Goal: Task Accomplishment & Management: Manage account settings

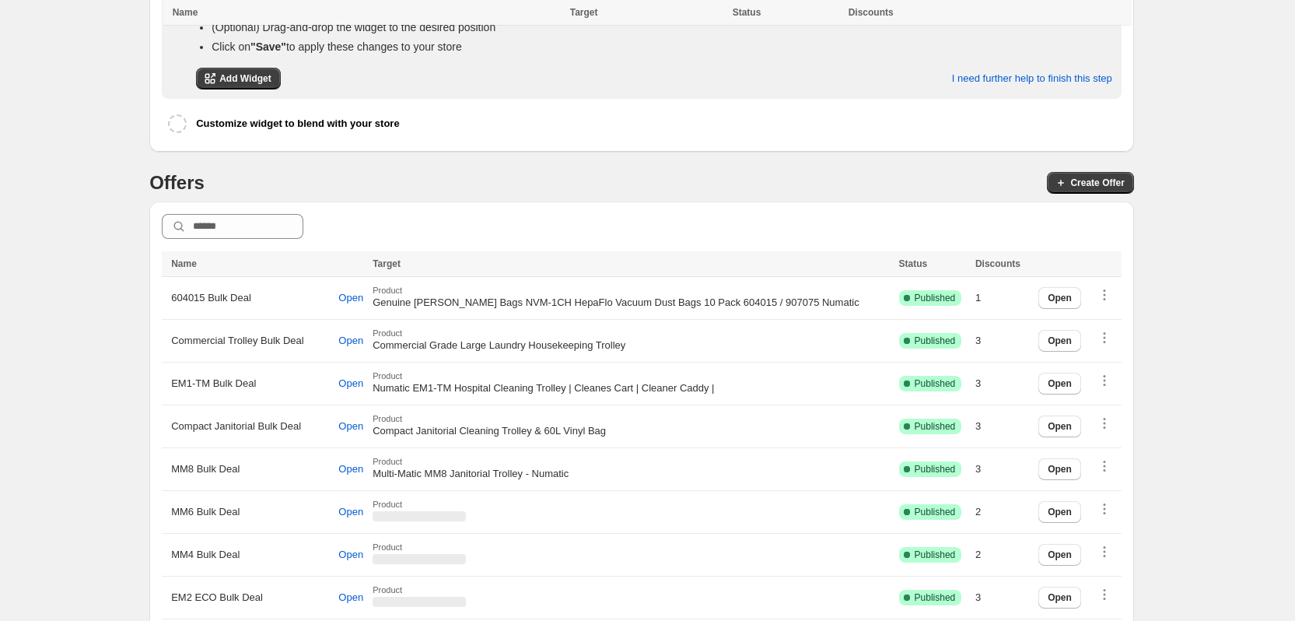
scroll to position [338, 0]
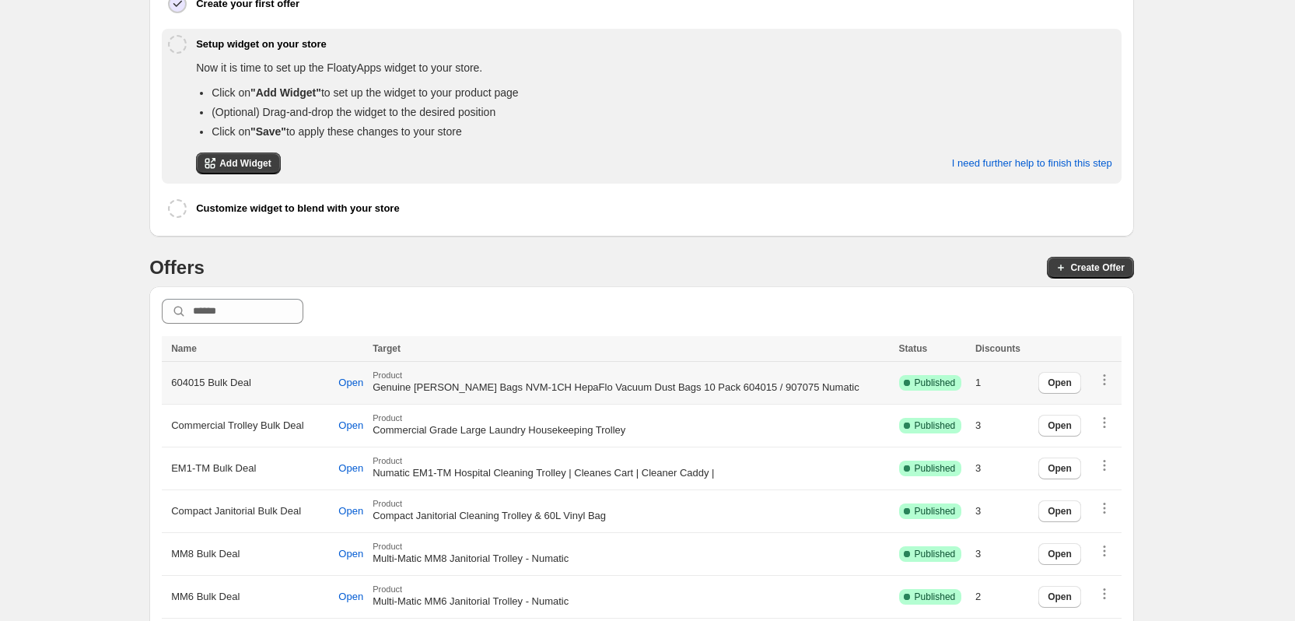
click at [193, 376] on span "604015 Bulk Deal" at bounding box center [211, 383] width 80 height 16
click at [203, 422] on span "Commercial Trolley Bulk Deal" at bounding box center [237, 426] width 133 height 16
click at [198, 464] on span "EM1-TM Bulk Deal" at bounding box center [213, 468] width 85 height 16
click at [191, 510] on span "Compact Janitorial Bulk Deal" at bounding box center [236, 511] width 130 height 16
click at [192, 550] on span "MM8 Bulk Deal" at bounding box center [205, 554] width 68 height 16
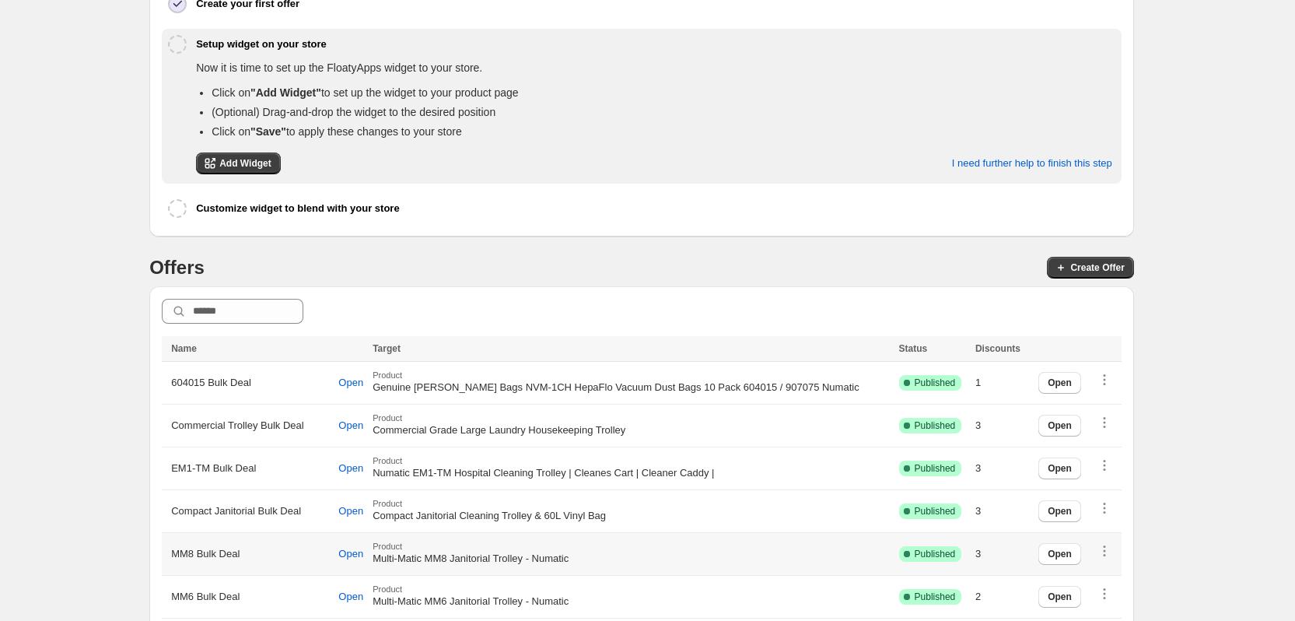
click at [194, 589] on span "MM6 Bulk Deal" at bounding box center [205, 597] width 68 height 16
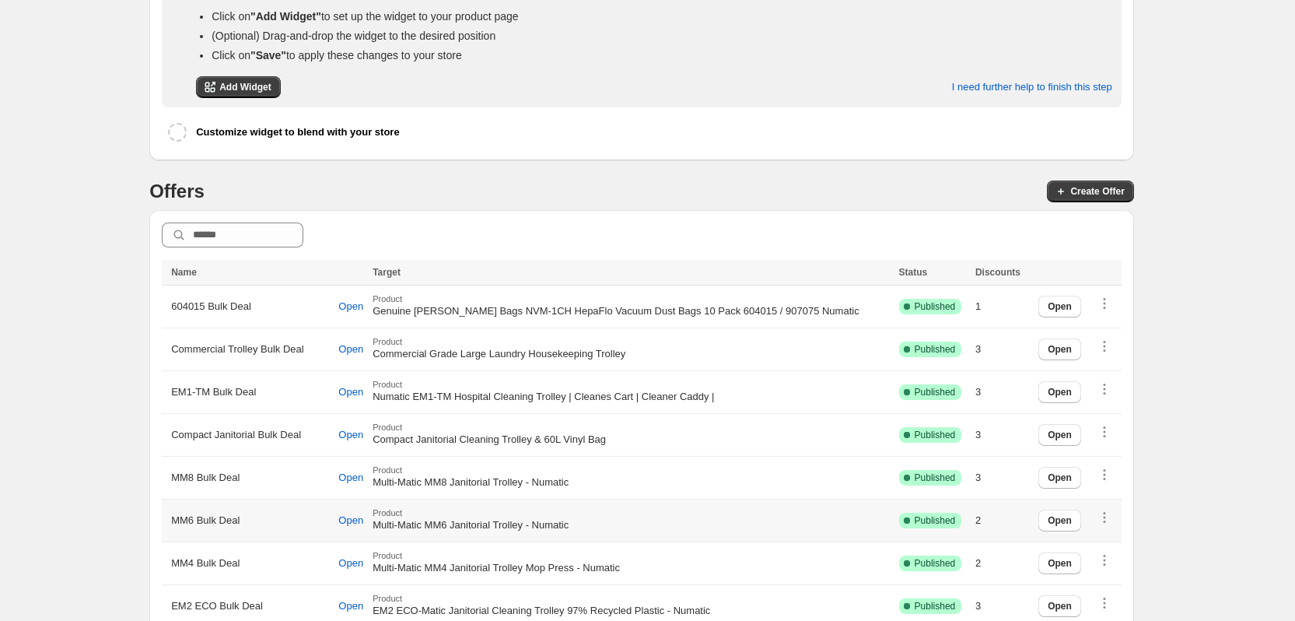
scroll to position [416, 0]
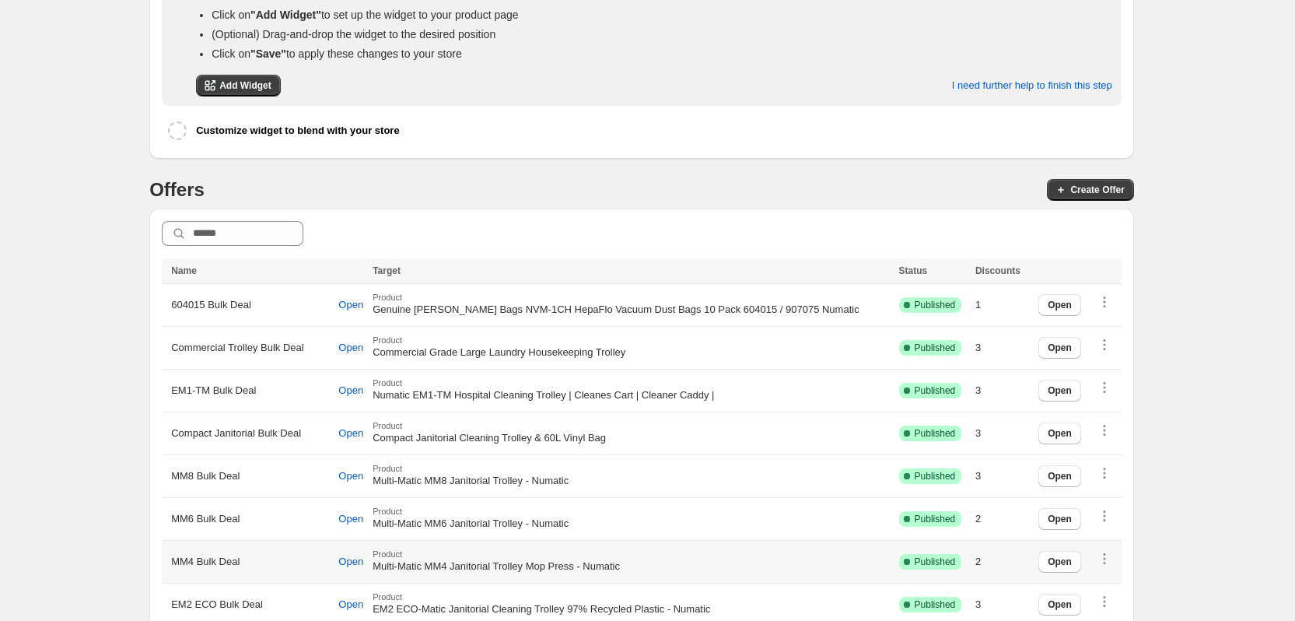
click at [198, 562] on span "MM4 Bulk Deal" at bounding box center [205, 562] width 68 height 16
click at [189, 597] on span "EM2 ECO Bulk Deal" at bounding box center [217, 605] width 92 height 16
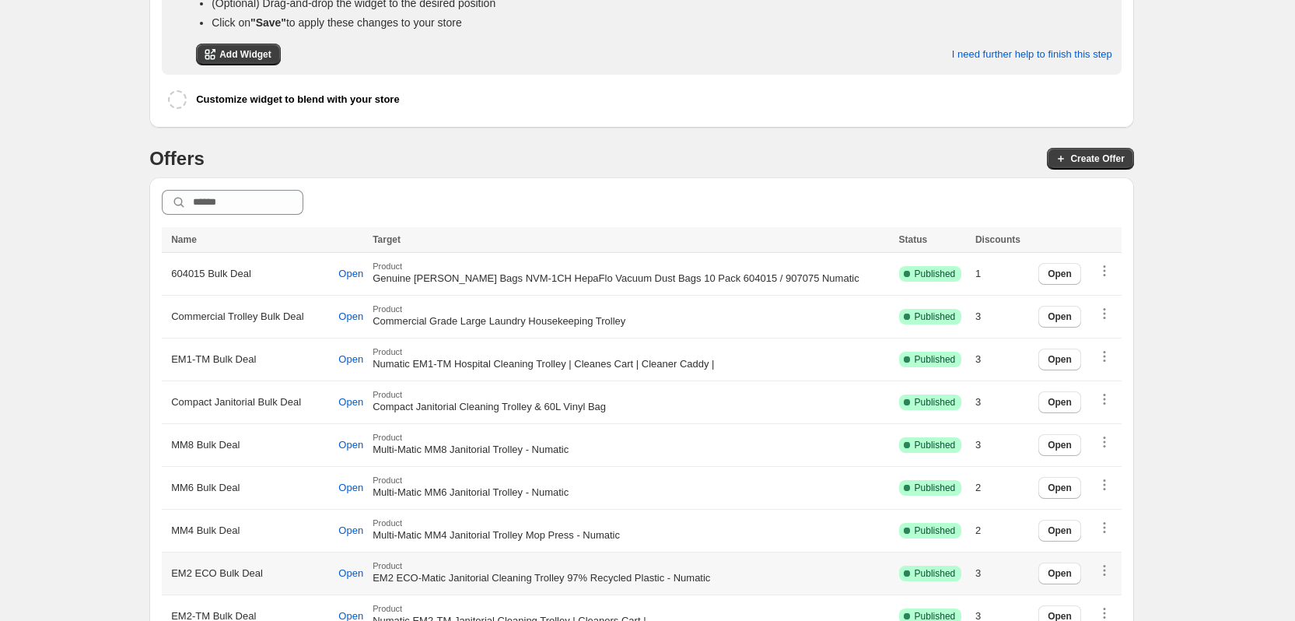
scroll to position [572, 0]
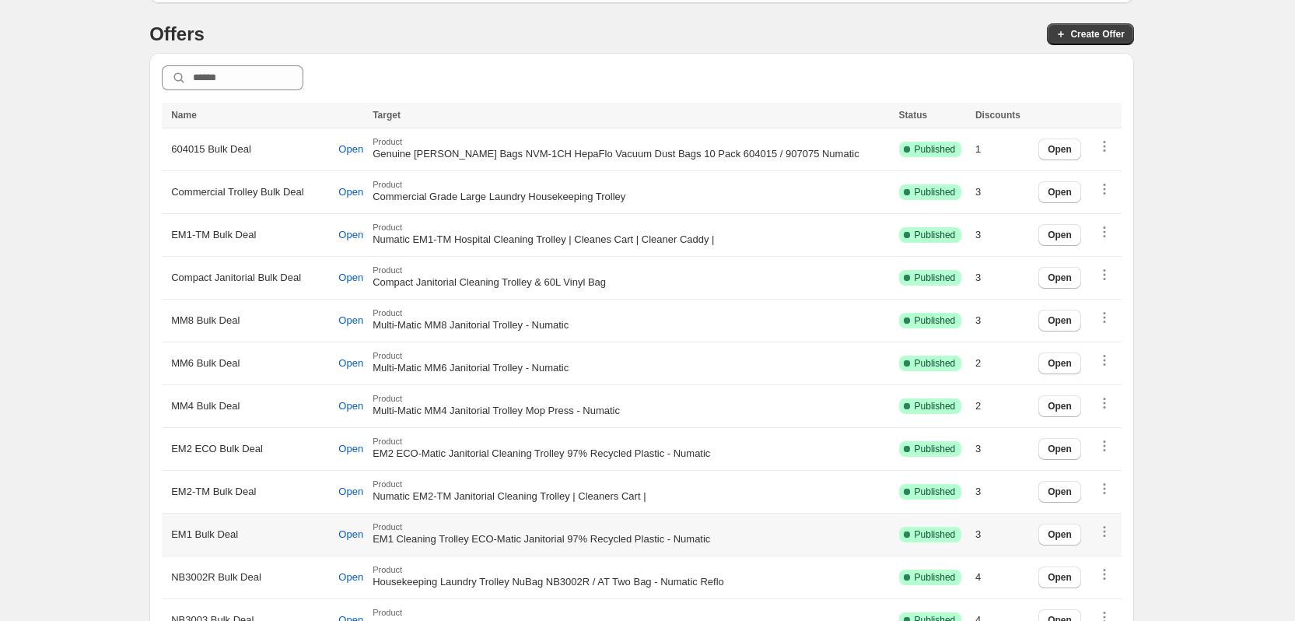
click at [193, 537] on span "EM1 Bulk Deal" at bounding box center [204, 535] width 67 height 16
click at [194, 534] on span "EM1 Bulk Deal" at bounding box center [204, 535] width 67 height 16
click at [191, 583] on td "NB3002R Bulk Deal Open" at bounding box center [265, 577] width 206 height 43
click at [191, 617] on span "NB3003 Bulk Deal" at bounding box center [212, 620] width 82 height 16
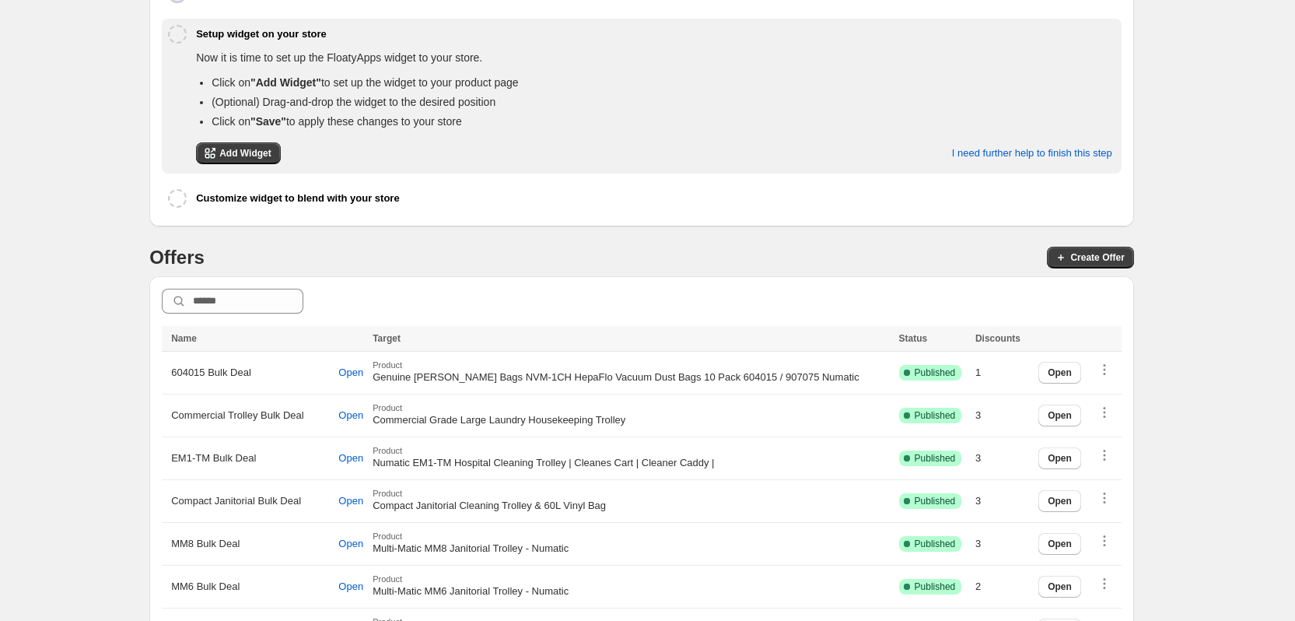
scroll to position [0, 0]
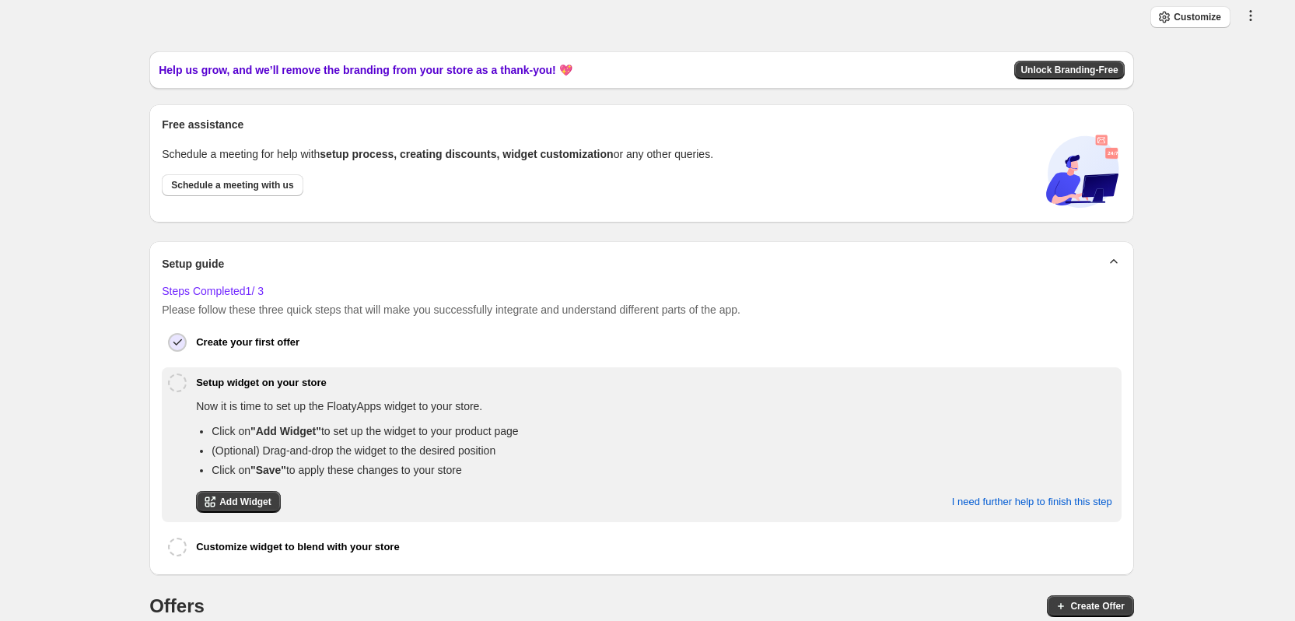
click at [1258, 22] on icon "button" at bounding box center [1251, 16] width 16 height 16
click at [1220, 89] on span "Help" at bounding box center [1228, 97] width 21 height 16
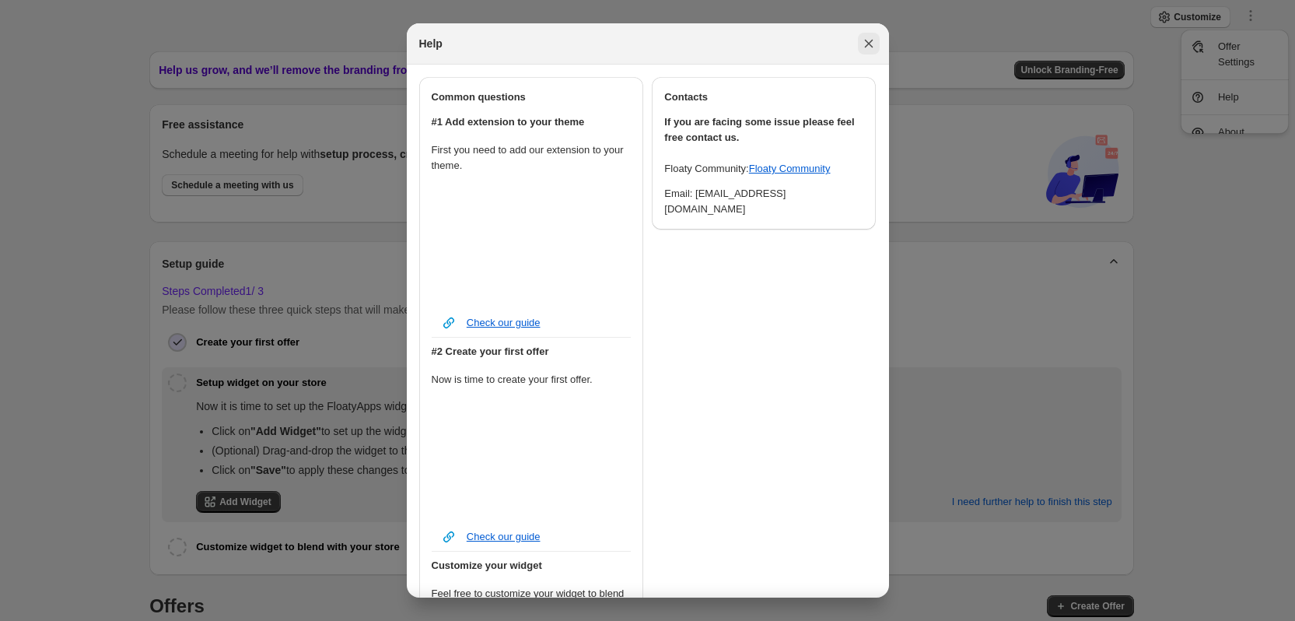
click at [870, 48] on icon "Close" at bounding box center [869, 44] width 16 height 16
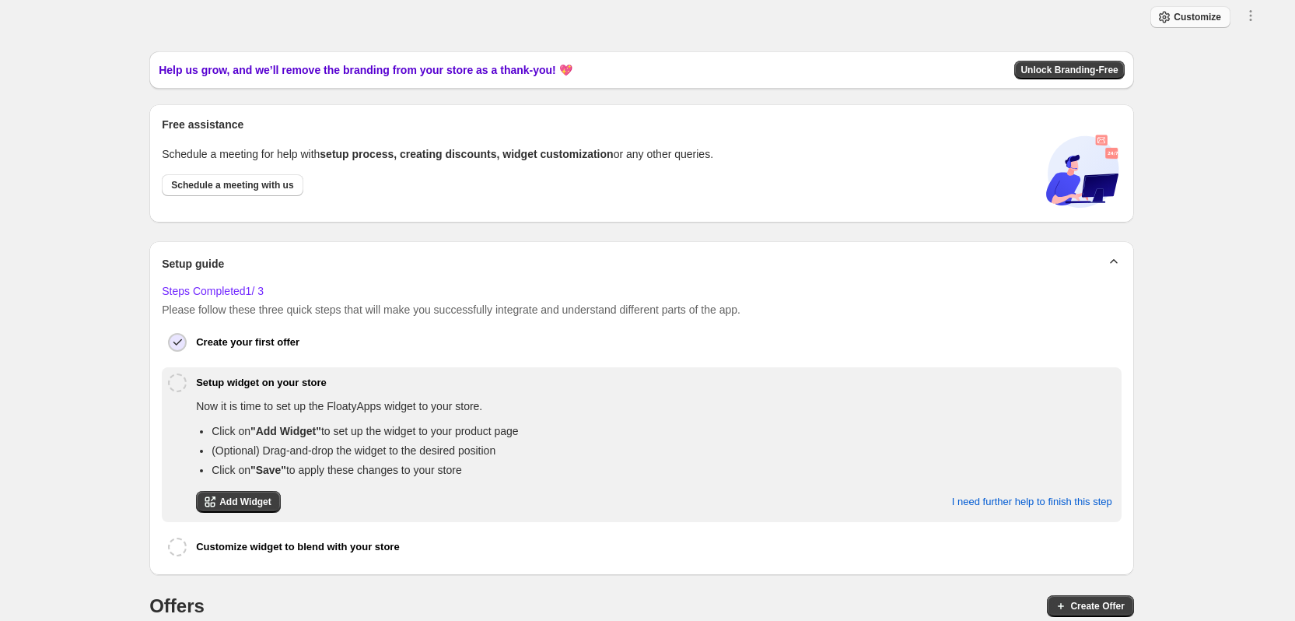
click at [1219, 16] on span "Customize" at bounding box center [1197, 17] width 47 height 12
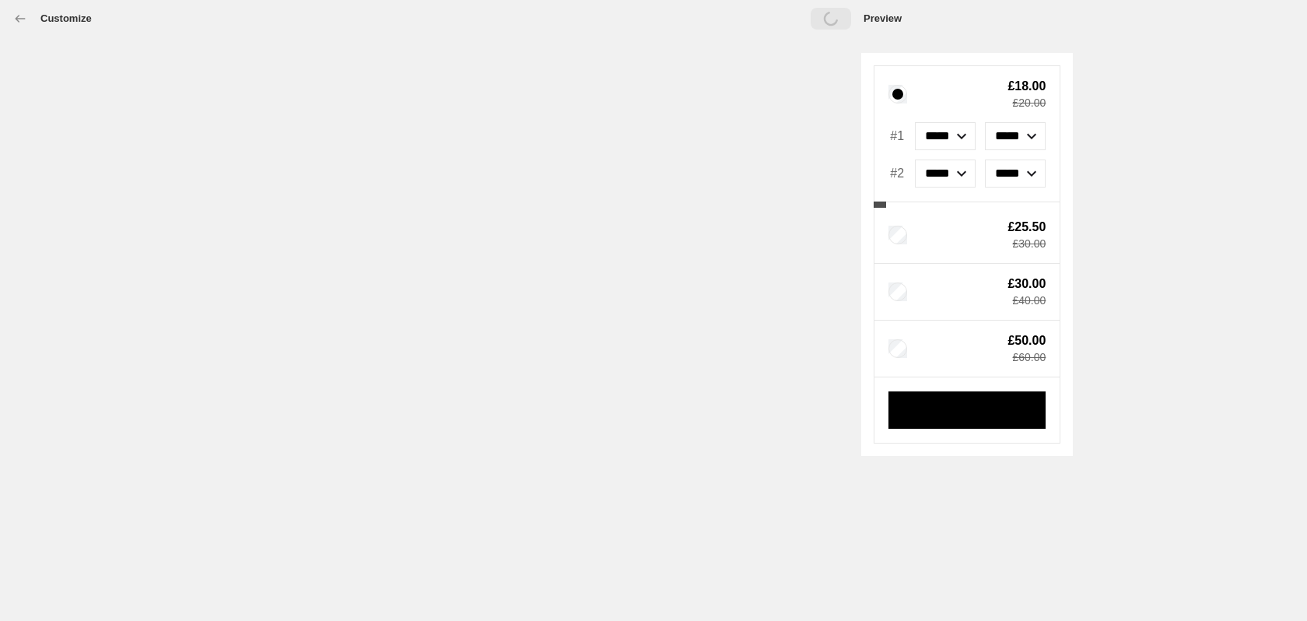
select select "*******"
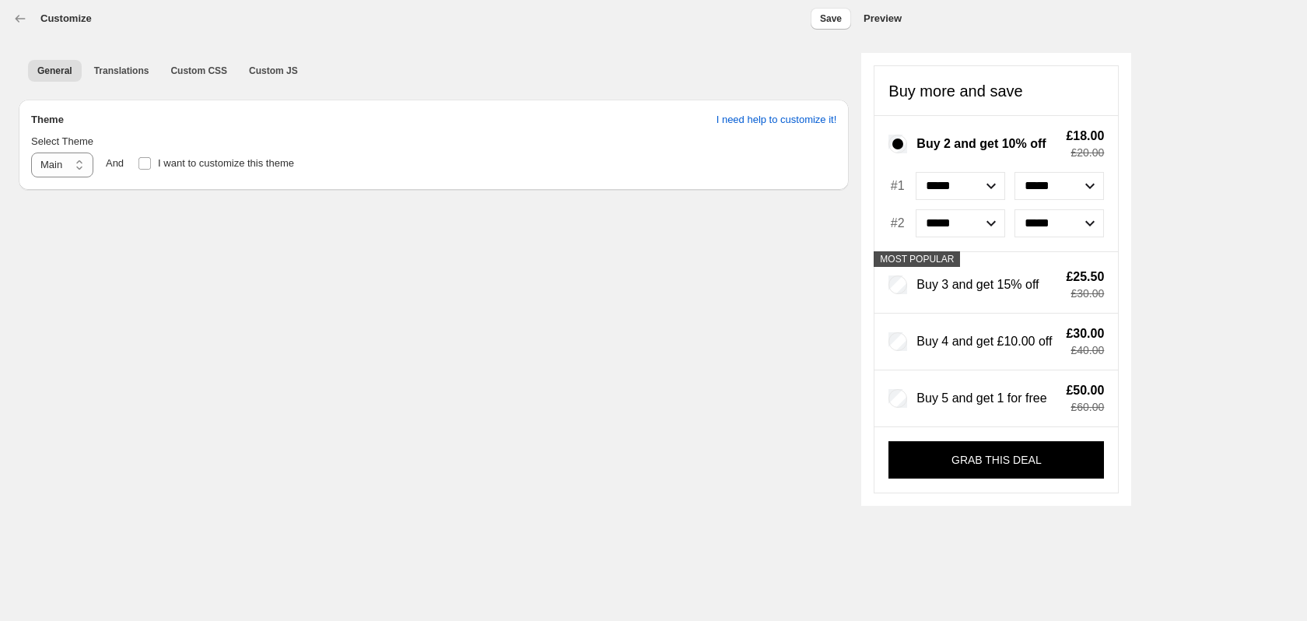
click at [11, 18] on div "Customize Save Preview" at bounding box center [641, 12] width 1283 height 37
click at [24, 16] on icon "button" at bounding box center [20, 19] width 16 height 16
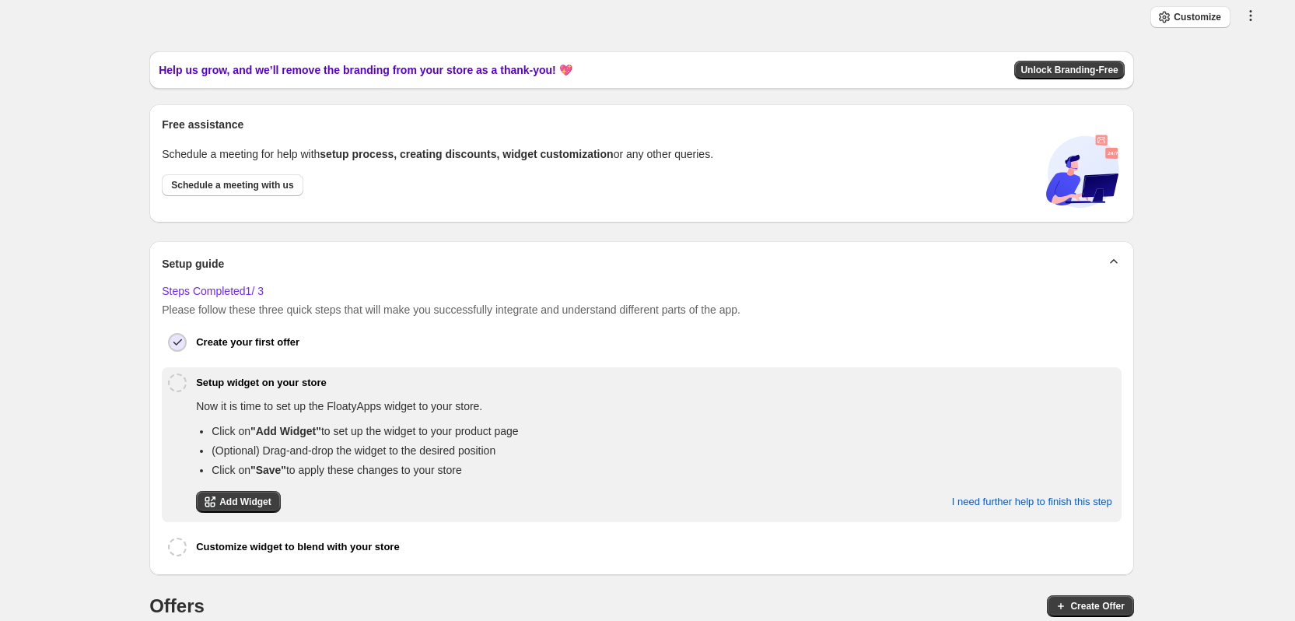
click at [1259, 12] on icon "button" at bounding box center [1251, 16] width 16 height 16
click at [1256, 50] on span "Offer Settings" at bounding box center [1248, 54] width 61 height 31
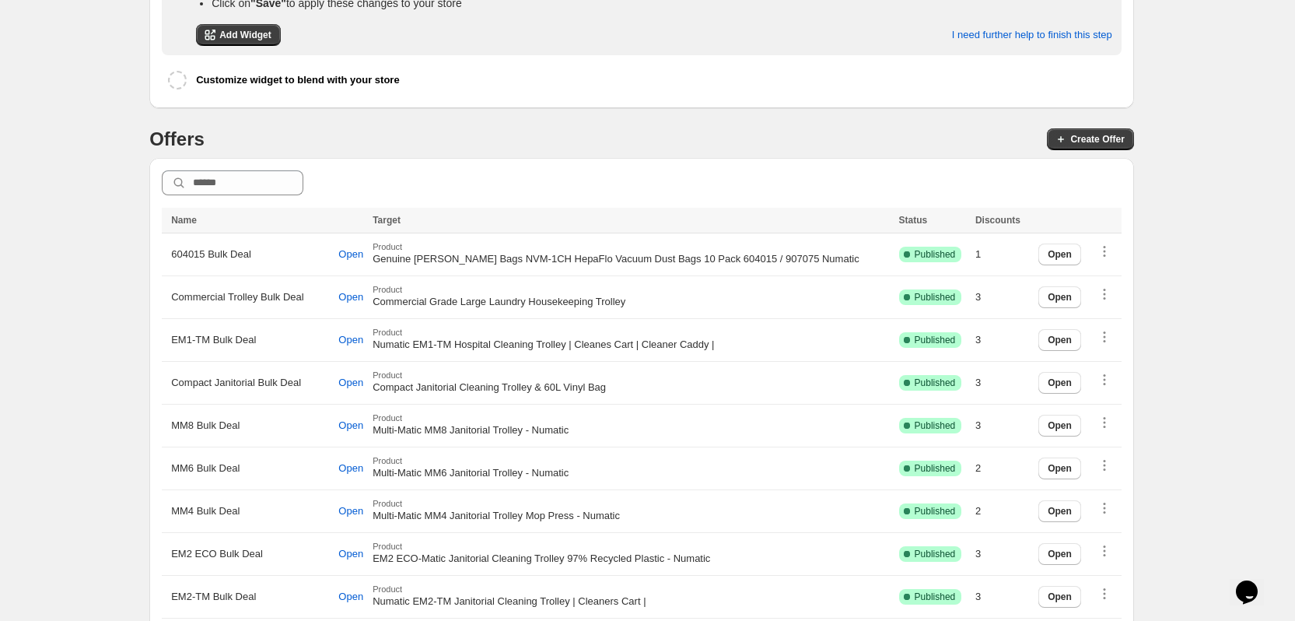
click at [1250, 579] on button "Opens Chat This icon Opens the chat window." at bounding box center [1247, 592] width 34 height 26
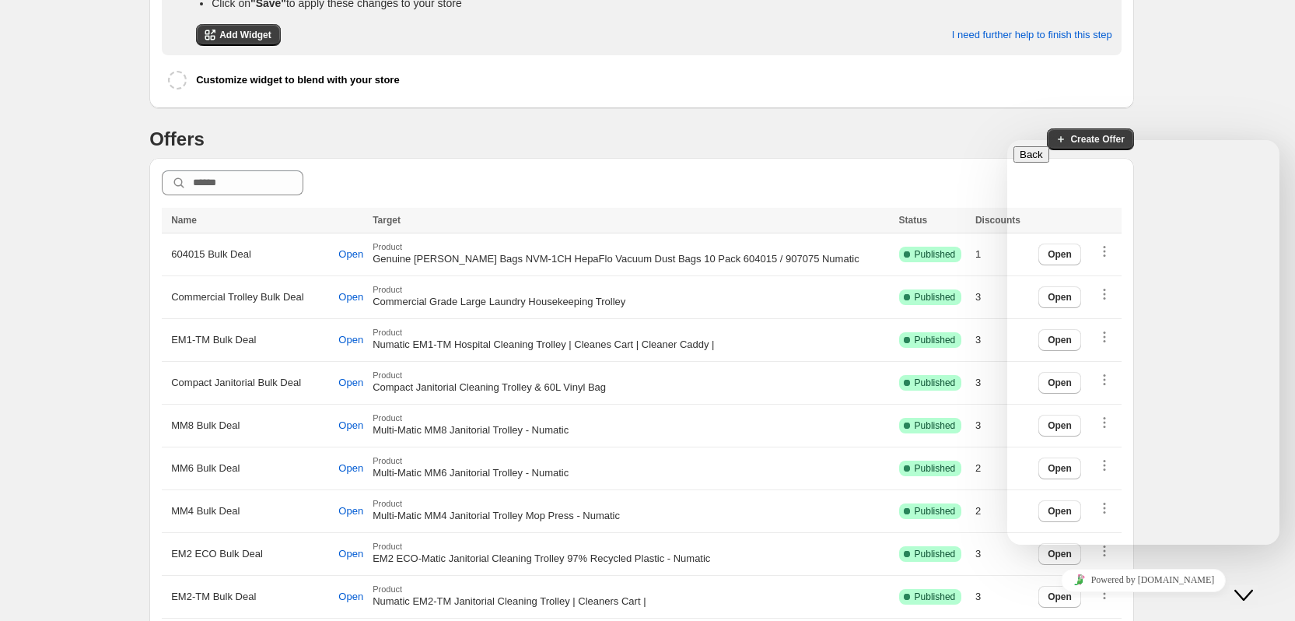
click at [1092, 600] on textarea at bounding box center [1074, 606] width 121 height 12
type textarea "**********"
click at [1052, 175] on button "Menu" at bounding box center [1033, 183] width 38 height 16
click at [1094, 224] on button "Pop out widget" at bounding box center [1054, 216] width 81 height 16
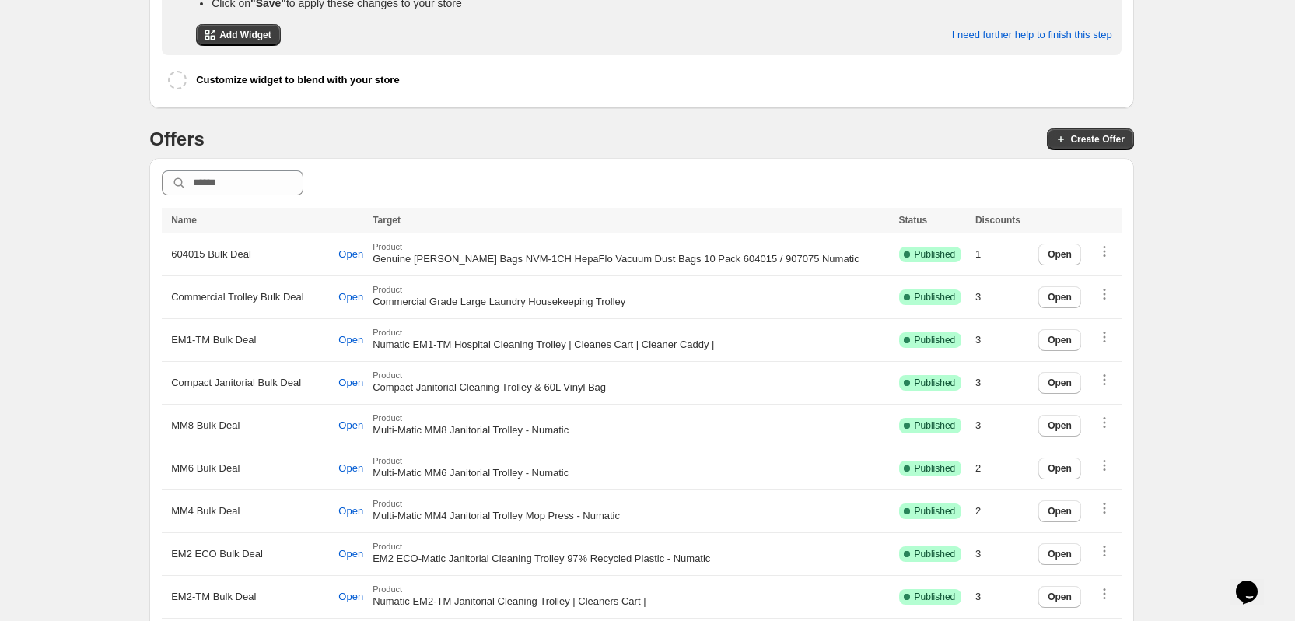
click at [1112, 253] on icon "button" at bounding box center [1105, 251] width 16 height 16
click at [359, 251] on span "Open" at bounding box center [350, 254] width 25 height 12
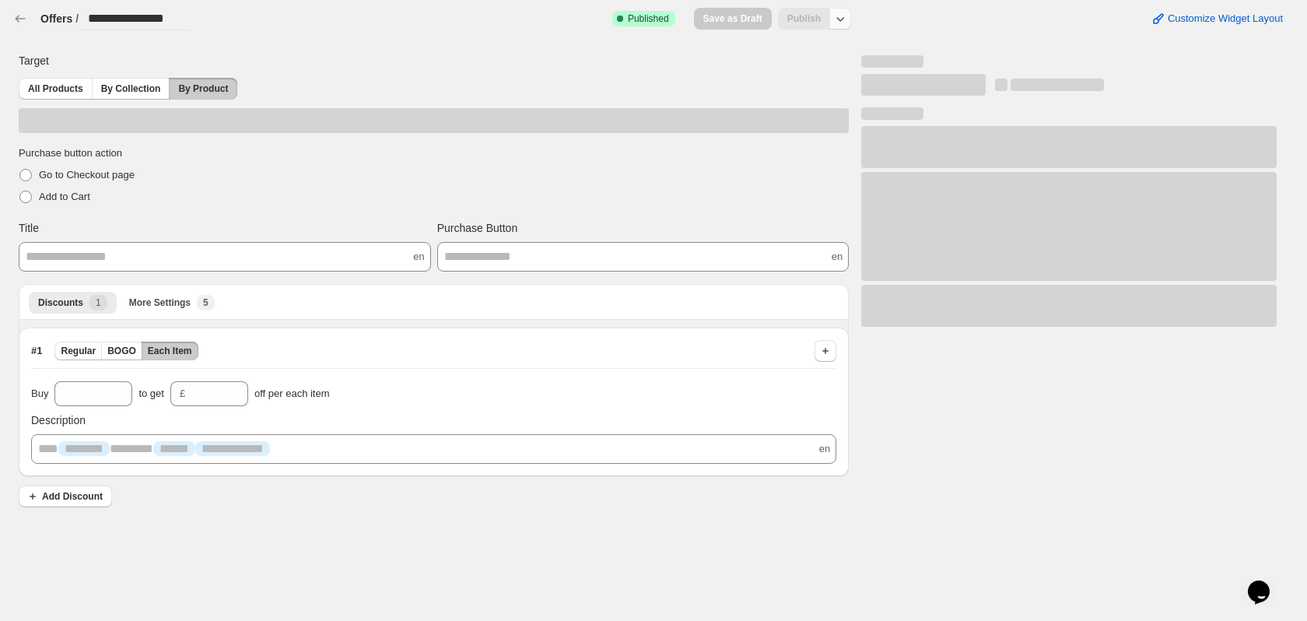
click at [841, 19] on icon "button" at bounding box center [840, 19] width 16 height 16
click at [821, 89] on button "Unpublish" at bounding box center [842, 80] width 102 height 26
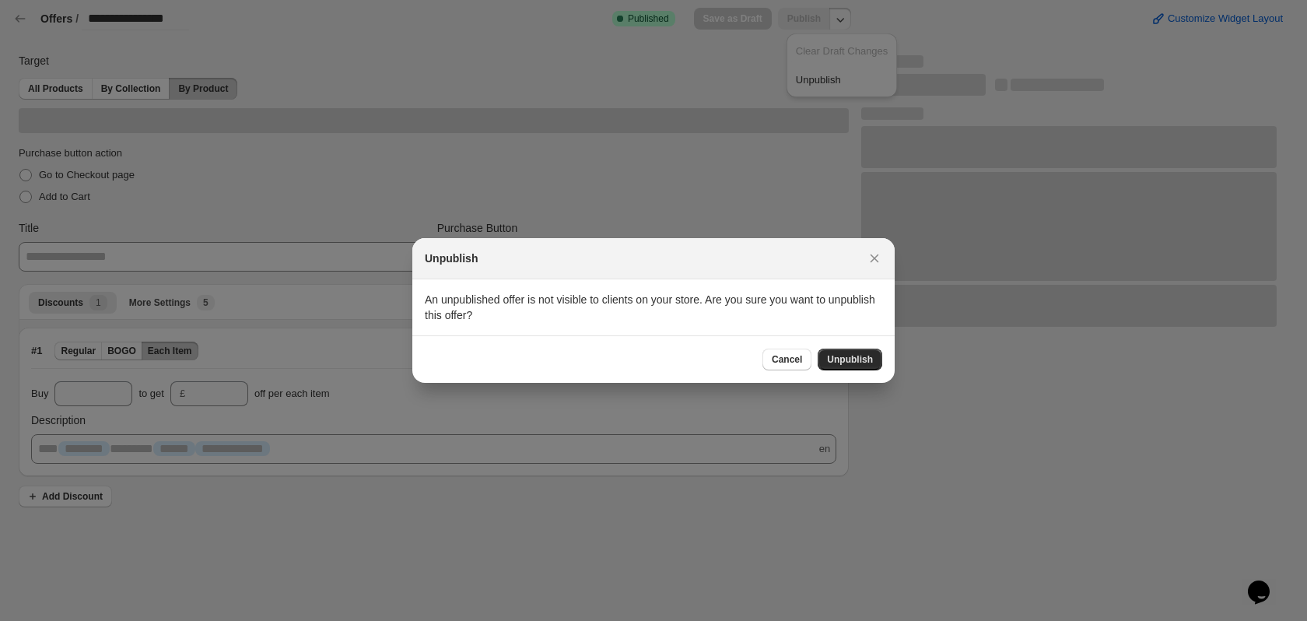
click at [857, 356] on span "Unpublish" at bounding box center [850, 359] width 46 height 12
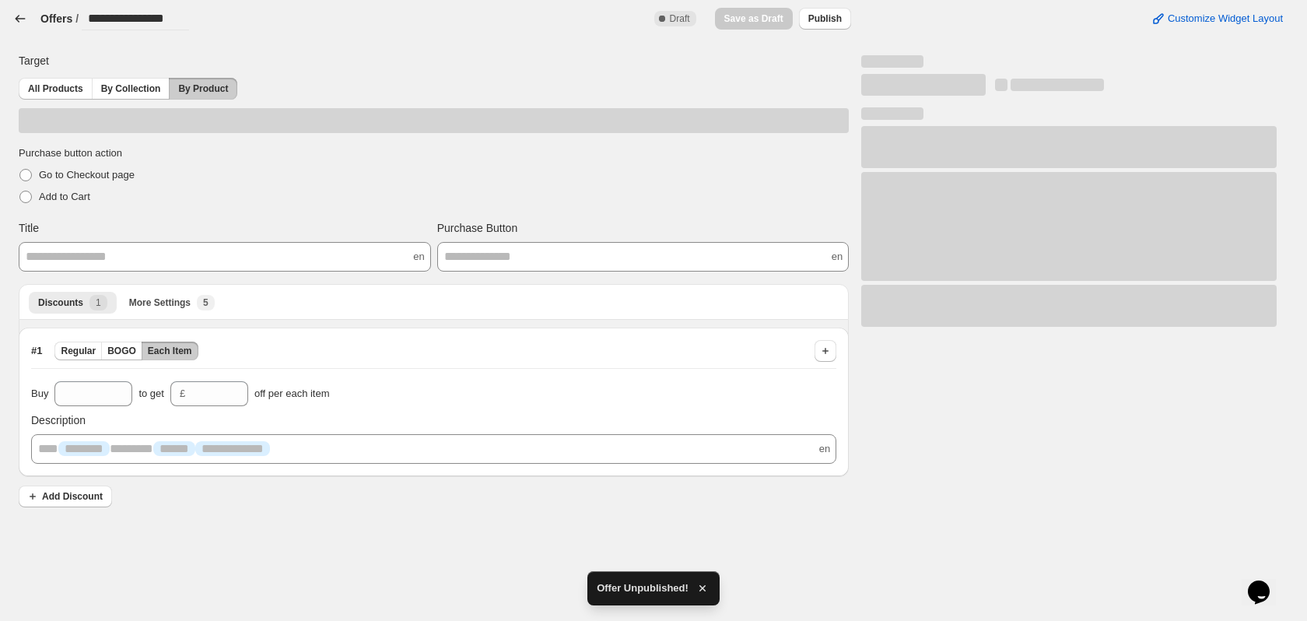
click at [26, 21] on icon "button" at bounding box center [20, 19] width 16 height 16
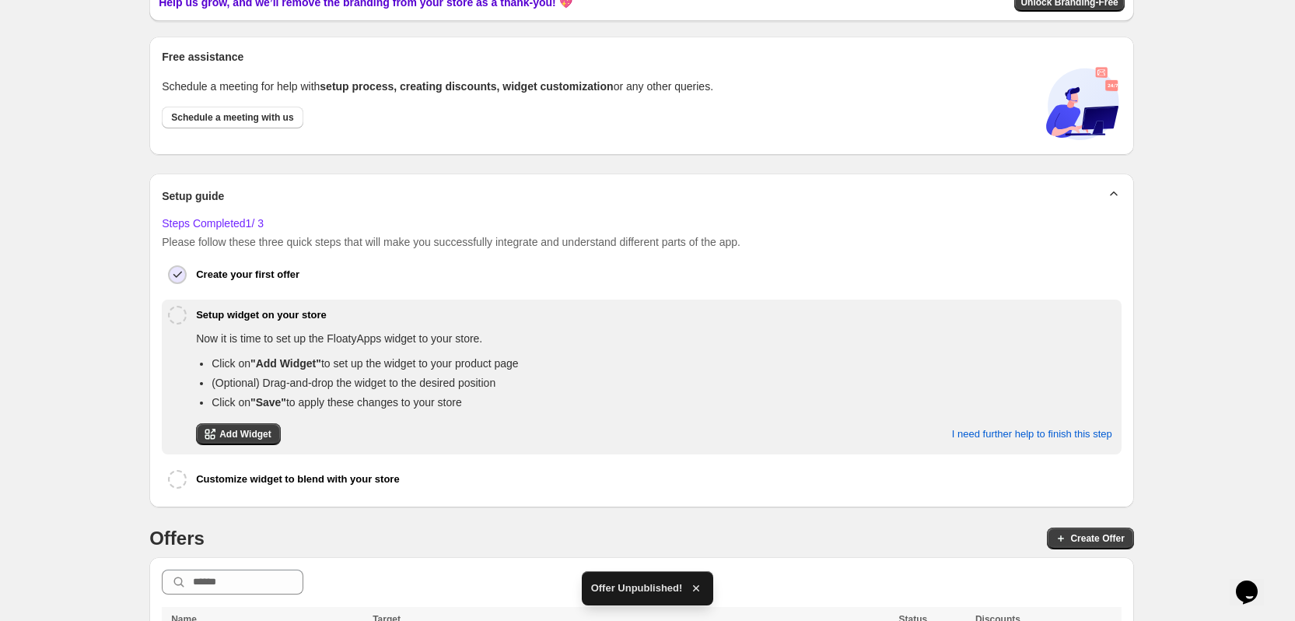
scroll to position [311, 0]
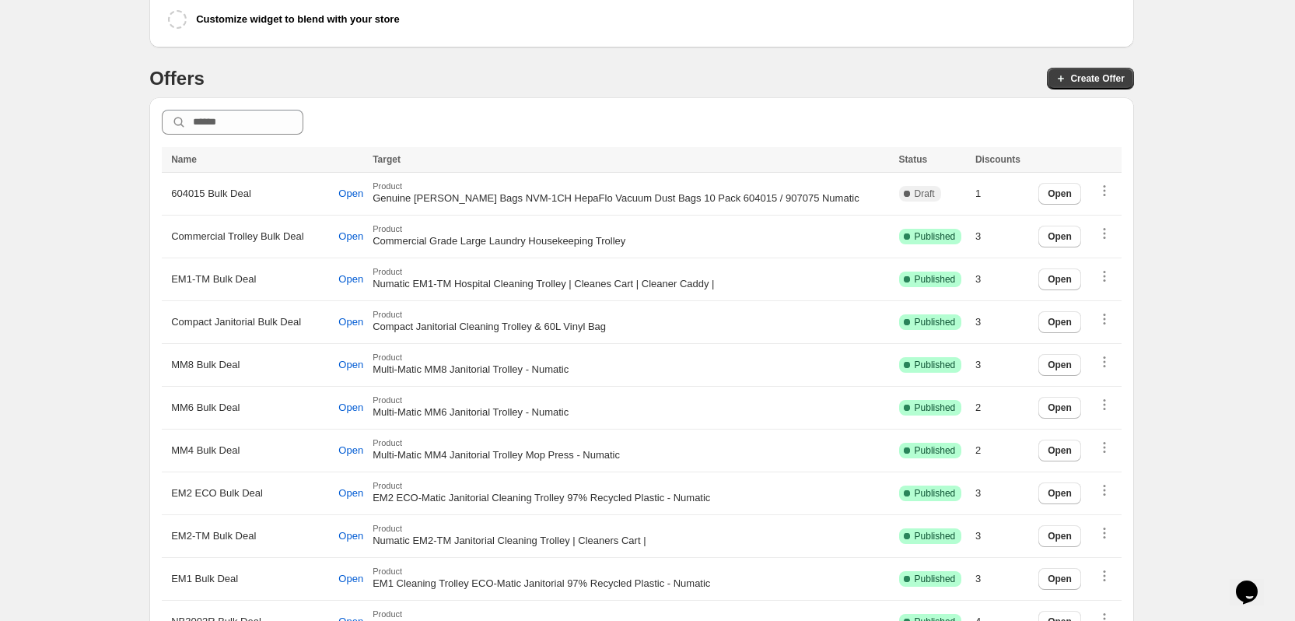
scroll to position [544, 0]
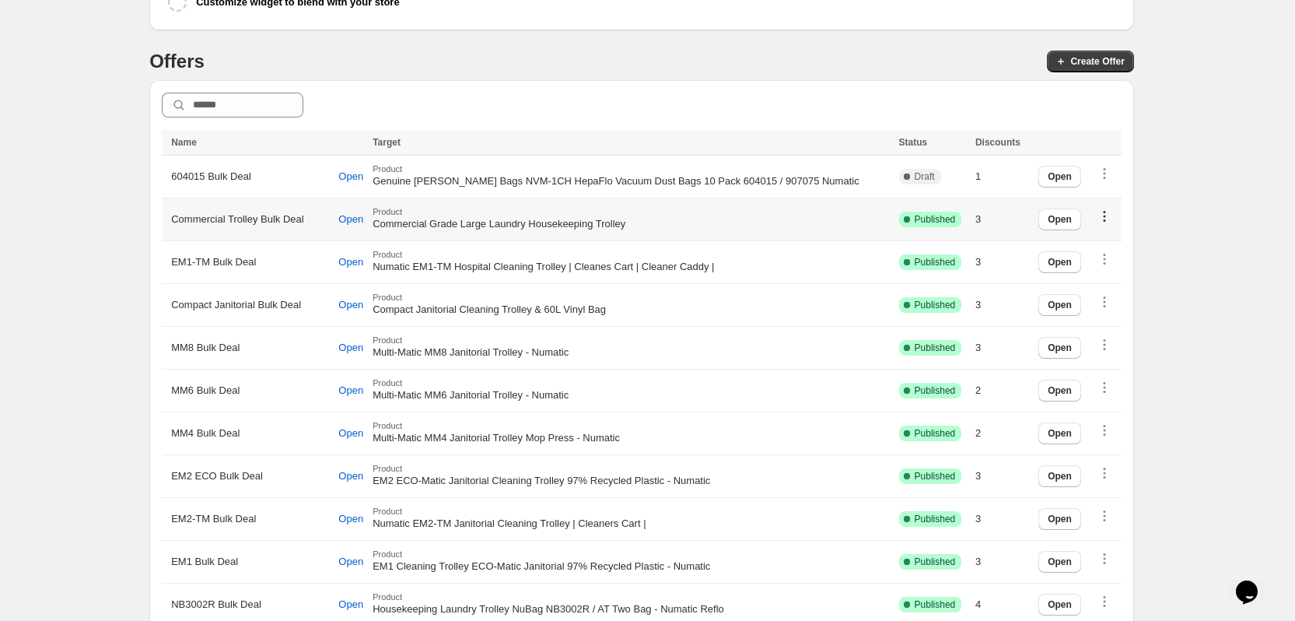
click at [1112, 209] on icon "button" at bounding box center [1105, 216] width 16 height 16
click at [1059, 175] on span "Open" at bounding box center [1060, 176] width 24 height 12
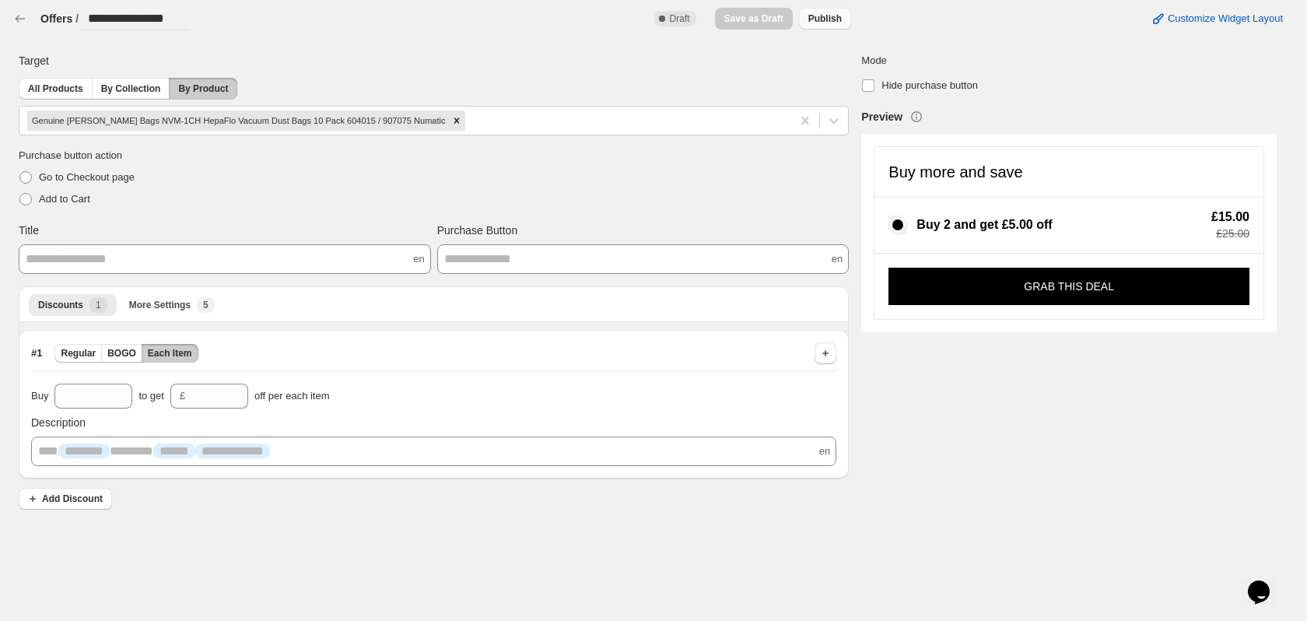
click at [842, 23] on button "Publish" at bounding box center [825, 19] width 52 height 22
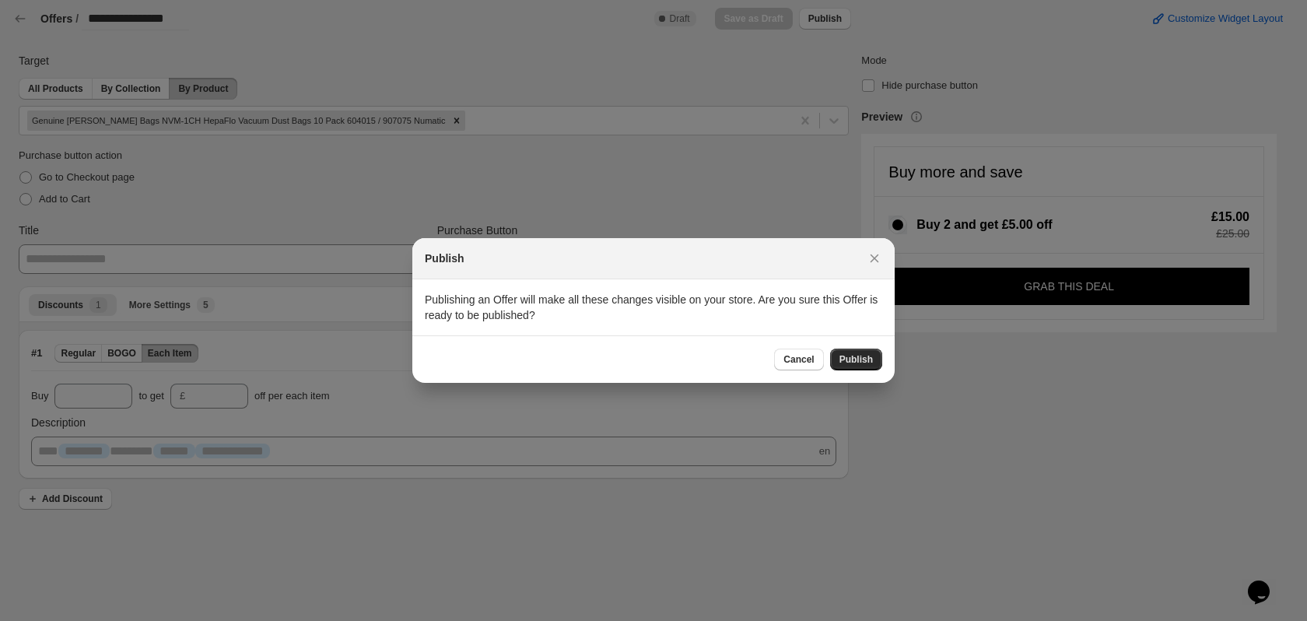
click at [872, 363] on span "Publish" at bounding box center [855, 359] width 33 height 12
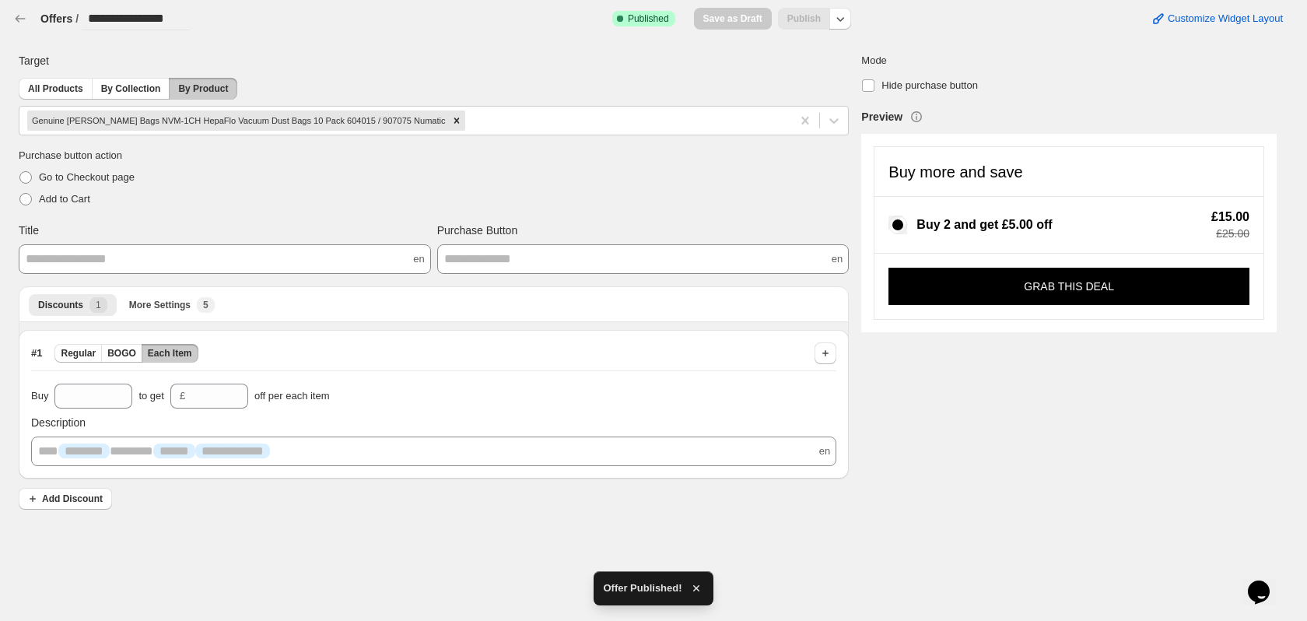
click at [1004, 438] on div "**********" at bounding box center [641, 278] width 1270 height 477
click at [16, 23] on icon "button" at bounding box center [20, 19] width 16 height 16
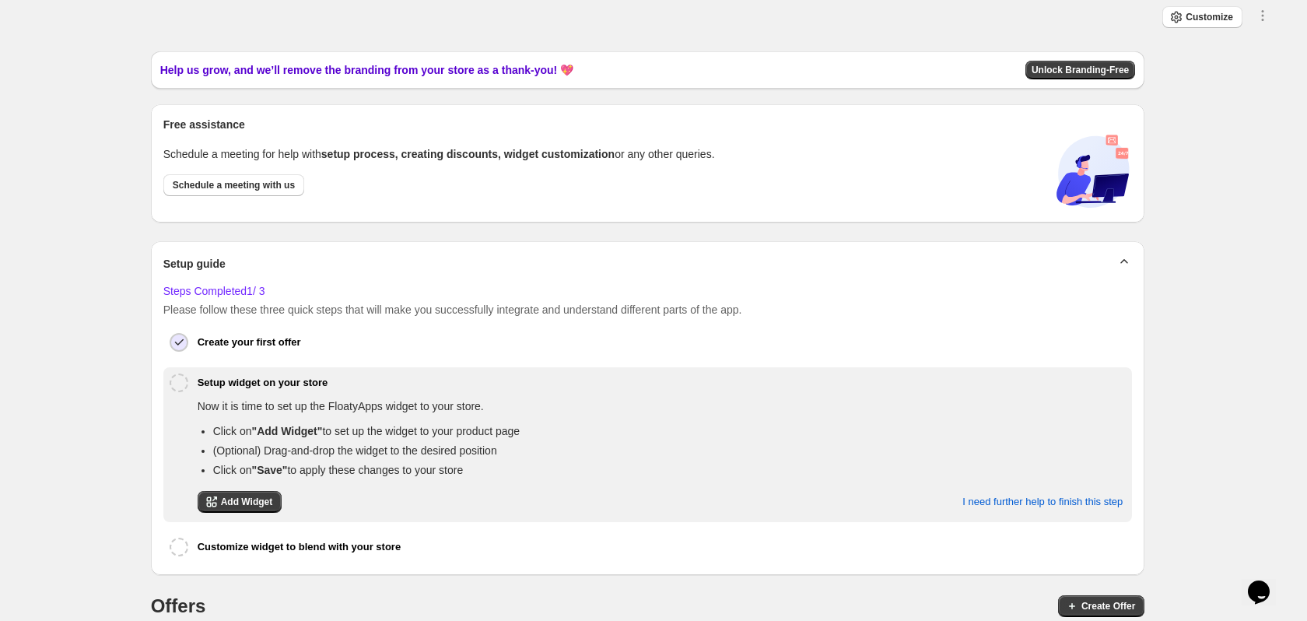
select select "*******"
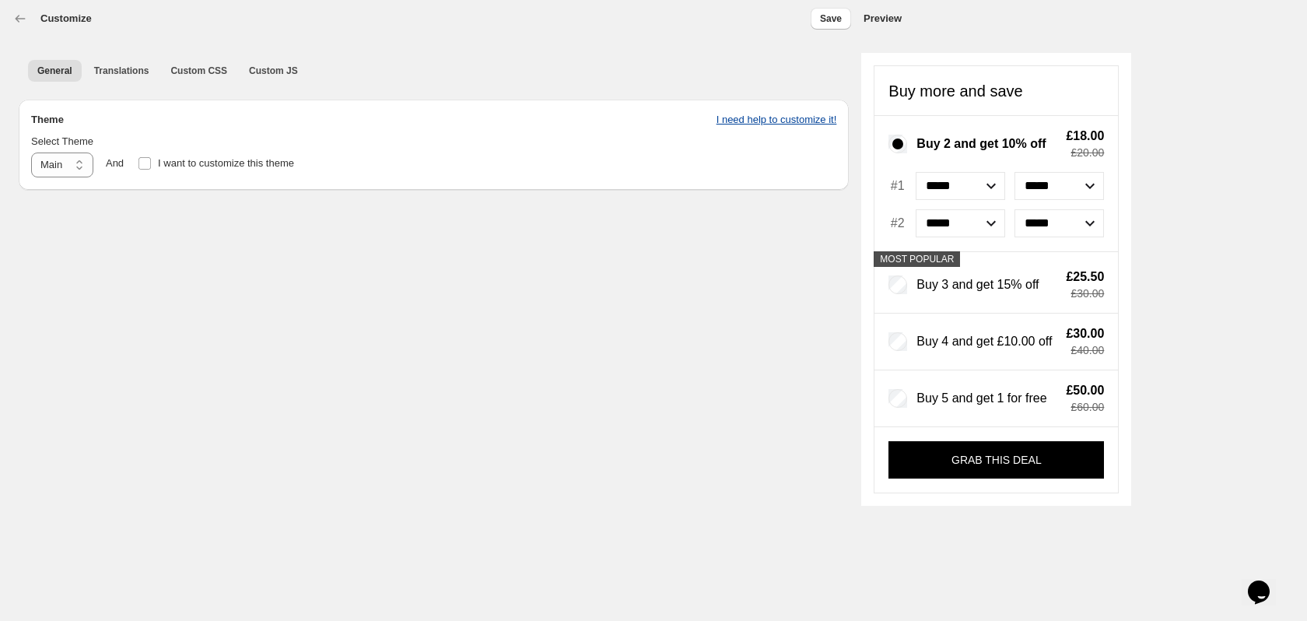
click at [745, 120] on span "I need help to customize it!" at bounding box center [776, 120] width 121 height 12
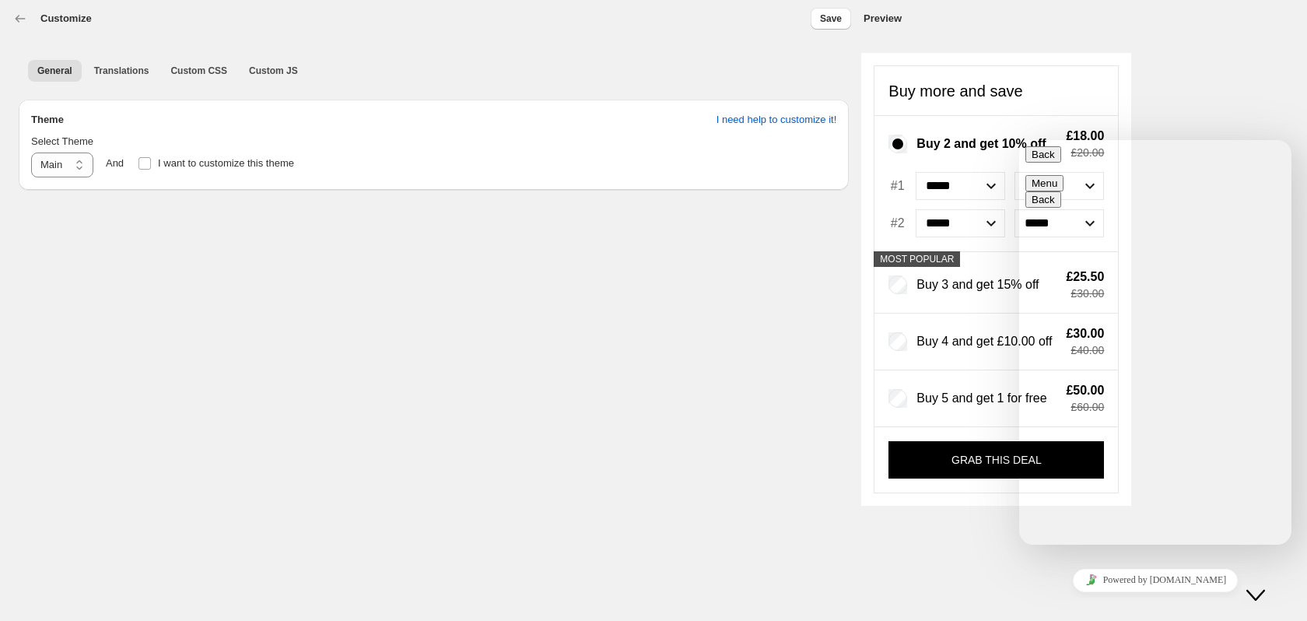
click at [1052, 163] on button "Back" at bounding box center [1043, 154] width 36 height 16
click at [590, 392] on div "**********" at bounding box center [647, 310] width 1295 height 621
click at [1265, 586] on icon "Close Chat This icon closes the chat window." at bounding box center [1255, 595] width 19 height 19
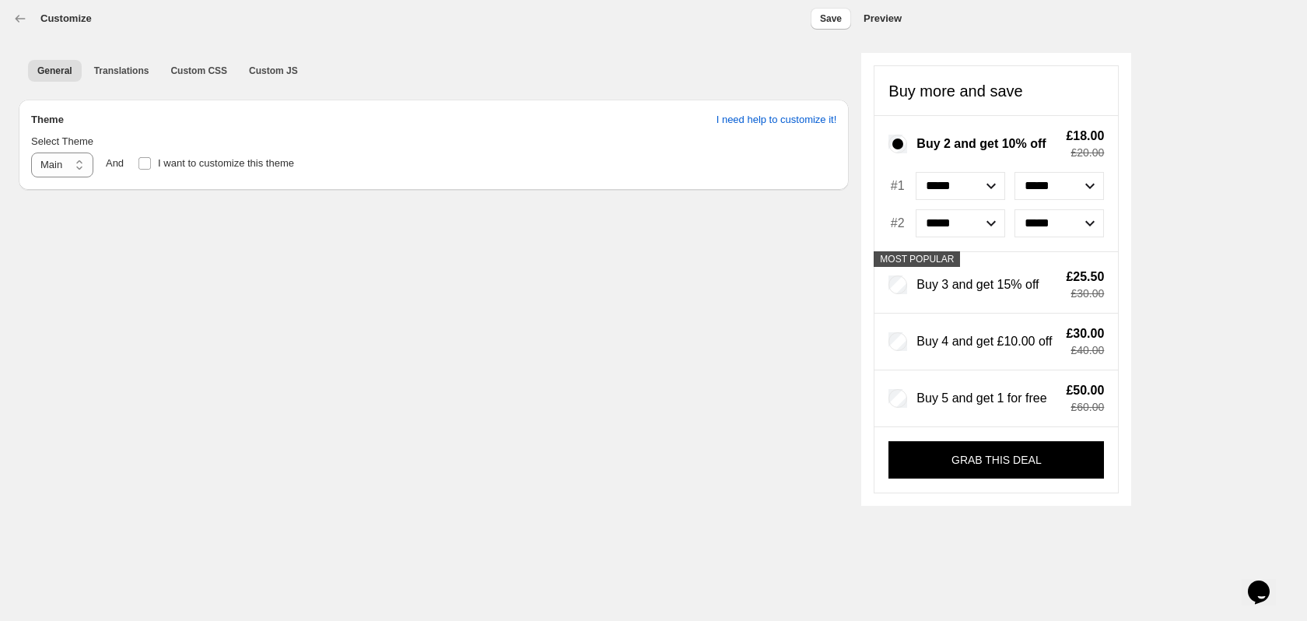
click at [610, 398] on div "**********" at bounding box center [647, 310] width 1295 height 621
click at [1258, 579] on button "Opens Chat This icon Opens the chat window." at bounding box center [1258, 592] width 34 height 26
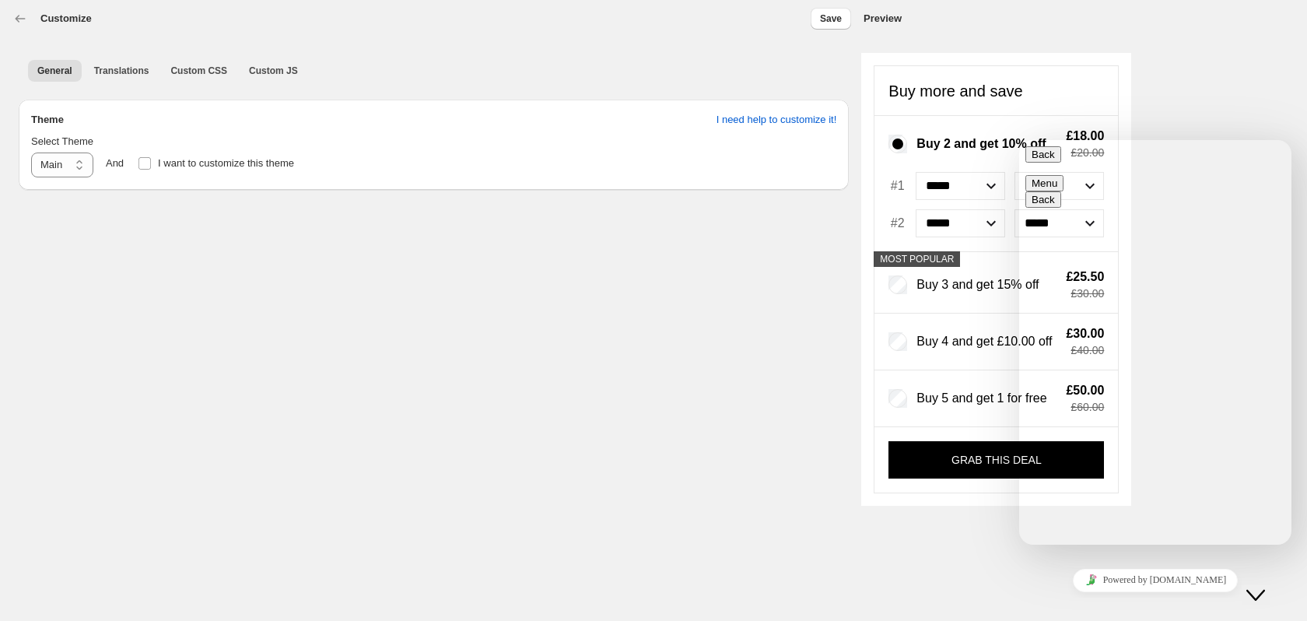
click at [670, 343] on div "**********" at bounding box center [647, 310] width 1295 height 621
click at [551, 364] on div "**********" at bounding box center [647, 310] width 1295 height 621
click at [1055, 160] on span "Back" at bounding box center [1055, 155] width 0 height 12
click at [26, 20] on icon "button" at bounding box center [20, 19] width 16 height 16
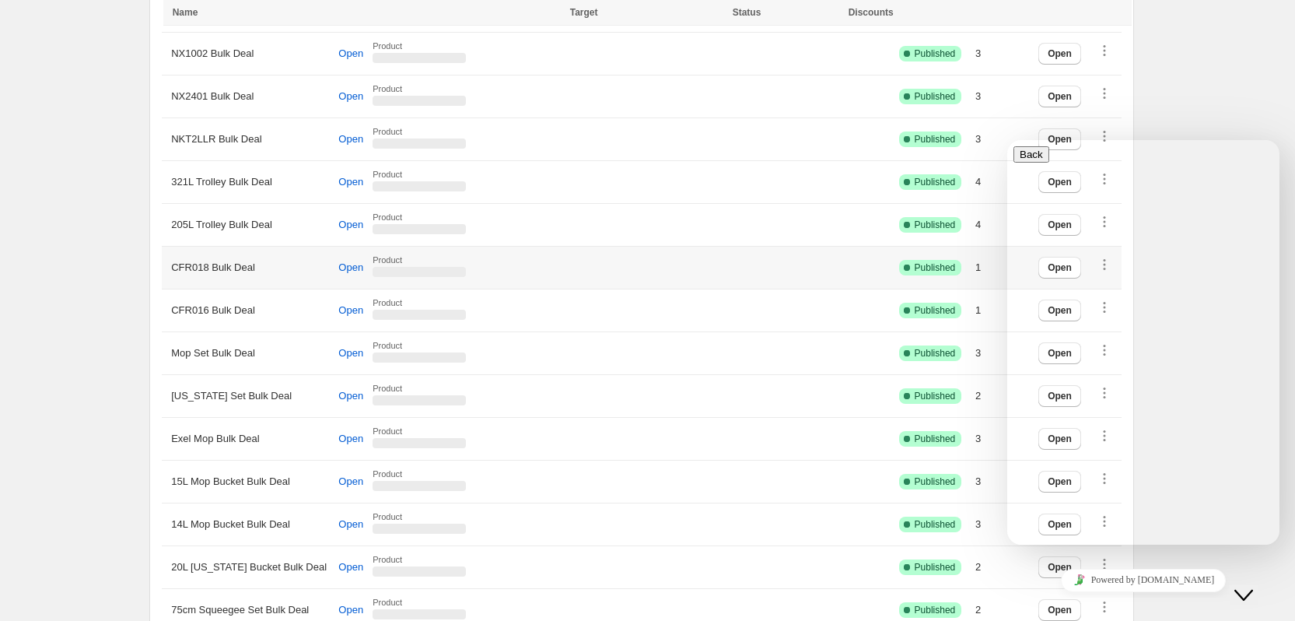
scroll to position [1633, 0]
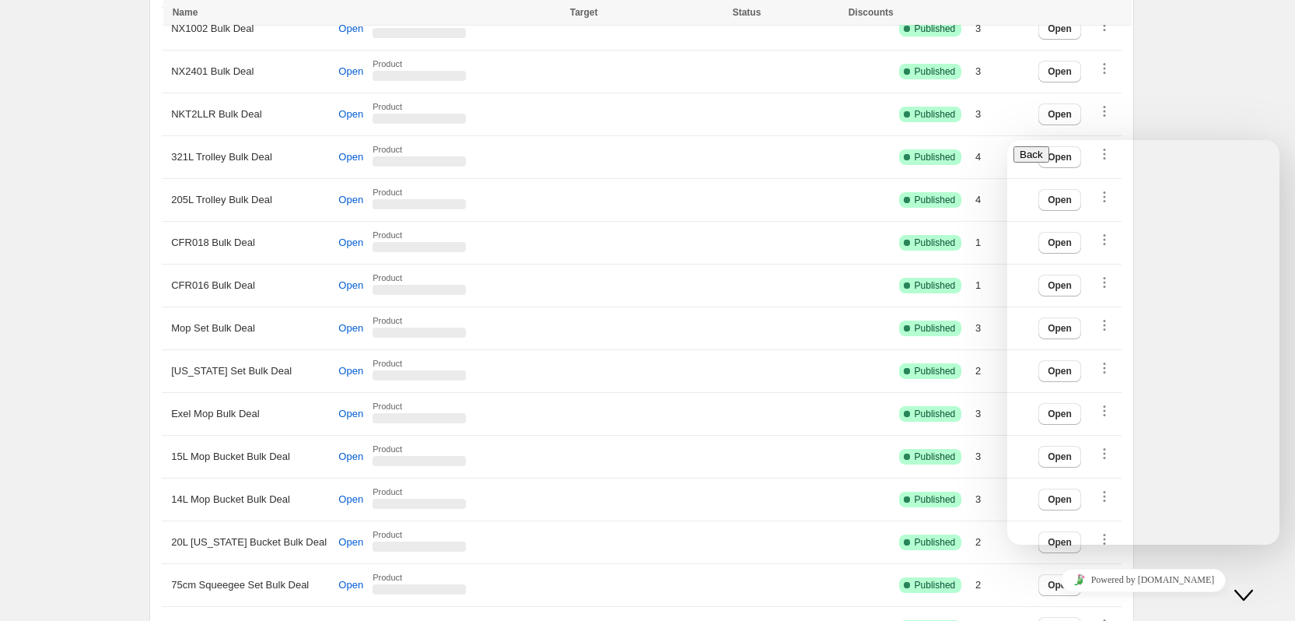
click at [1253, 586] on icon "Close Chat This icon closes the chat window." at bounding box center [1243, 595] width 19 height 19
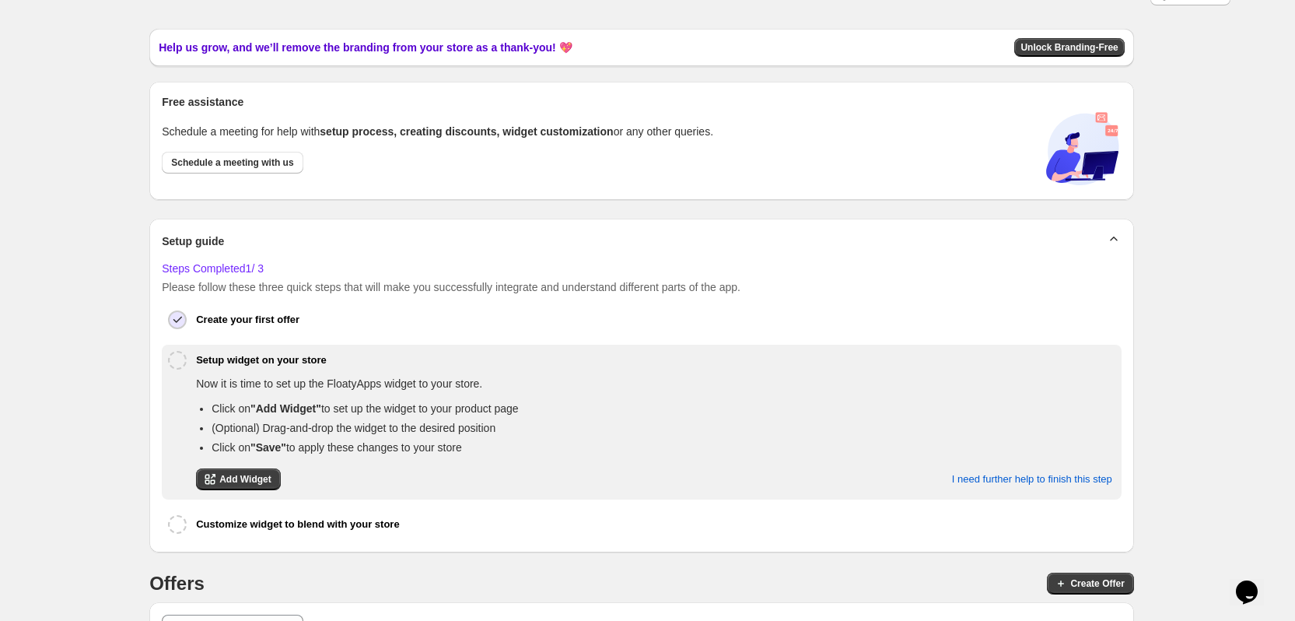
scroll to position [0, 0]
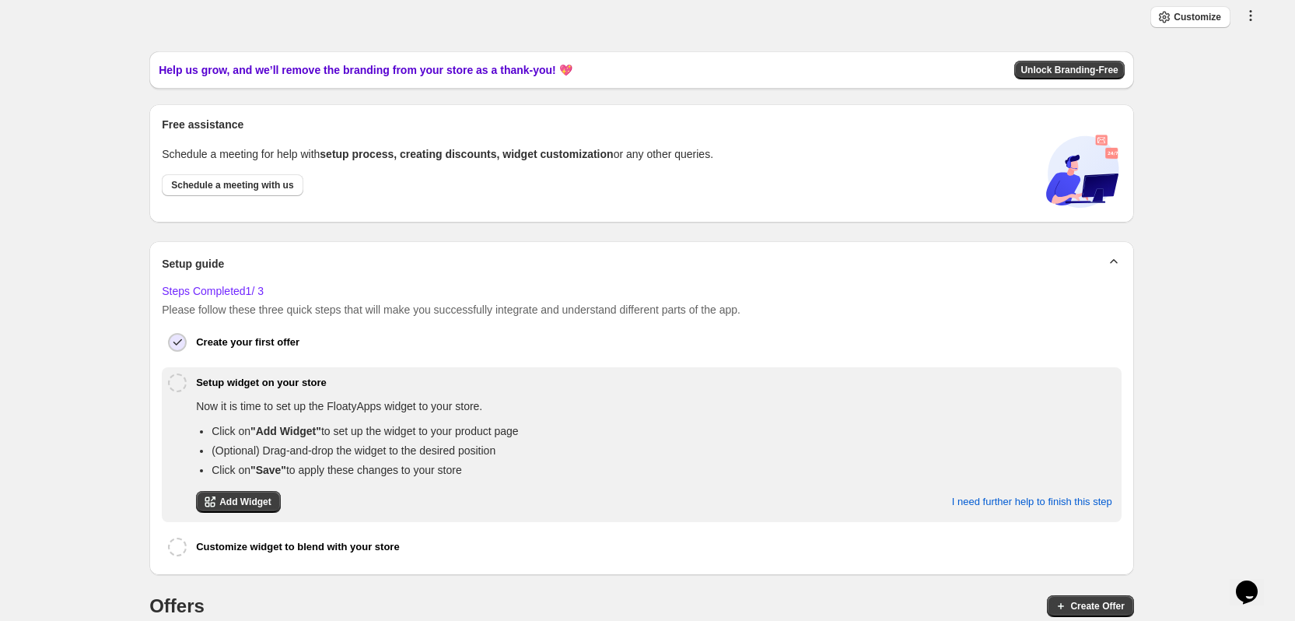
click at [1252, 19] on icon "button" at bounding box center [1251, 20] width 2 height 2
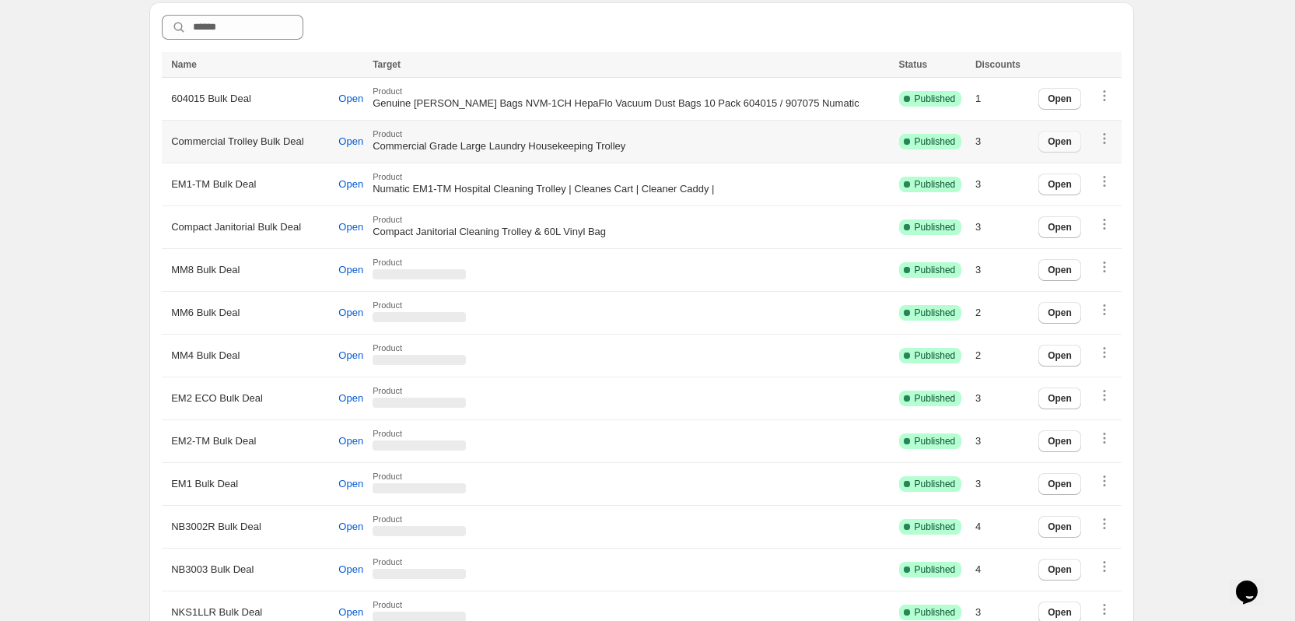
click at [1063, 136] on span "Open" at bounding box center [1060, 141] width 24 height 12
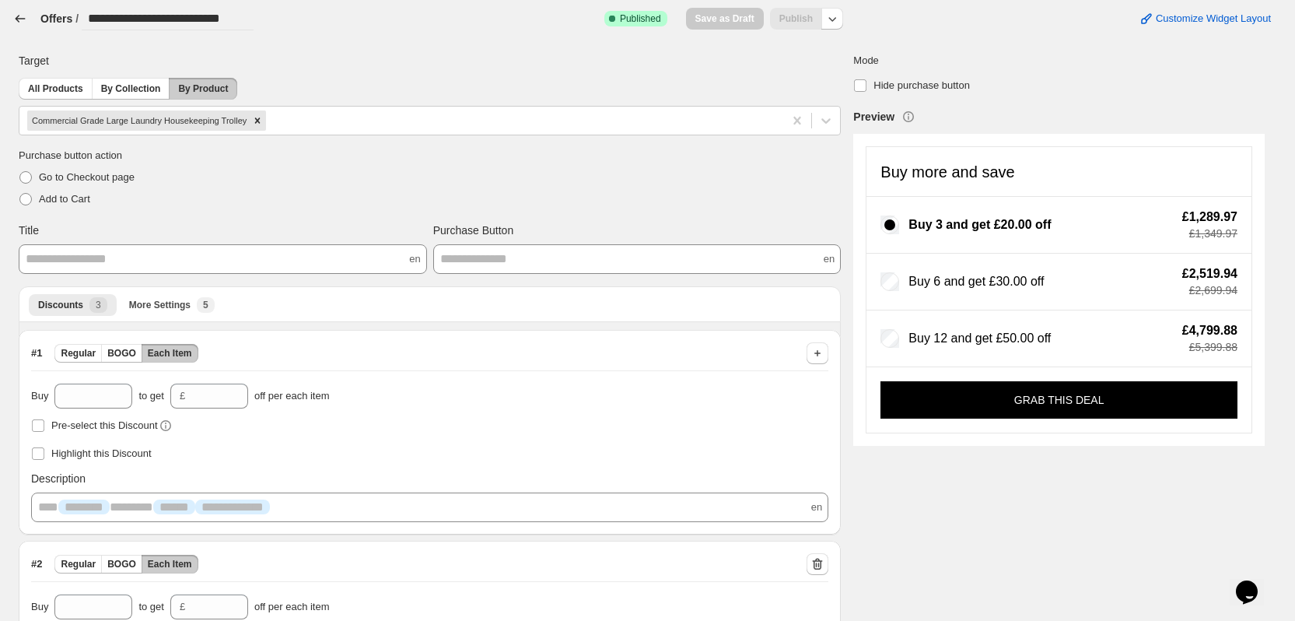
click at [26, 16] on icon "button" at bounding box center [20, 19] width 16 height 16
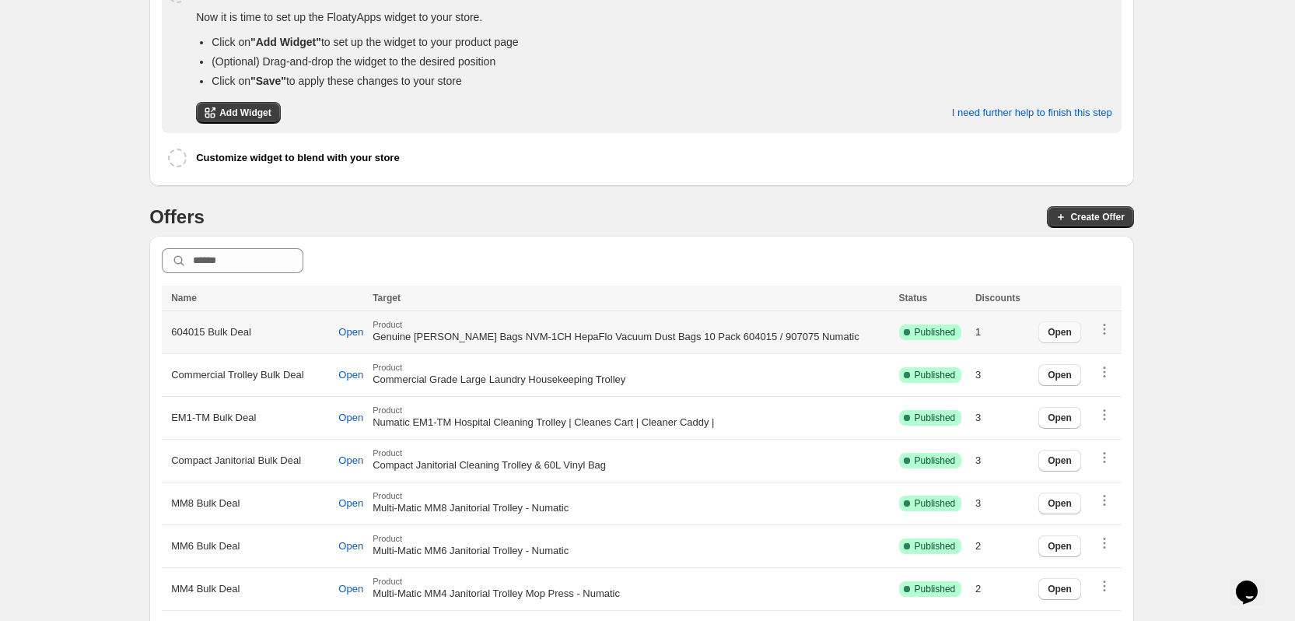
click at [1072, 331] on span "Open" at bounding box center [1060, 332] width 24 height 12
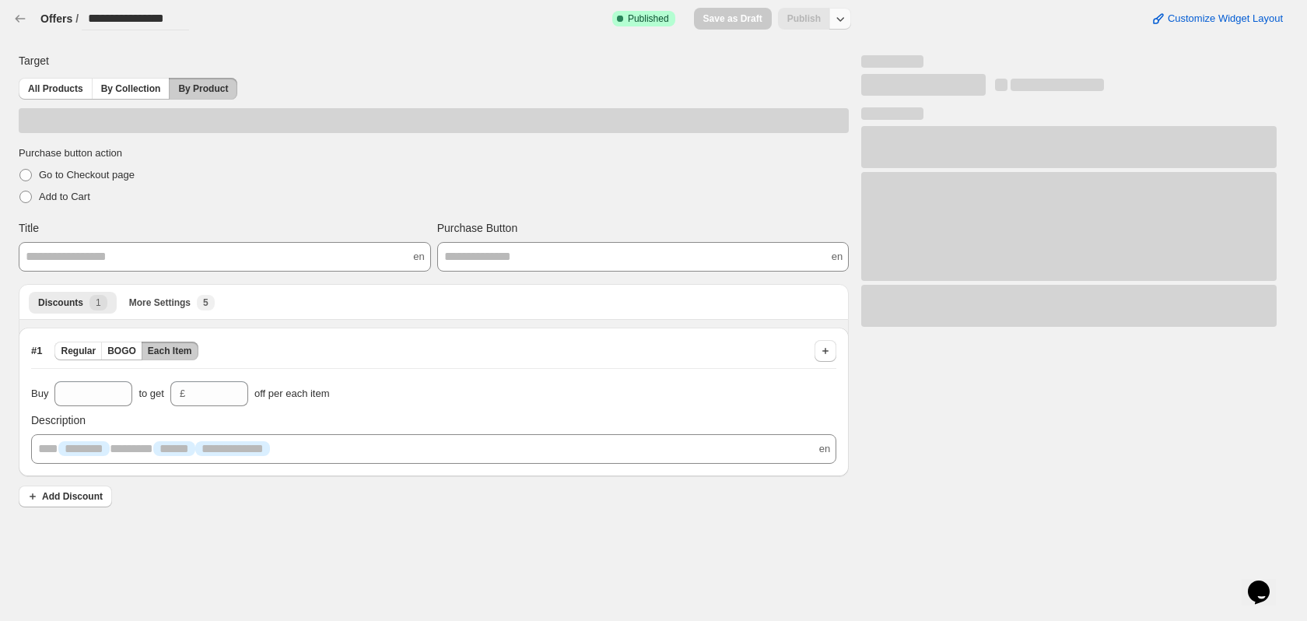
click at [846, 26] on icon "button" at bounding box center [840, 19] width 16 height 16
click at [835, 85] on span "Unpublish" at bounding box center [842, 80] width 93 height 16
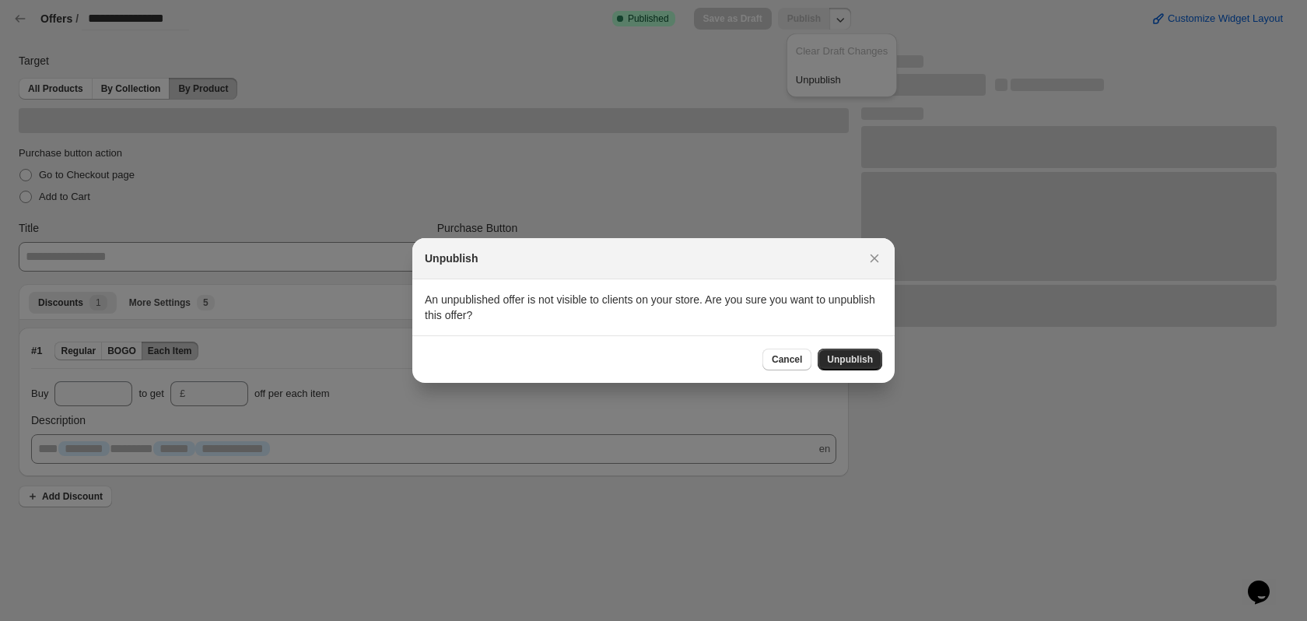
click at [865, 360] on span "Unpublish" at bounding box center [850, 359] width 46 height 12
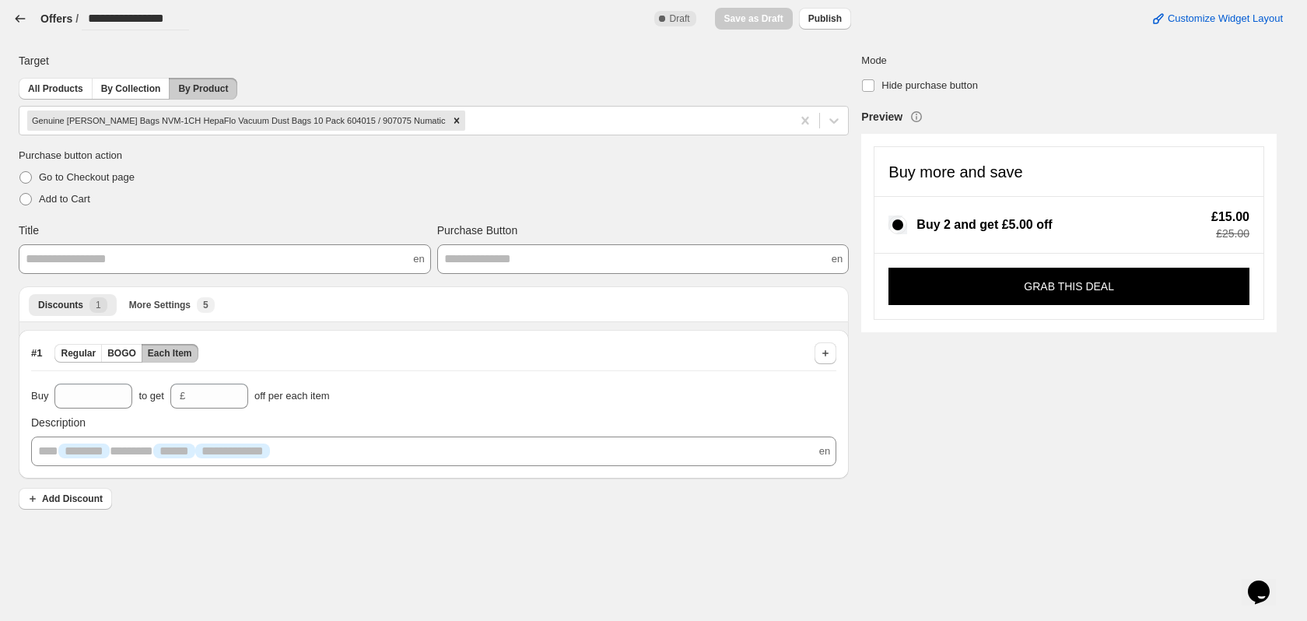
click at [21, 26] on div "**********" at bounding box center [100, 18] width 177 height 23
click at [27, 17] on icon "button" at bounding box center [20, 19] width 16 height 16
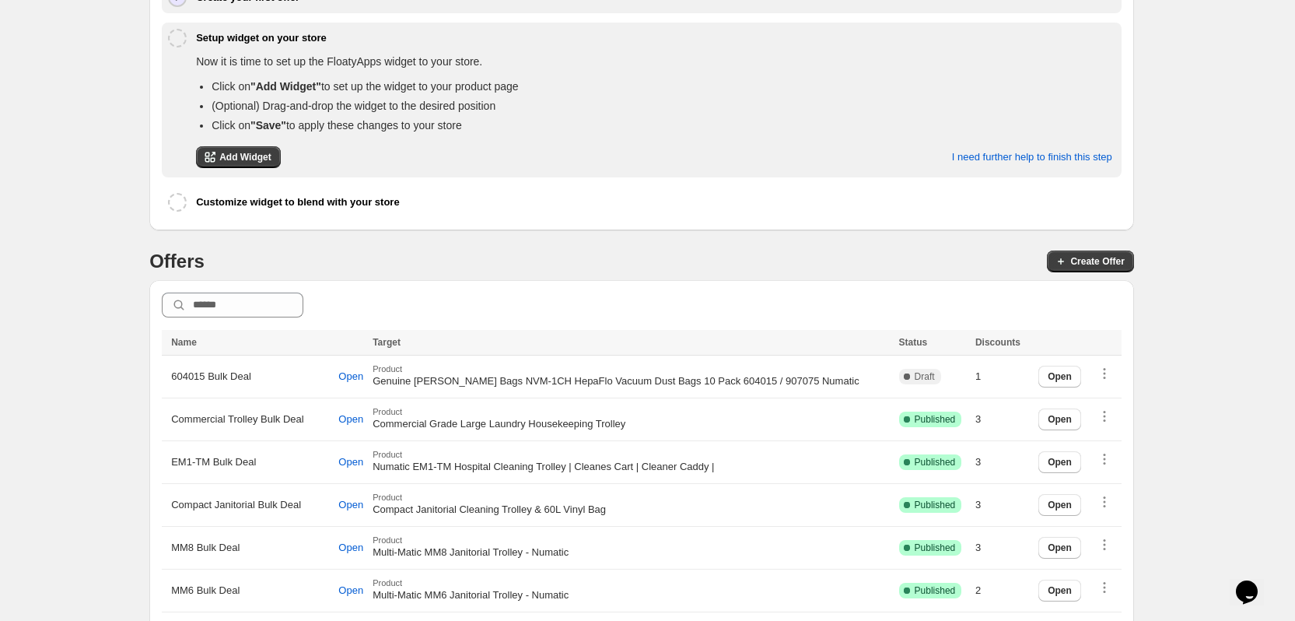
scroll to position [389, 0]
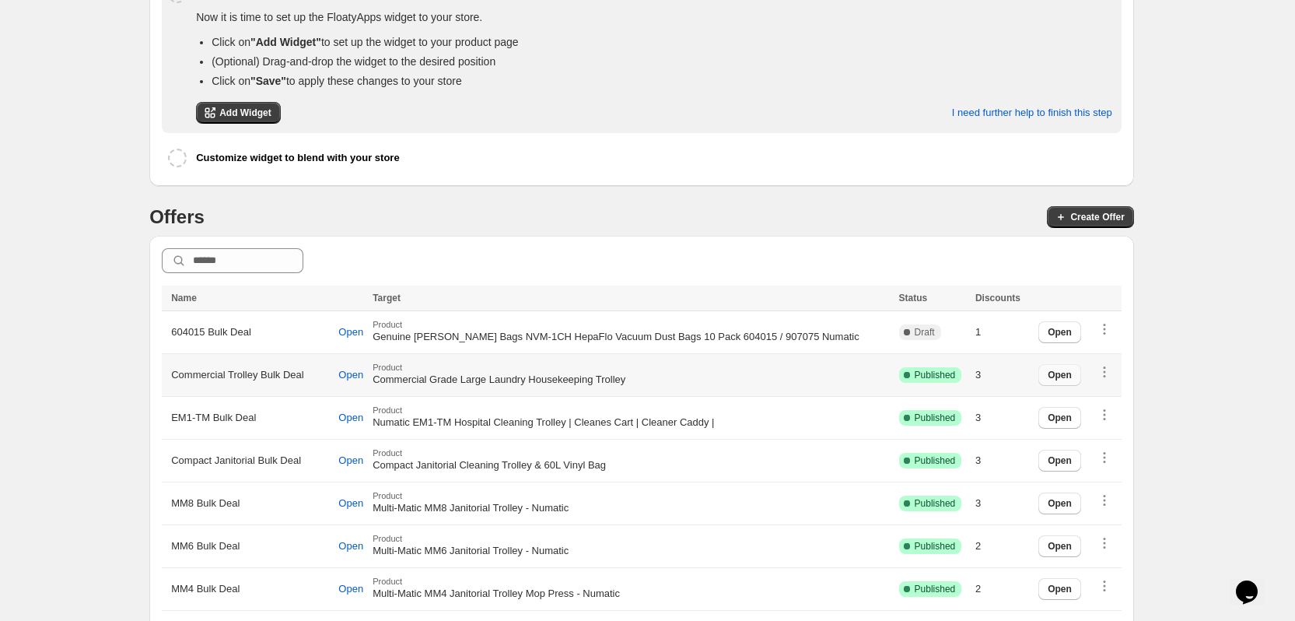
click at [1059, 369] on span "Open" at bounding box center [1060, 375] width 24 height 12
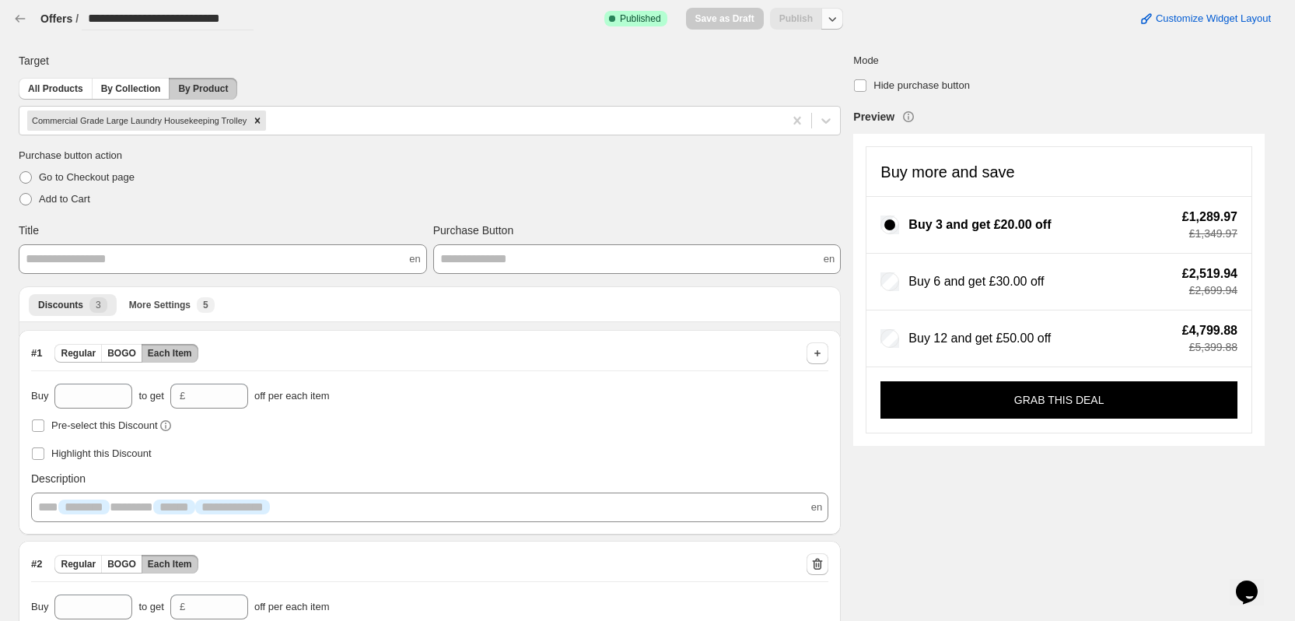
click at [843, 22] on button "button" at bounding box center [832, 19] width 22 height 22
click at [825, 86] on span "Unpublish" at bounding box center [842, 80] width 93 height 16
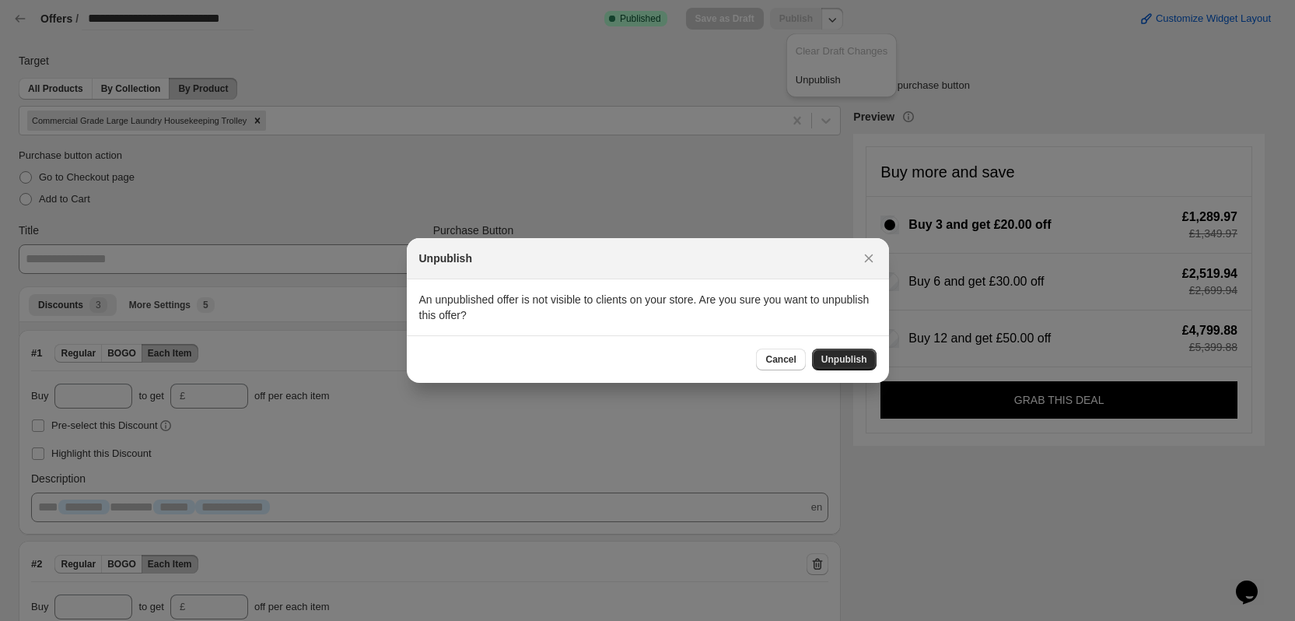
click at [828, 368] on button "Unpublish" at bounding box center [844, 359] width 65 height 22
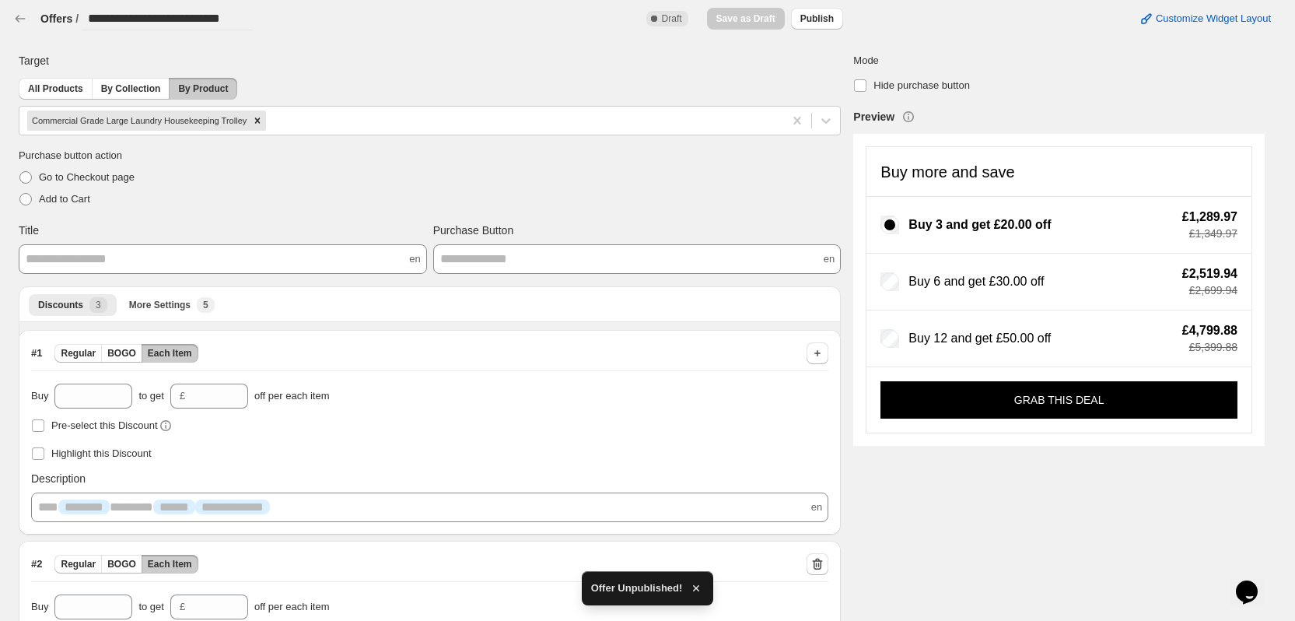
click at [30, 18] on div "**********" at bounding box center [132, 18] width 241 height 23
click at [19, 19] on icon "button" at bounding box center [20, 19] width 16 height 16
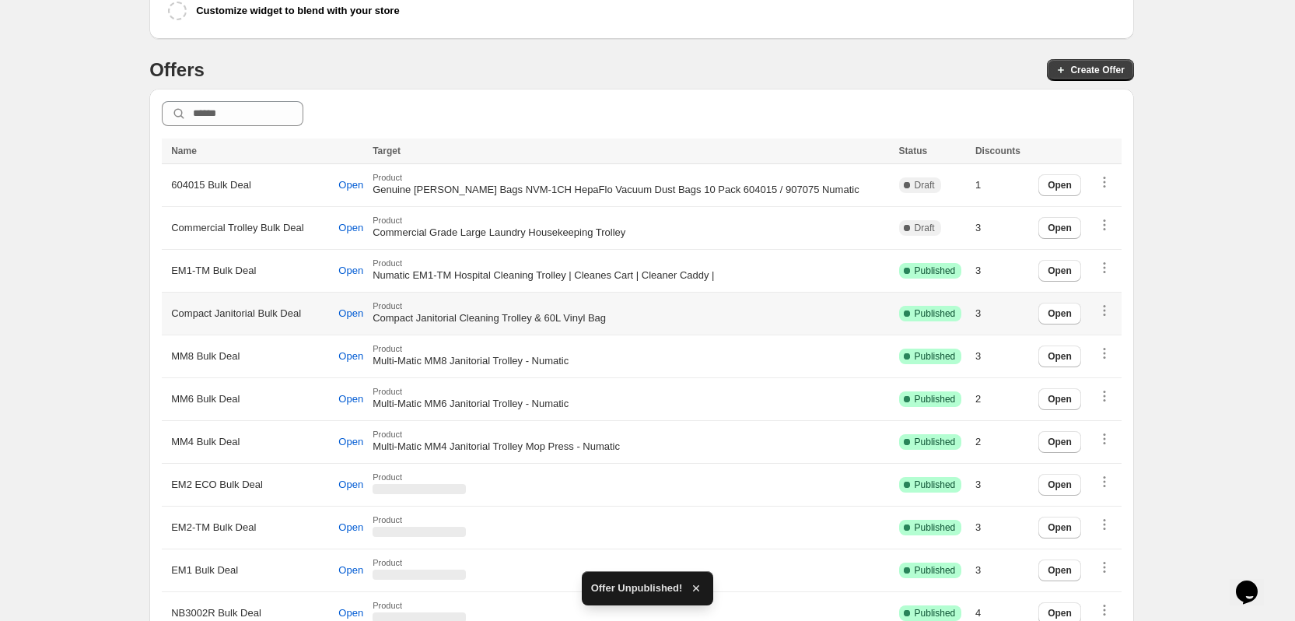
scroll to position [544, 0]
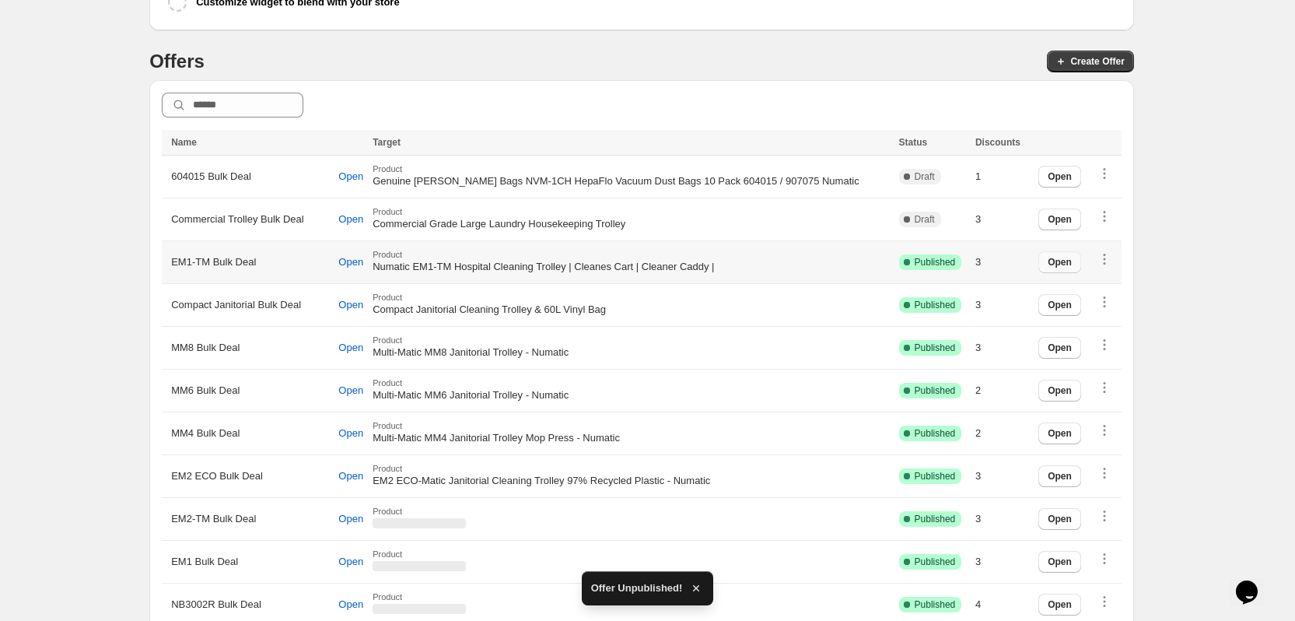
click at [1072, 261] on span "Open" at bounding box center [1060, 262] width 24 height 12
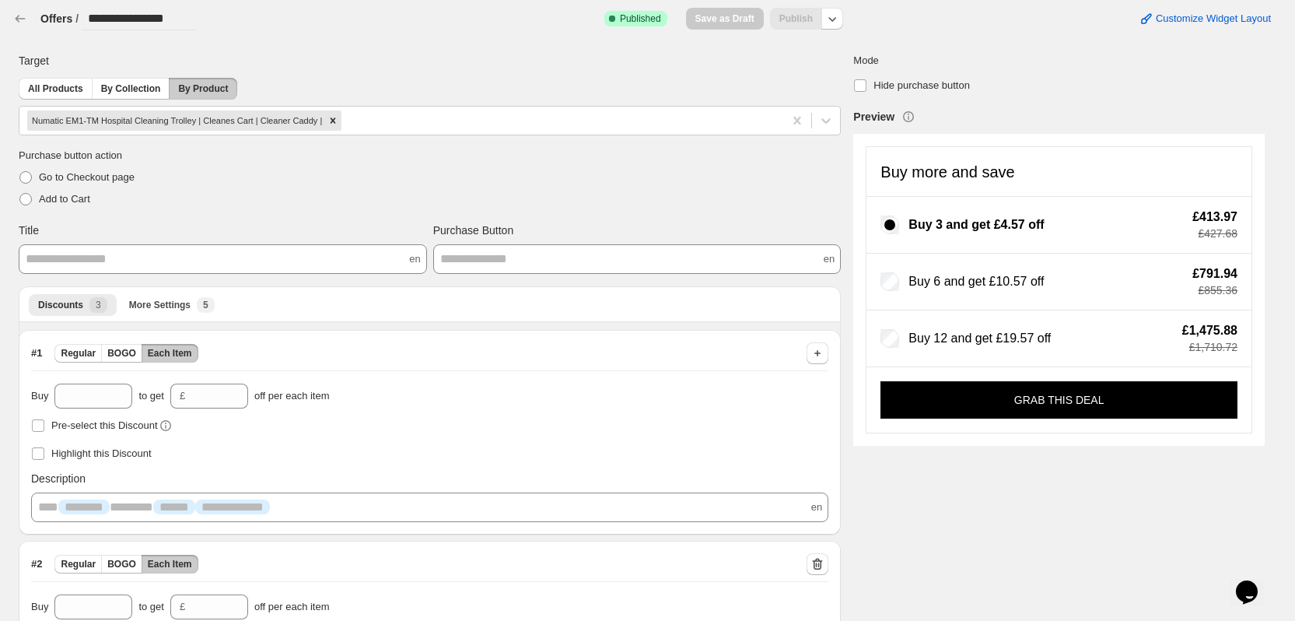
click at [851, 25] on div "**********" at bounding box center [635, 12] width 1271 height 37
click at [840, 23] on icon "button" at bounding box center [833, 19] width 16 height 16
click at [828, 85] on span "Unpublish" at bounding box center [842, 80] width 93 height 16
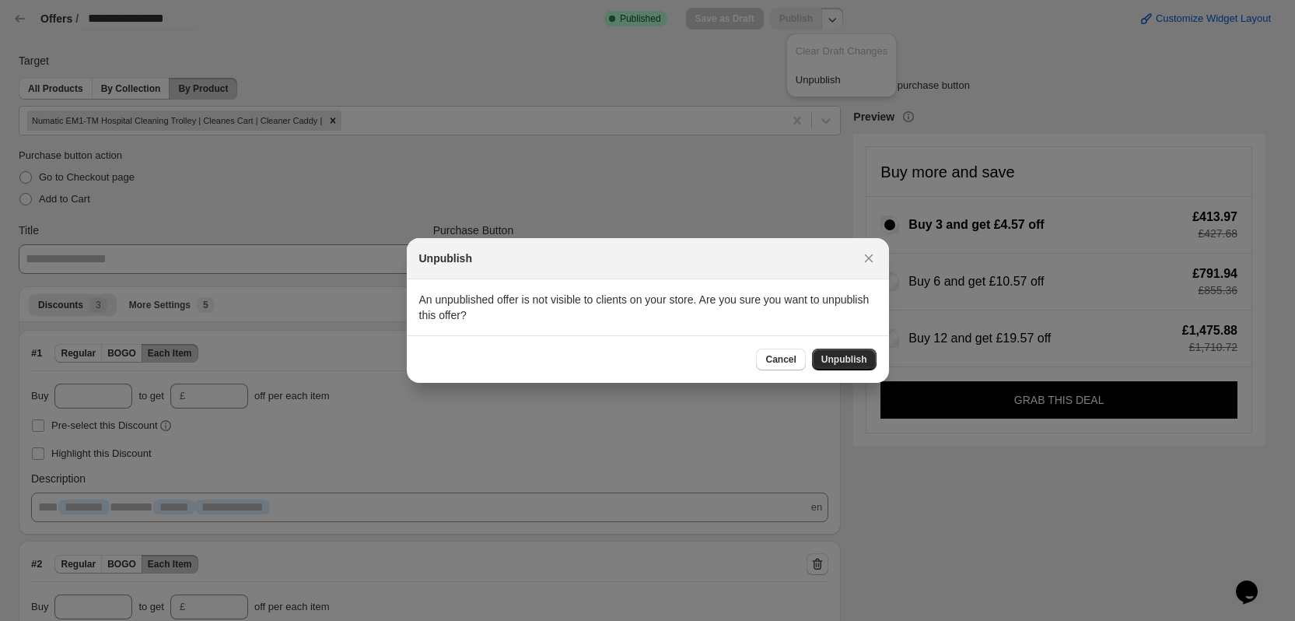
click at [845, 360] on span "Unpublish" at bounding box center [844, 359] width 46 height 12
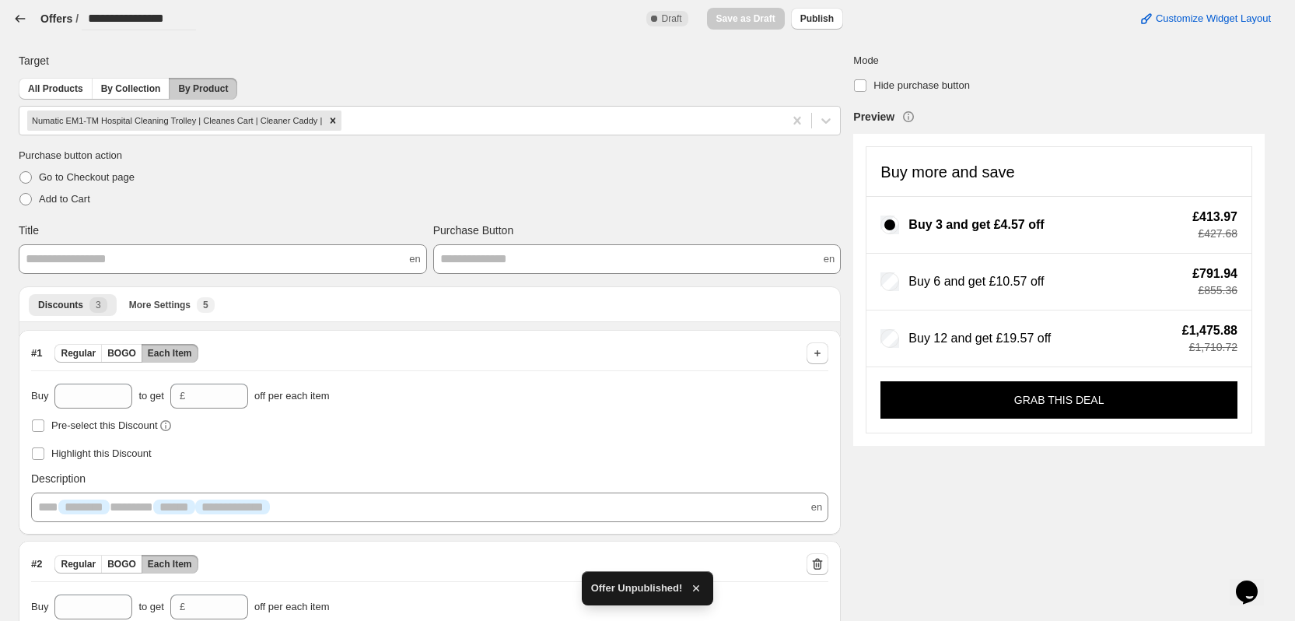
click at [22, 18] on icon "button" at bounding box center [20, 19] width 16 height 16
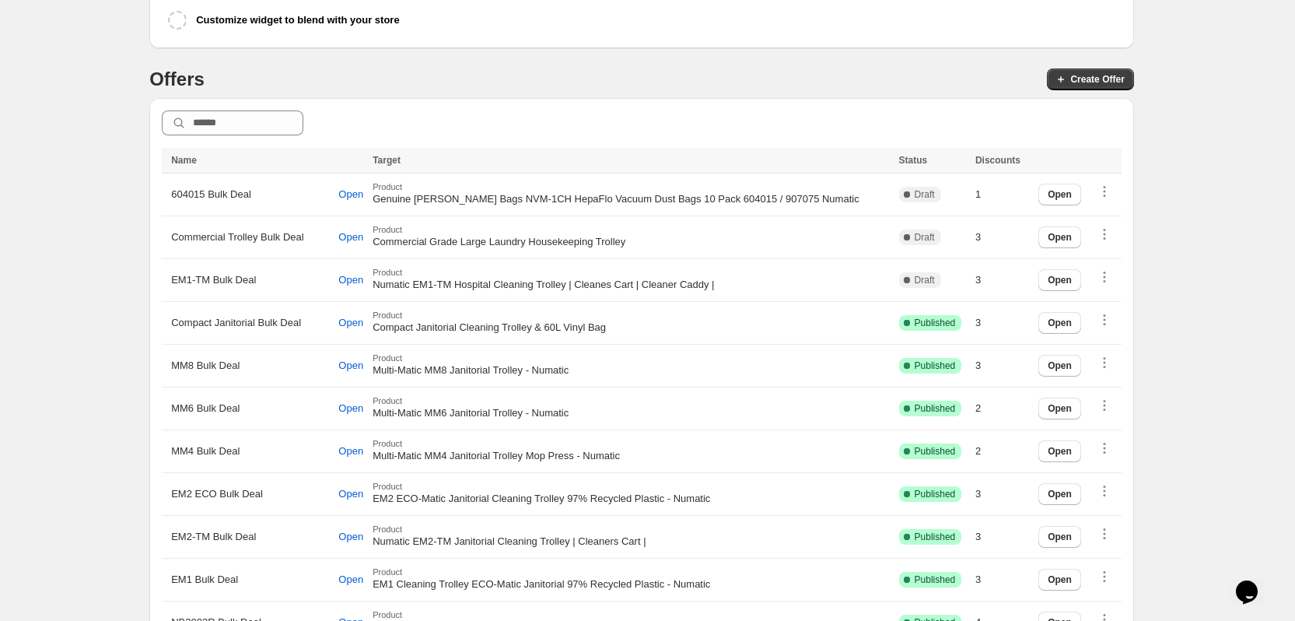
scroll to position [544, 0]
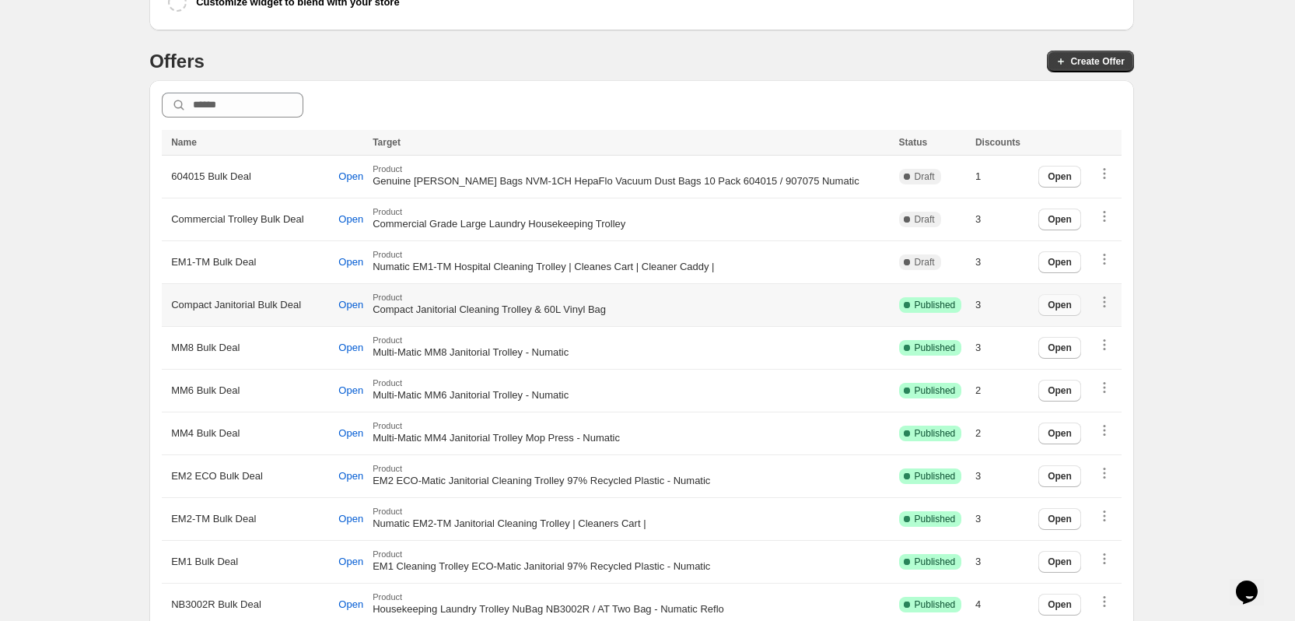
click at [1073, 307] on button "Open" at bounding box center [1059, 305] width 43 height 22
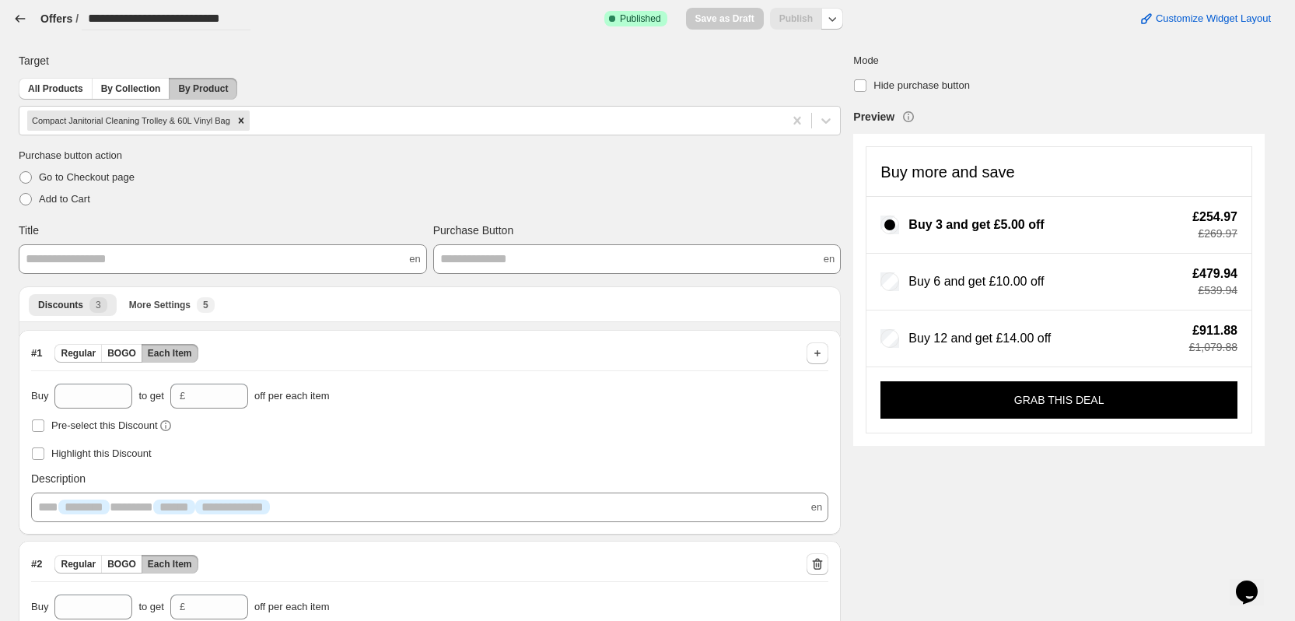
click at [25, 21] on icon "button" at bounding box center [20, 19] width 16 height 16
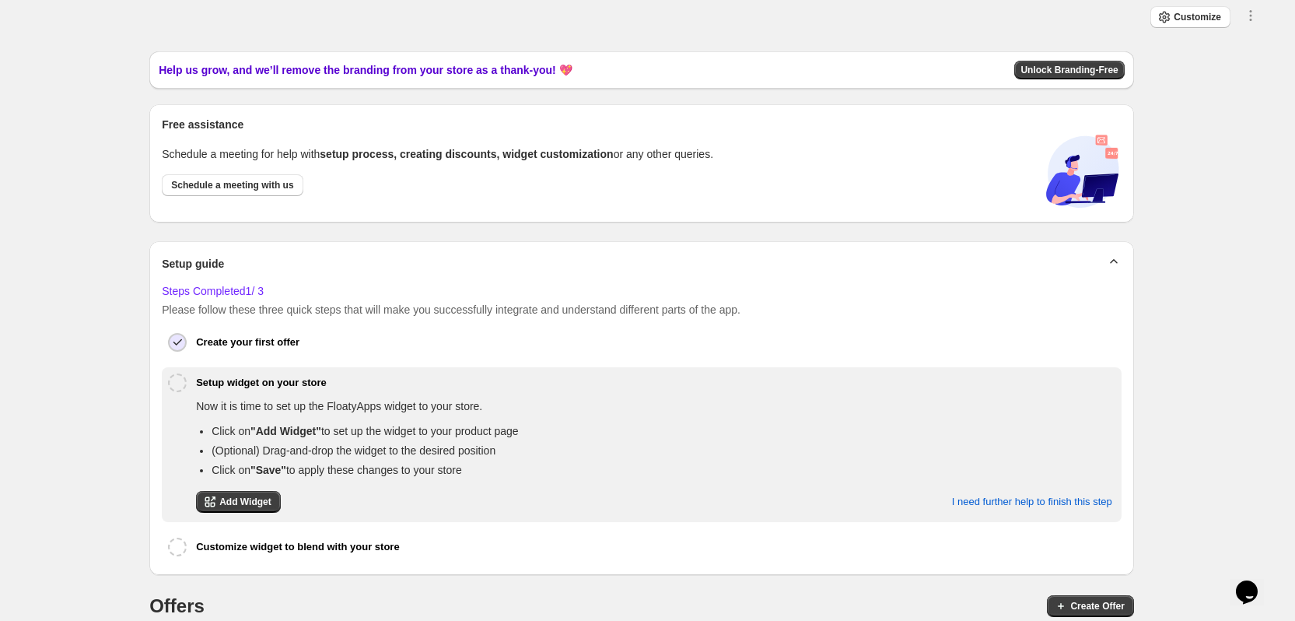
scroll to position [544, 0]
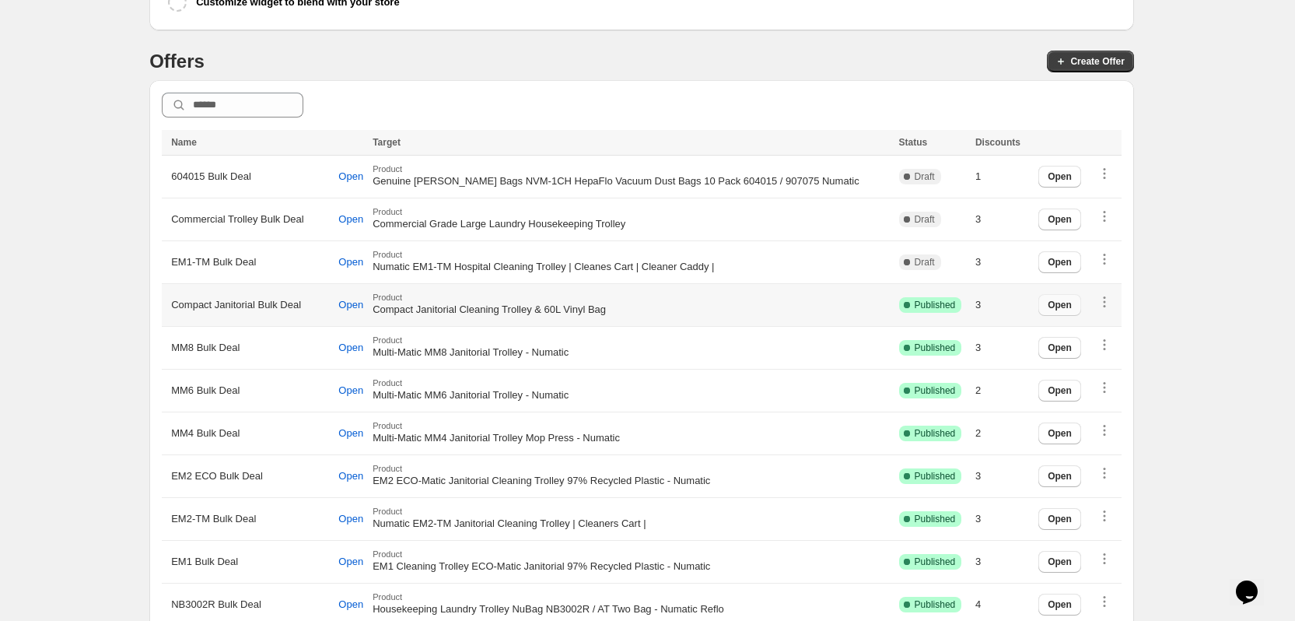
click at [1072, 302] on span "Open" at bounding box center [1060, 305] width 24 height 12
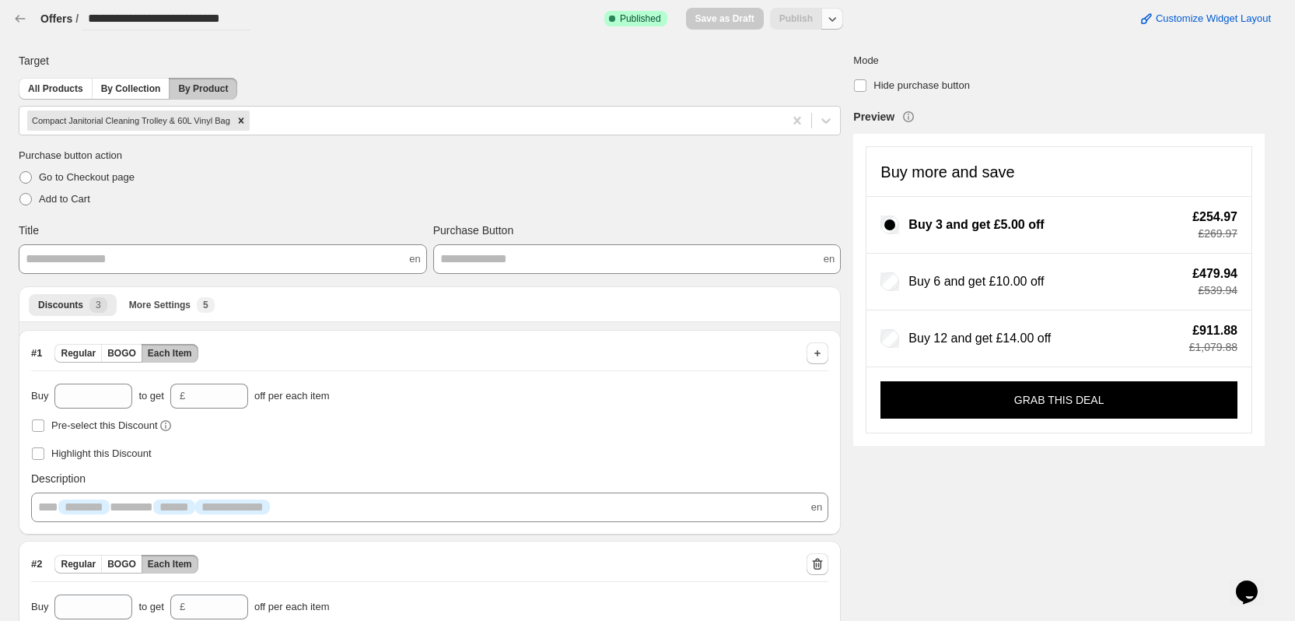
click at [831, 29] on button "button" at bounding box center [832, 19] width 22 height 22
click at [826, 82] on span "Unpublish" at bounding box center [842, 80] width 93 height 16
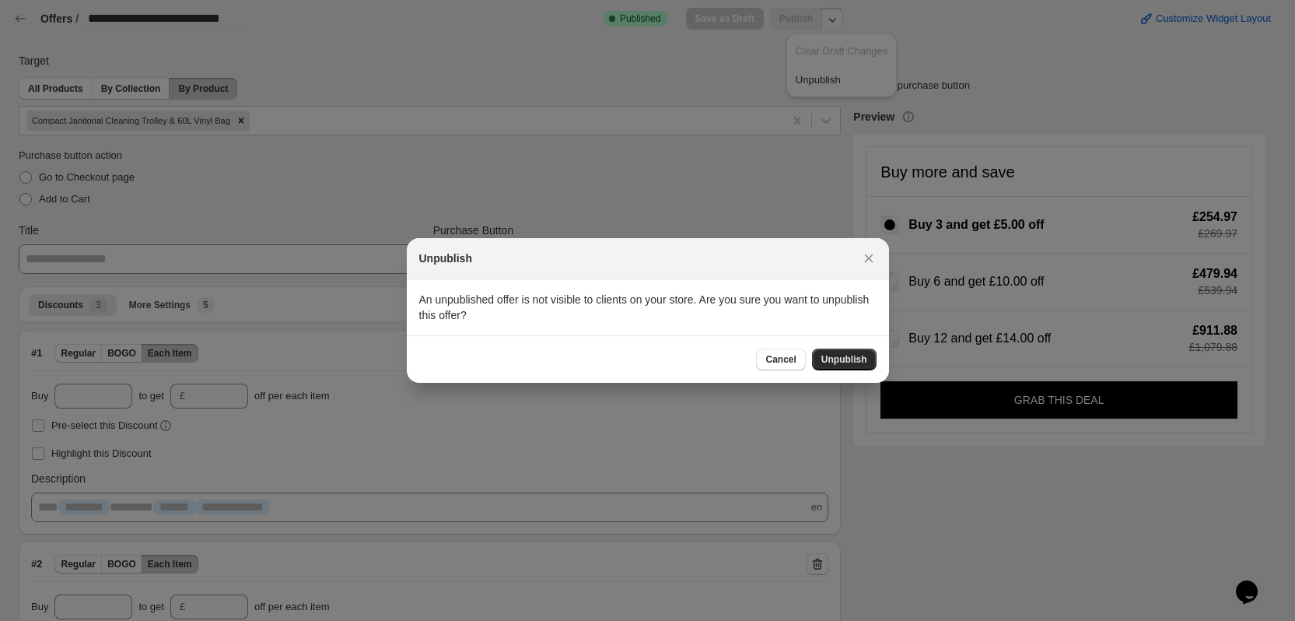
click at [833, 357] on span "Unpublish" at bounding box center [844, 359] width 46 height 12
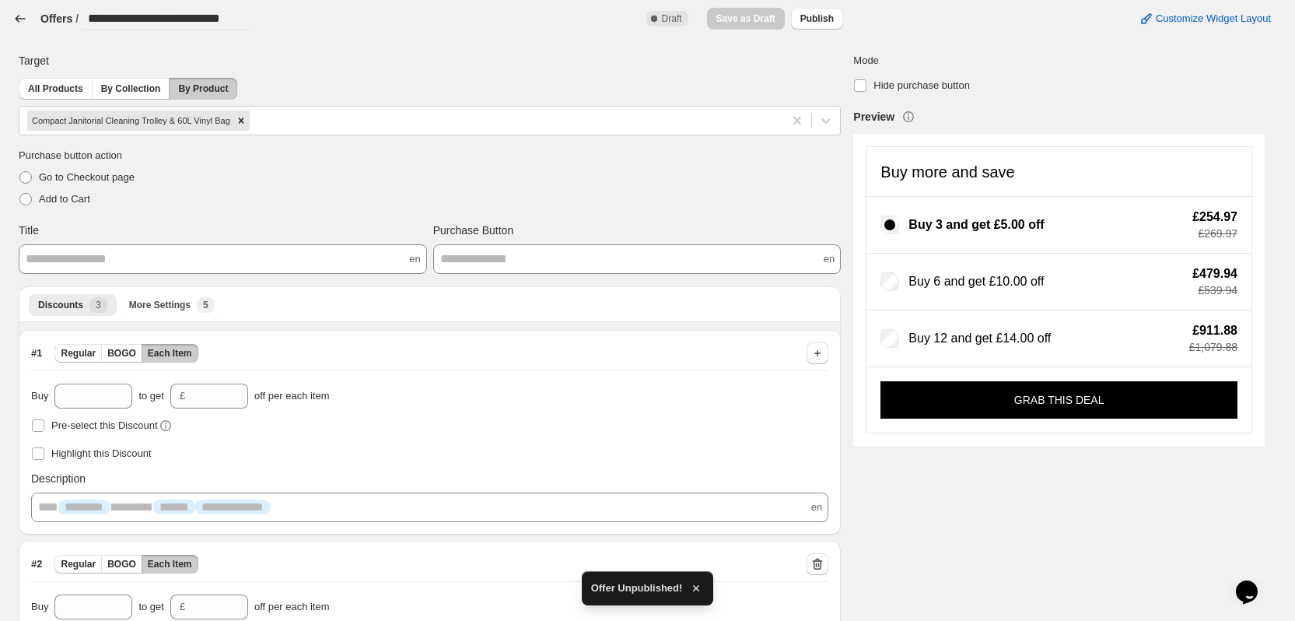
click at [22, 19] on icon "button" at bounding box center [21, 18] width 10 height 7
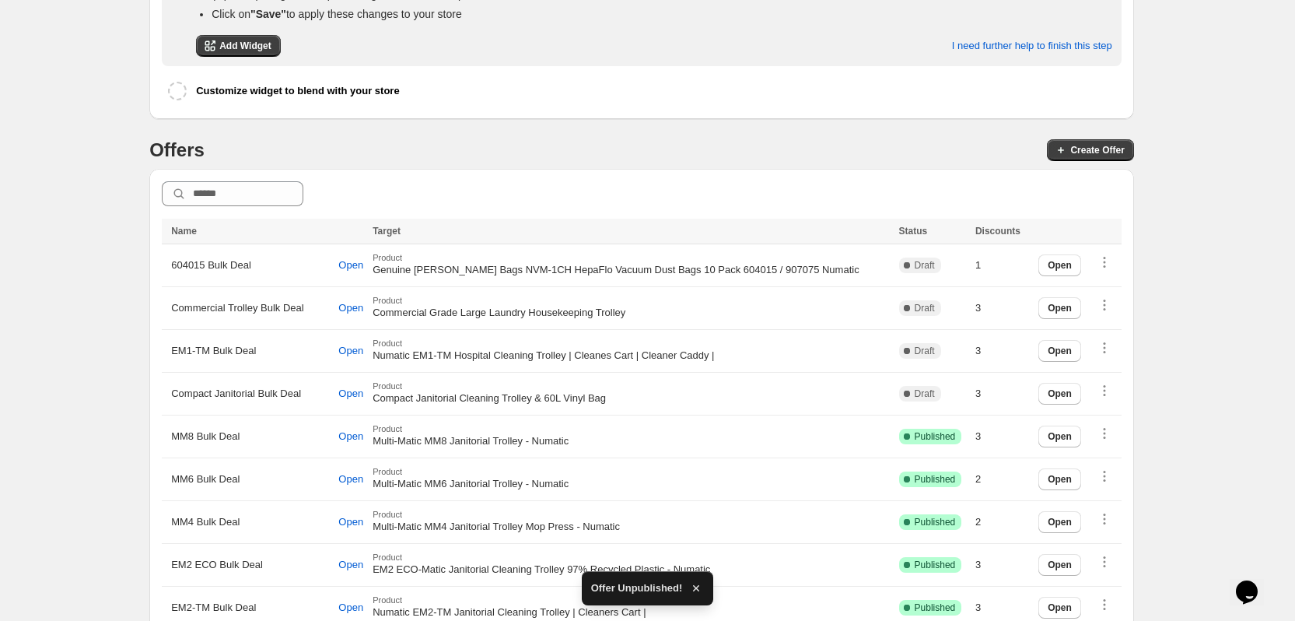
scroll to position [544, 0]
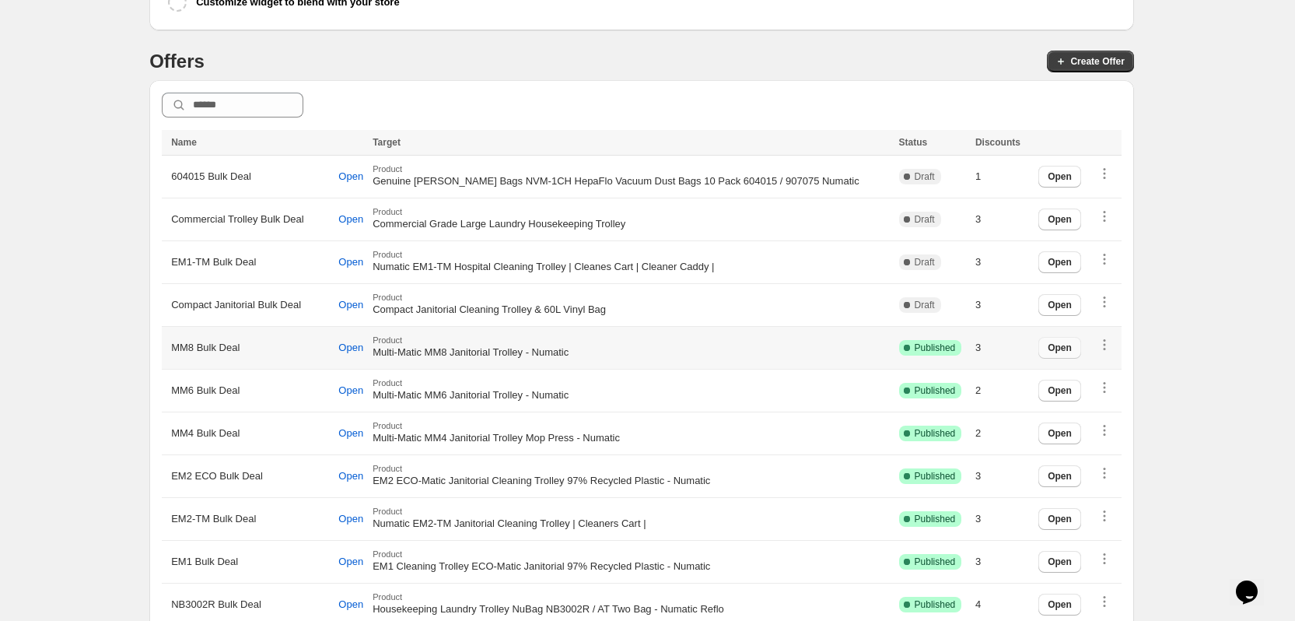
click at [1066, 344] on span "Open" at bounding box center [1060, 347] width 24 height 12
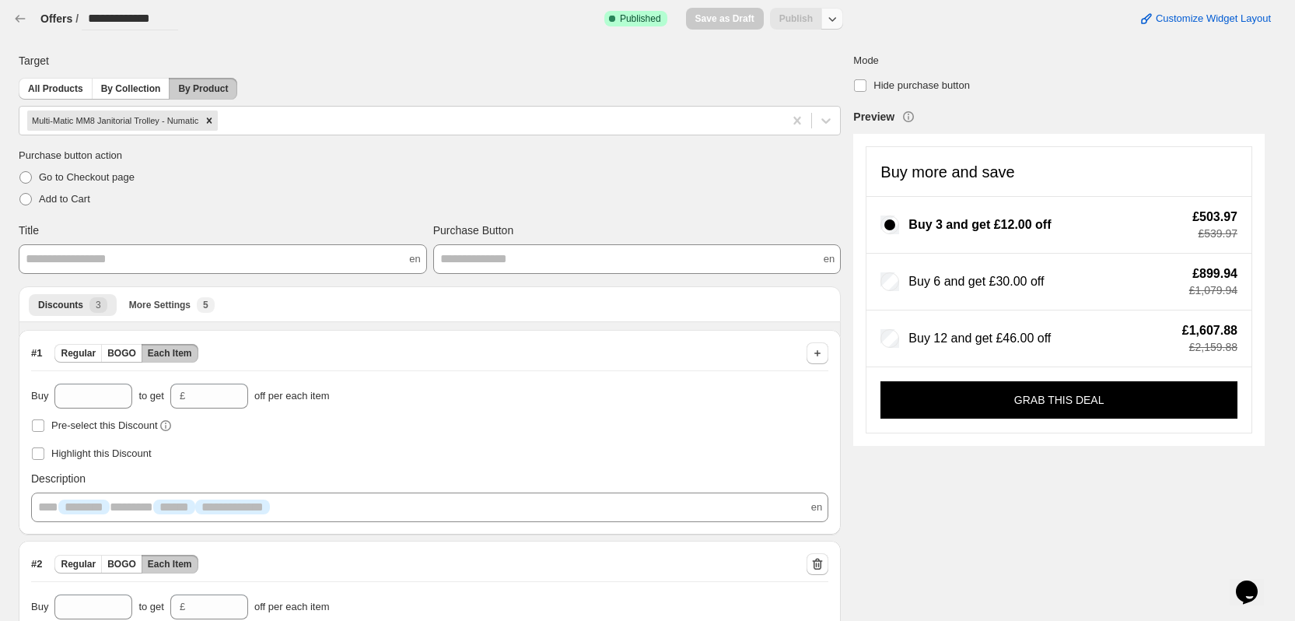
click at [840, 26] on icon "button" at bounding box center [833, 19] width 16 height 16
click at [826, 84] on span "Unpublish" at bounding box center [842, 80] width 93 height 16
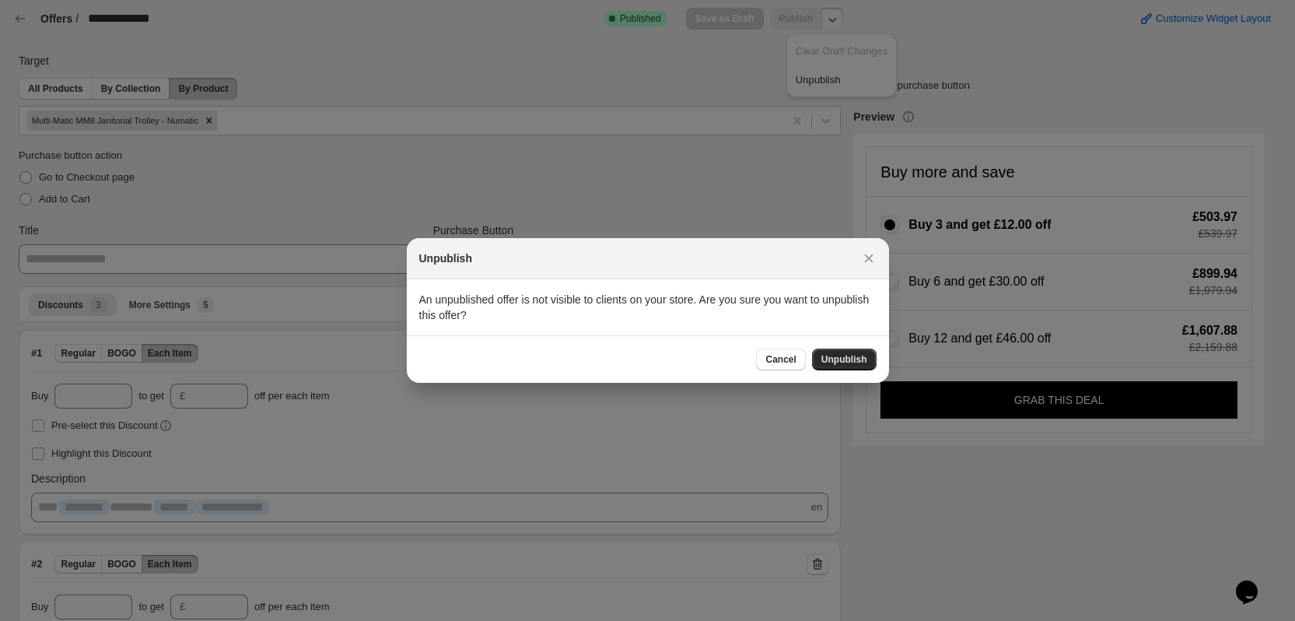
click at [856, 355] on span "Unpublish" at bounding box center [844, 359] width 46 height 12
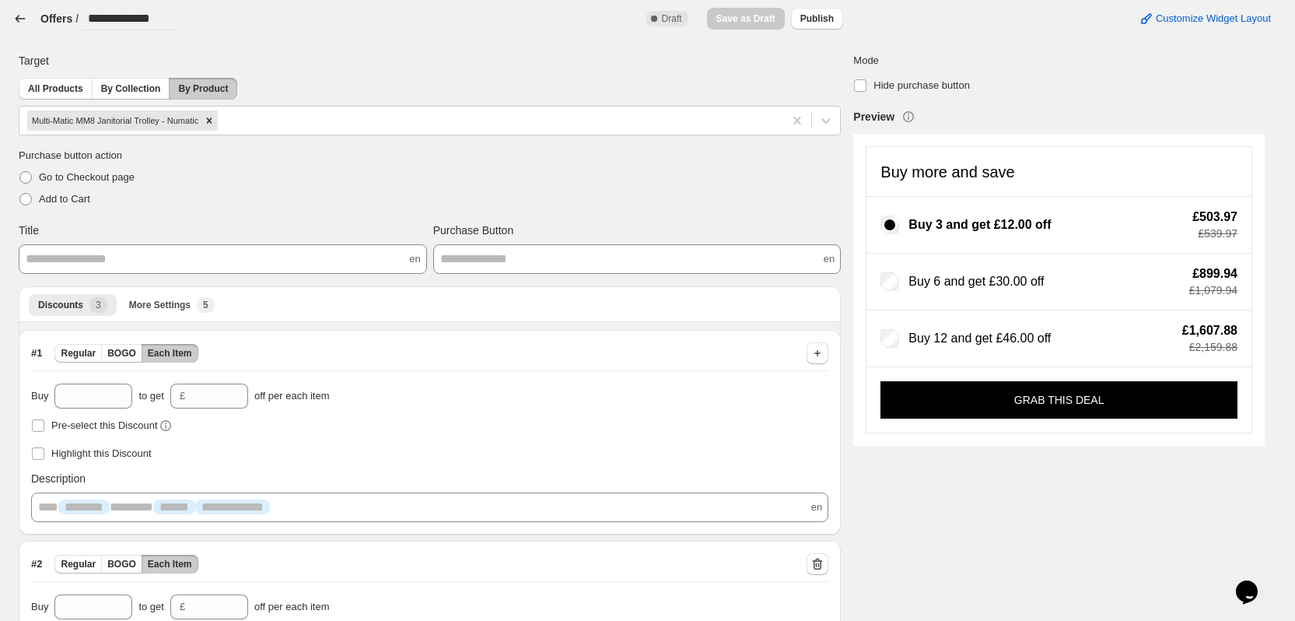
click at [23, 17] on icon "button" at bounding box center [20, 19] width 16 height 16
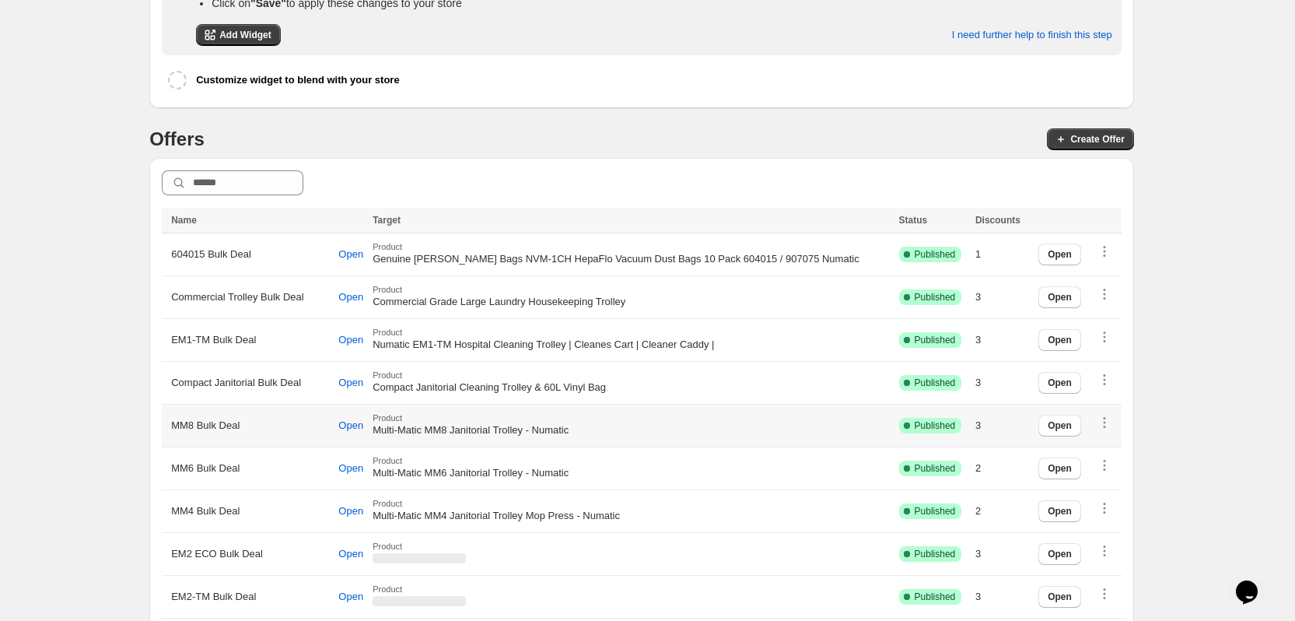
scroll to position [389, 0]
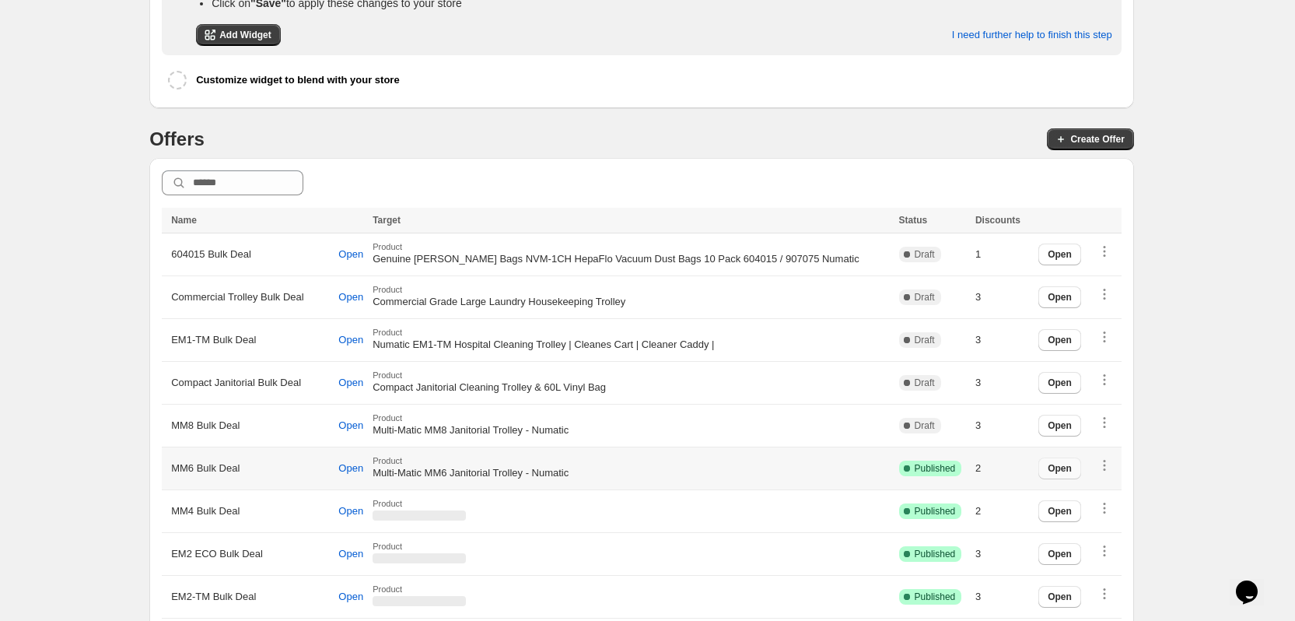
click at [1067, 469] on span "Open" at bounding box center [1060, 468] width 24 height 12
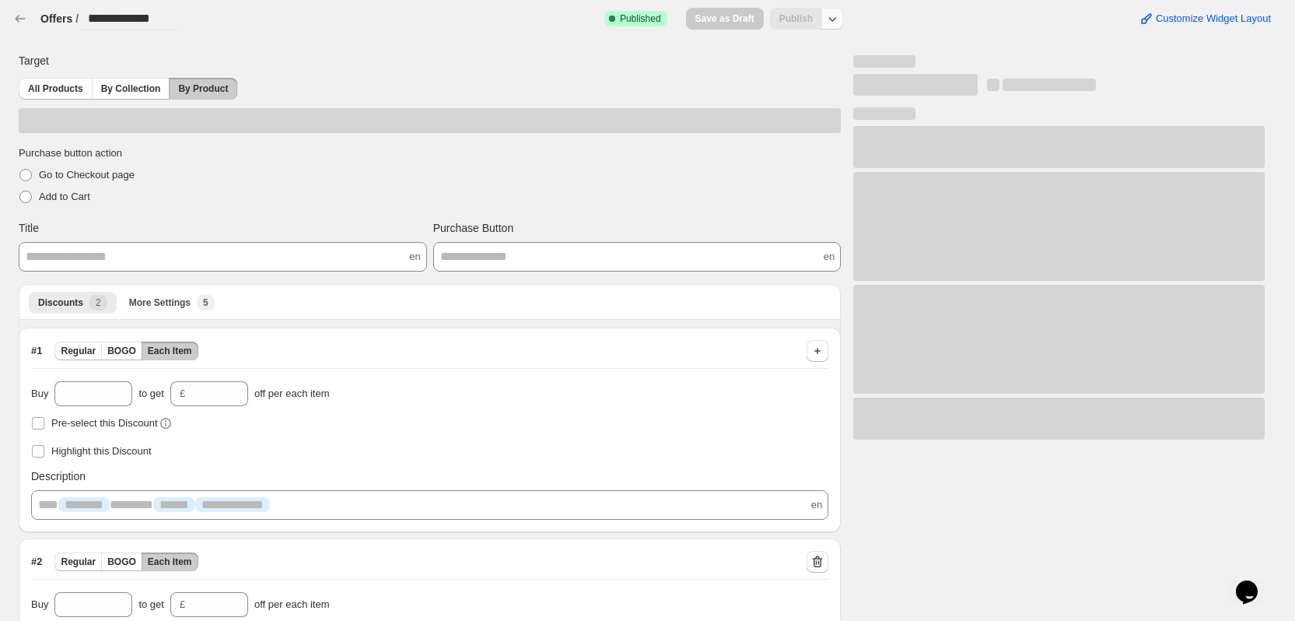
click at [837, 23] on icon "button" at bounding box center [833, 19] width 16 height 16
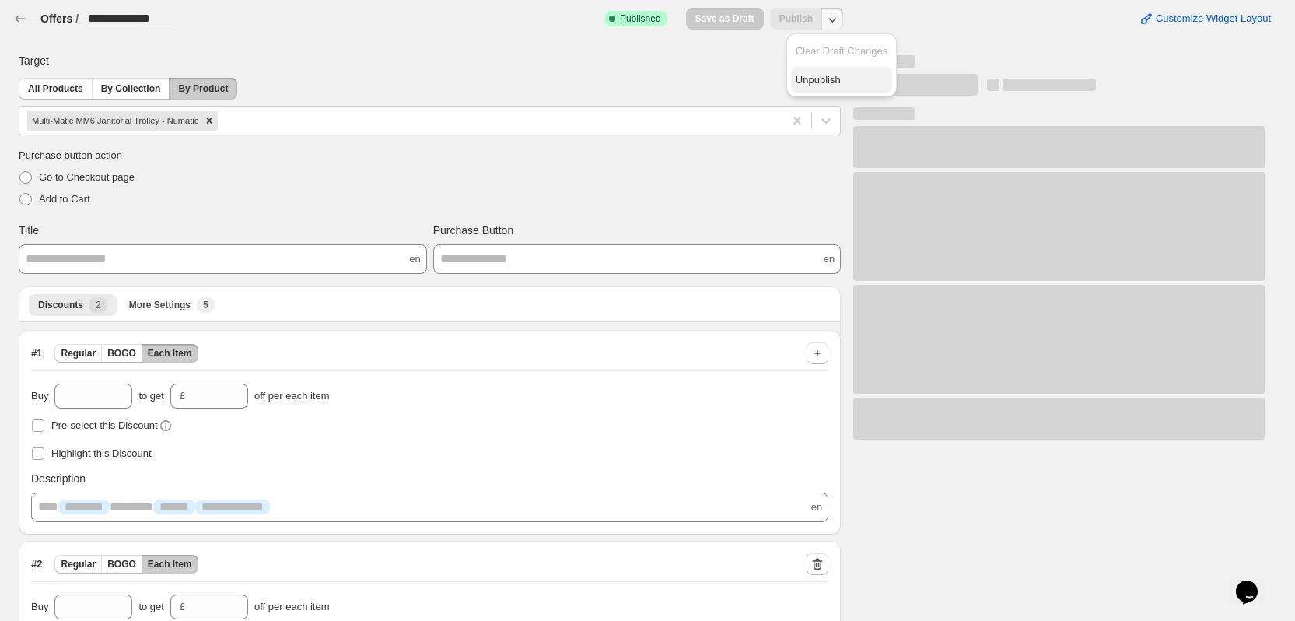
click at [825, 76] on span "Unpublish" at bounding box center [842, 80] width 93 height 16
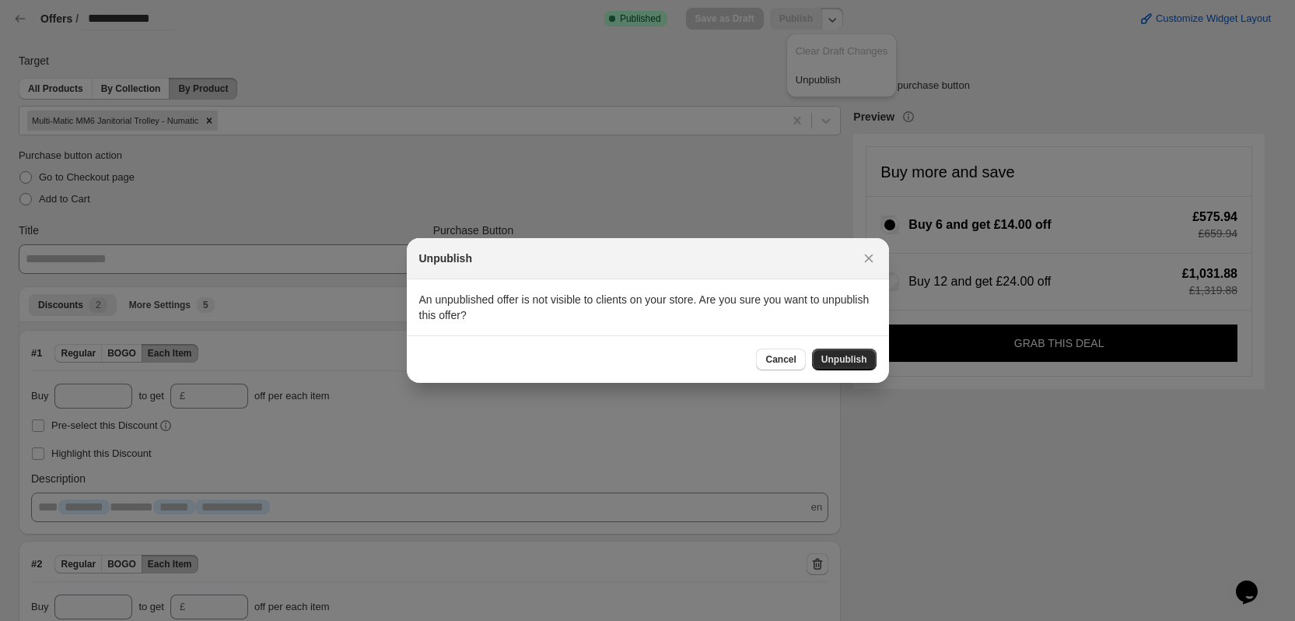
click at [839, 349] on button "Unpublish" at bounding box center [844, 359] width 65 height 22
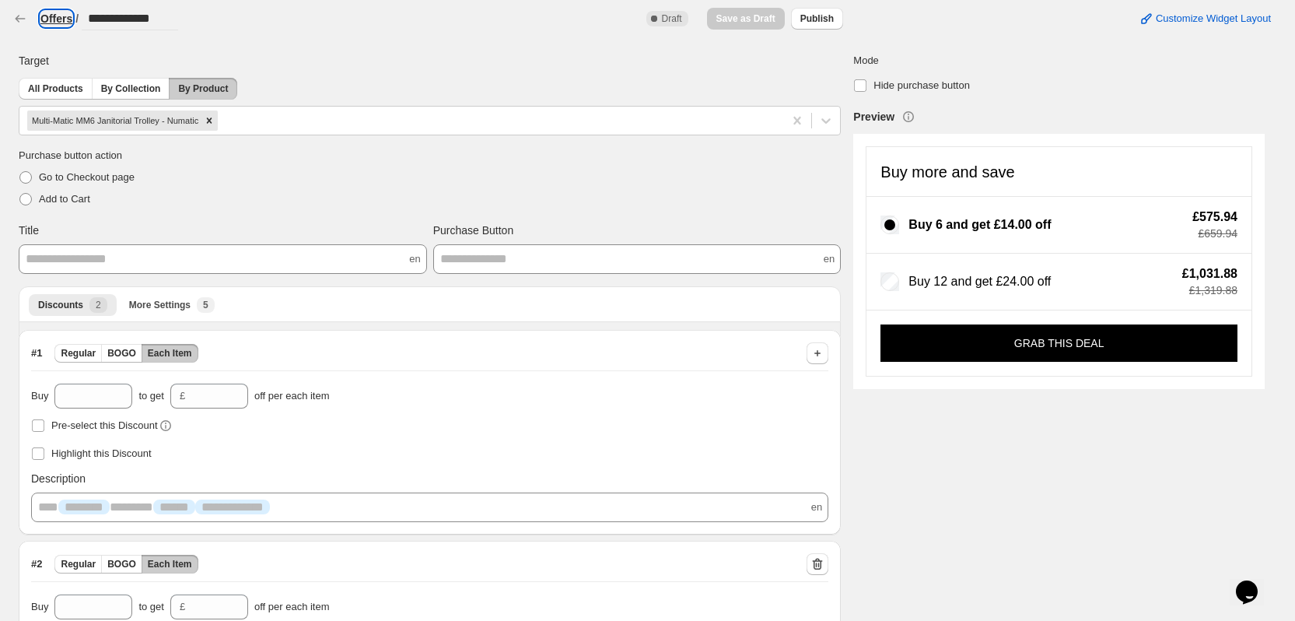
click at [51, 14] on h3 "Offers" at bounding box center [56, 19] width 32 height 16
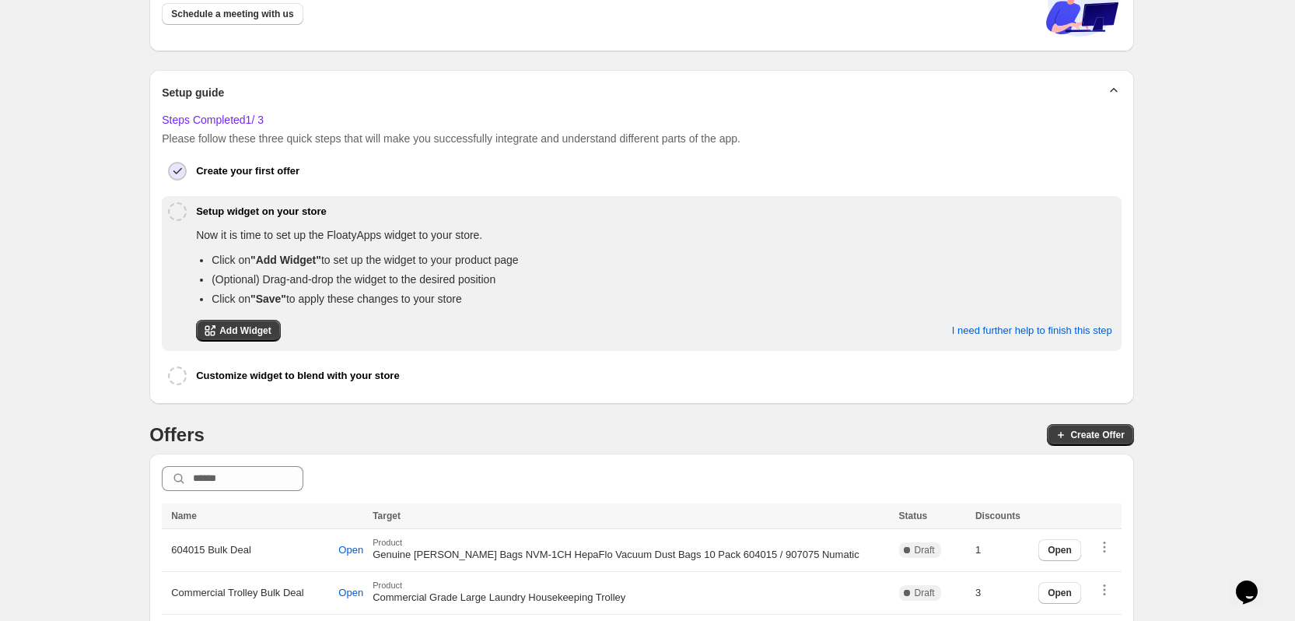
scroll to position [622, 0]
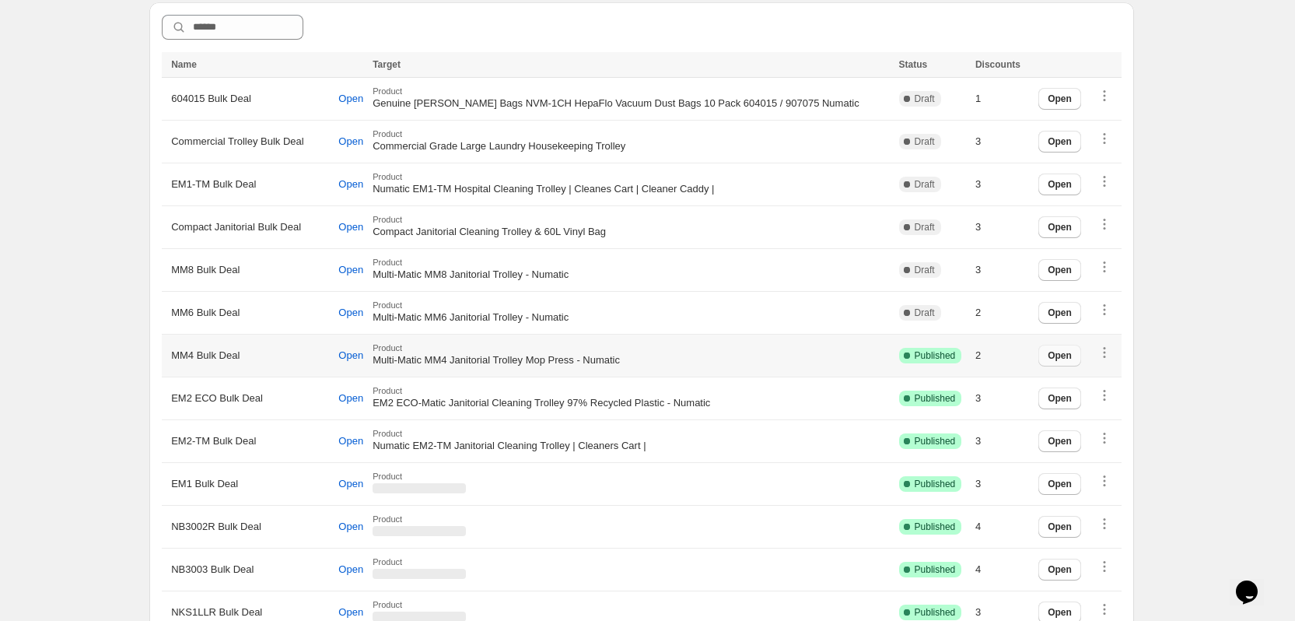
click at [1072, 352] on span "Open" at bounding box center [1060, 355] width 24 height 12
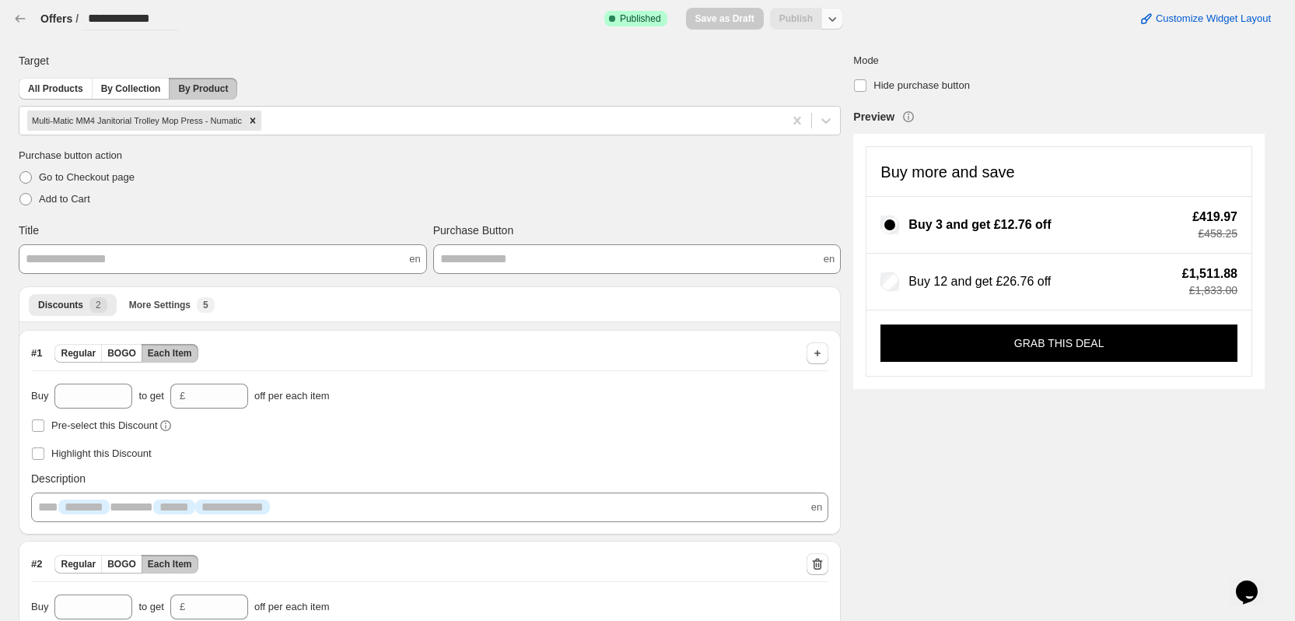
click at [840, 25] on icon "button" at bounding box center [833, 19] width 16 height 16
click at [812, 79] on span "Unpublish" at bounding box center [842, 80] width 93 height 16
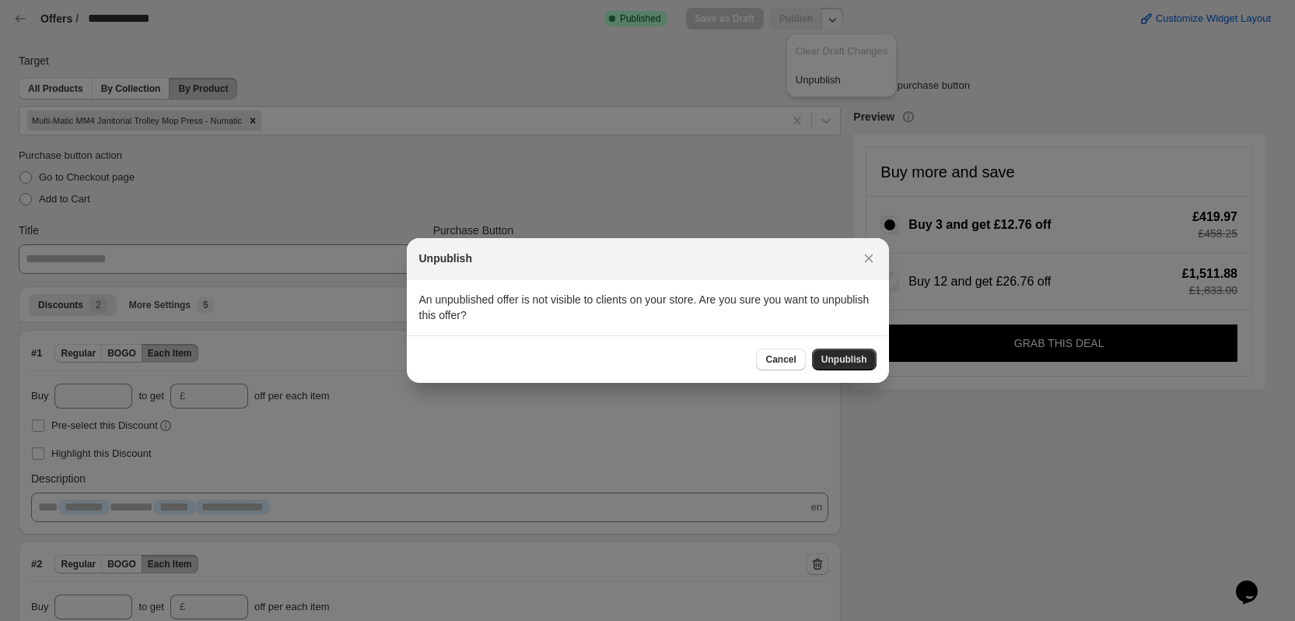
click at [848, 361] on span "Unpublish" at bounding box center [844, 359] width 46 height 12
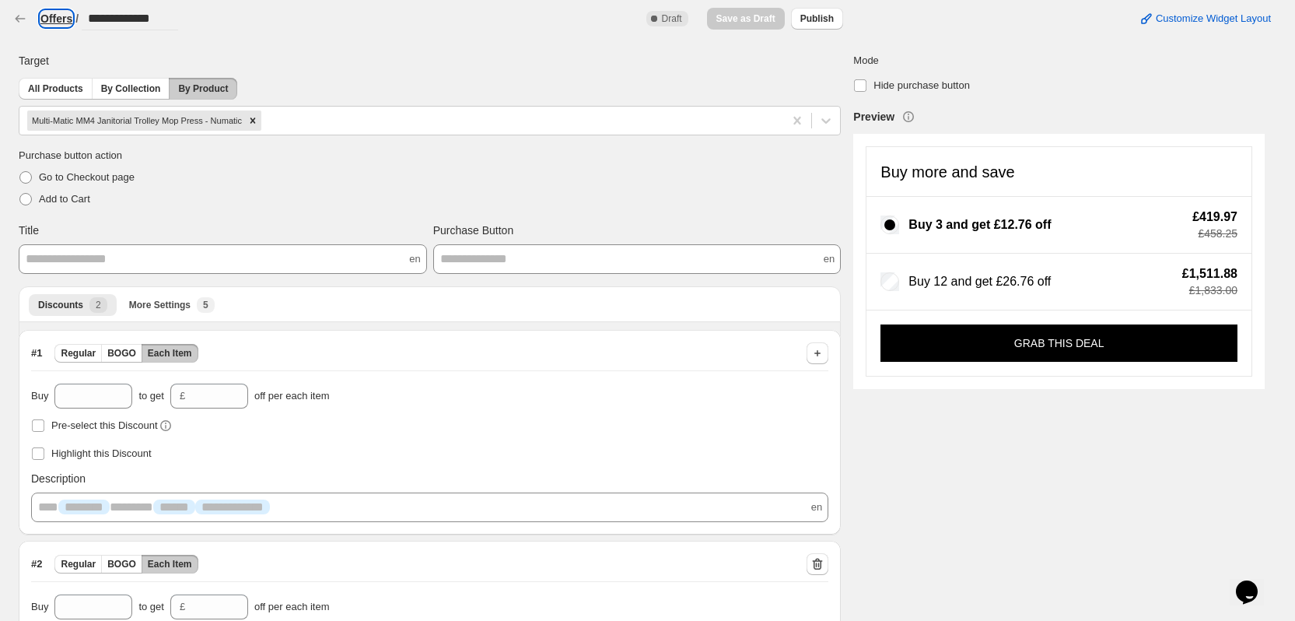
click at [55, 14] on h3 "Offers" at bounding box center [56, 19] width 32 height 16
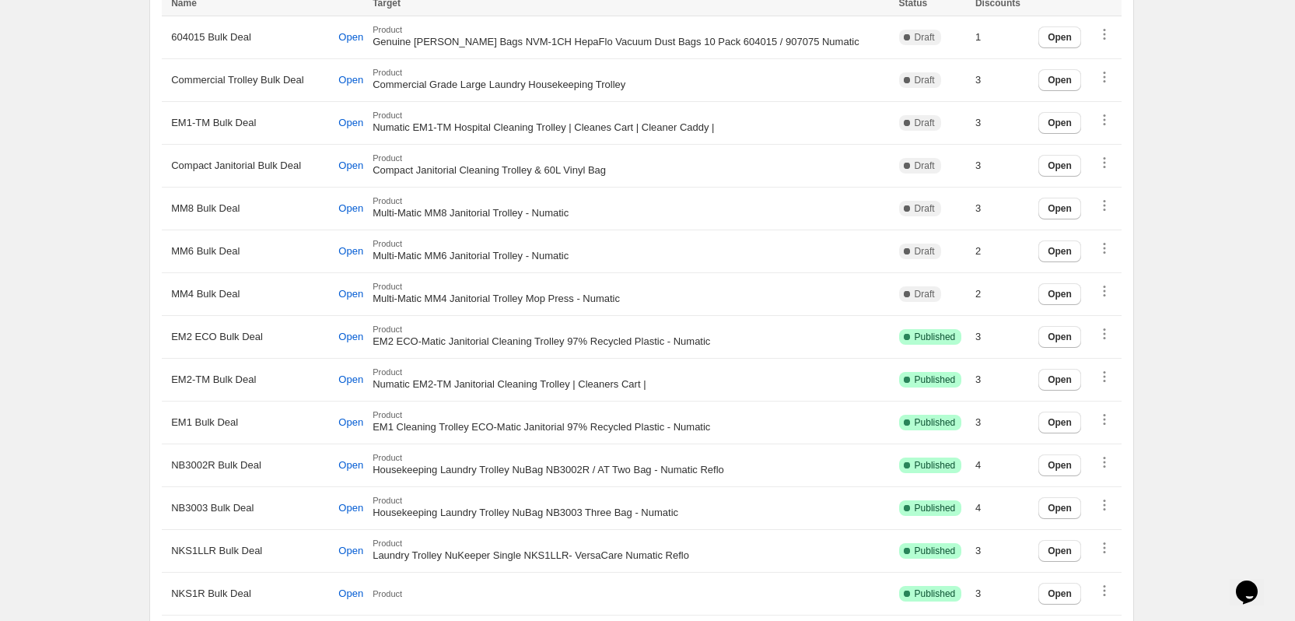
scroll to position [778, 0]
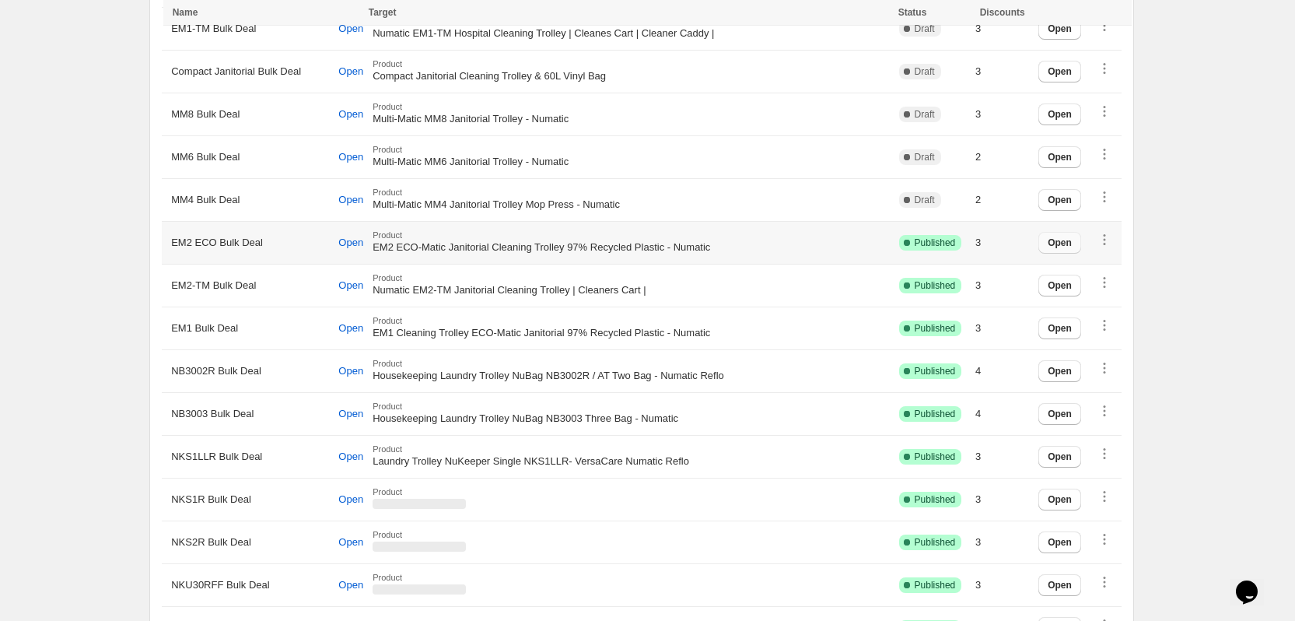
click at [1067, 239] on span "Open" at bounding box center [1060, 242] width 24 height 12
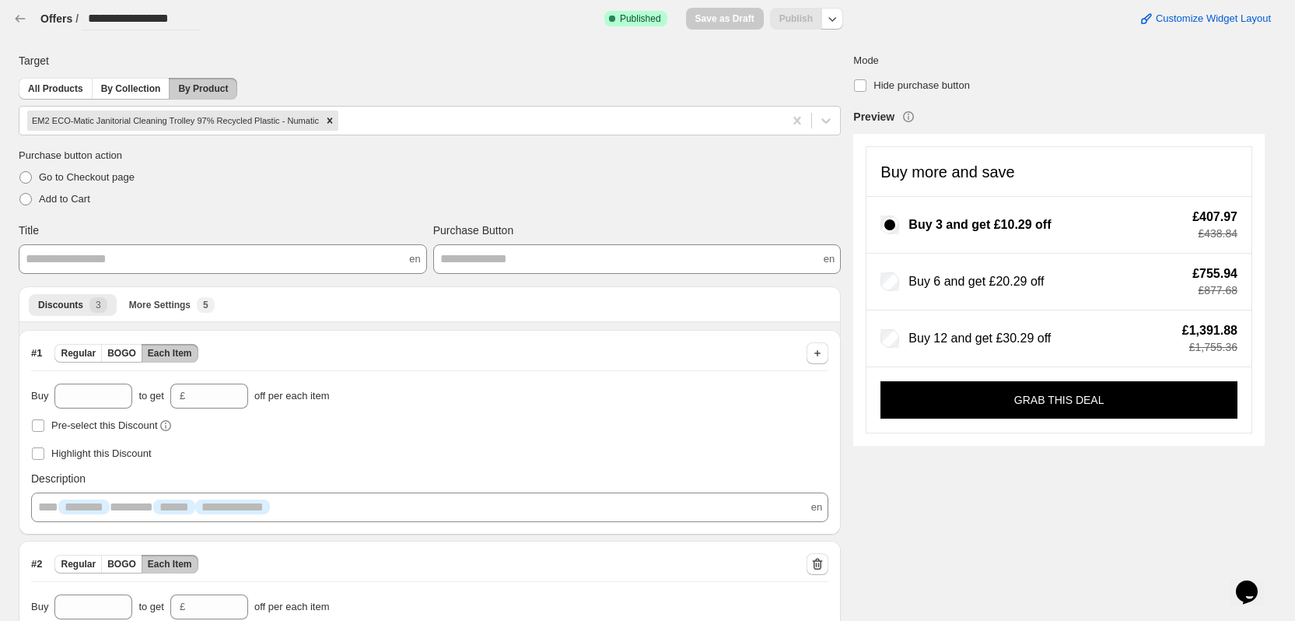
click at [851, 19] on div "**********" at bounding box center [635, 12] width 1271 height 37
click at [840, 19] on icon "button" at bounding box center [833, 19] width 16 height 16
click at [831, 80] on span "Unpublish" at bounding box center [842, 80] width 93 height 16
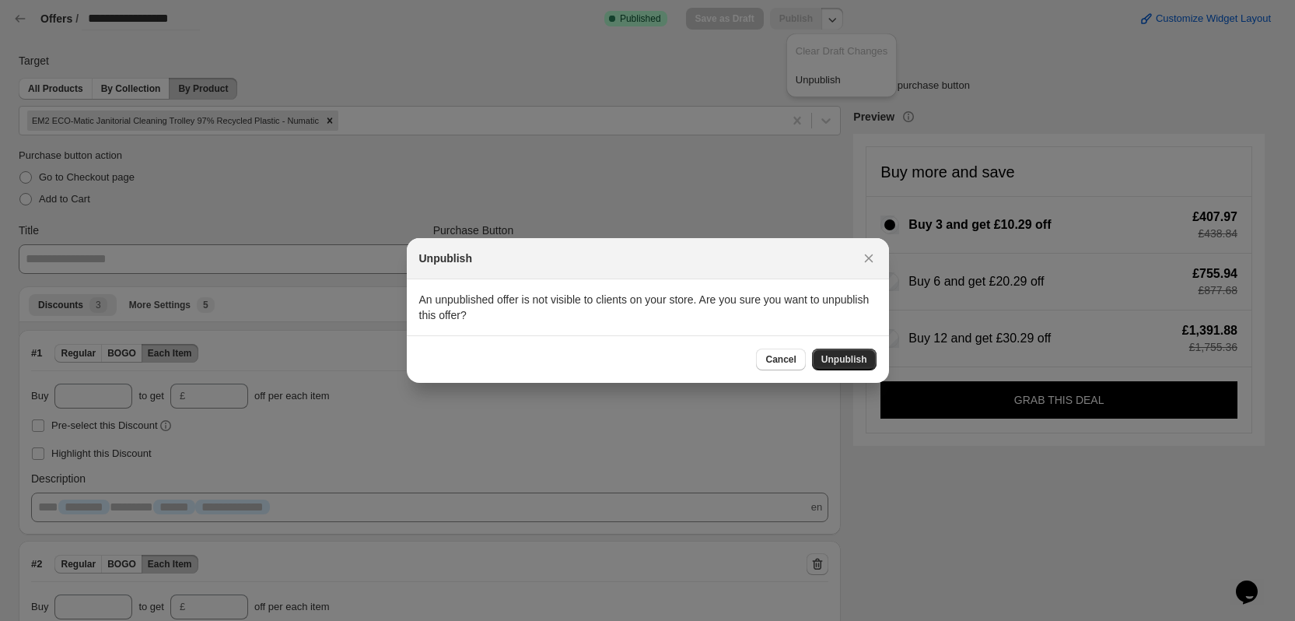
click at [838, 365] on span "Unpublish" at bounding box center [844, 359] width 46 height 12
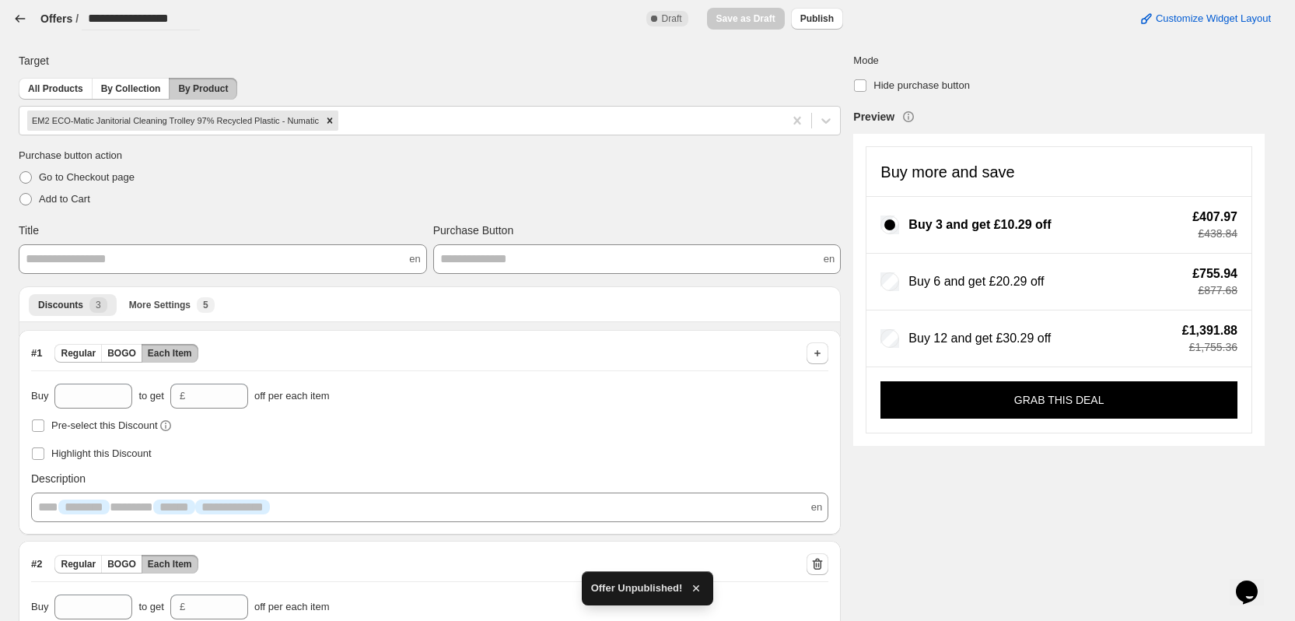
click at [19, 16] on icon "button" at bounding box center [21, 18] width 10 height 7
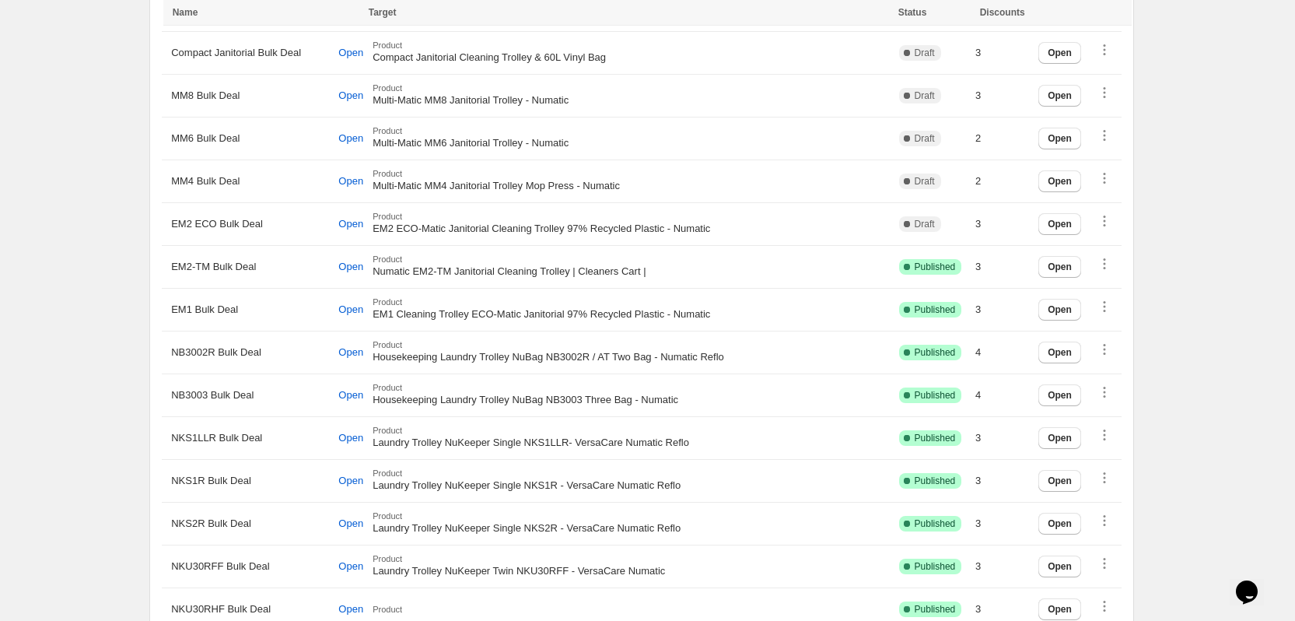
scroll to position [856, 0]
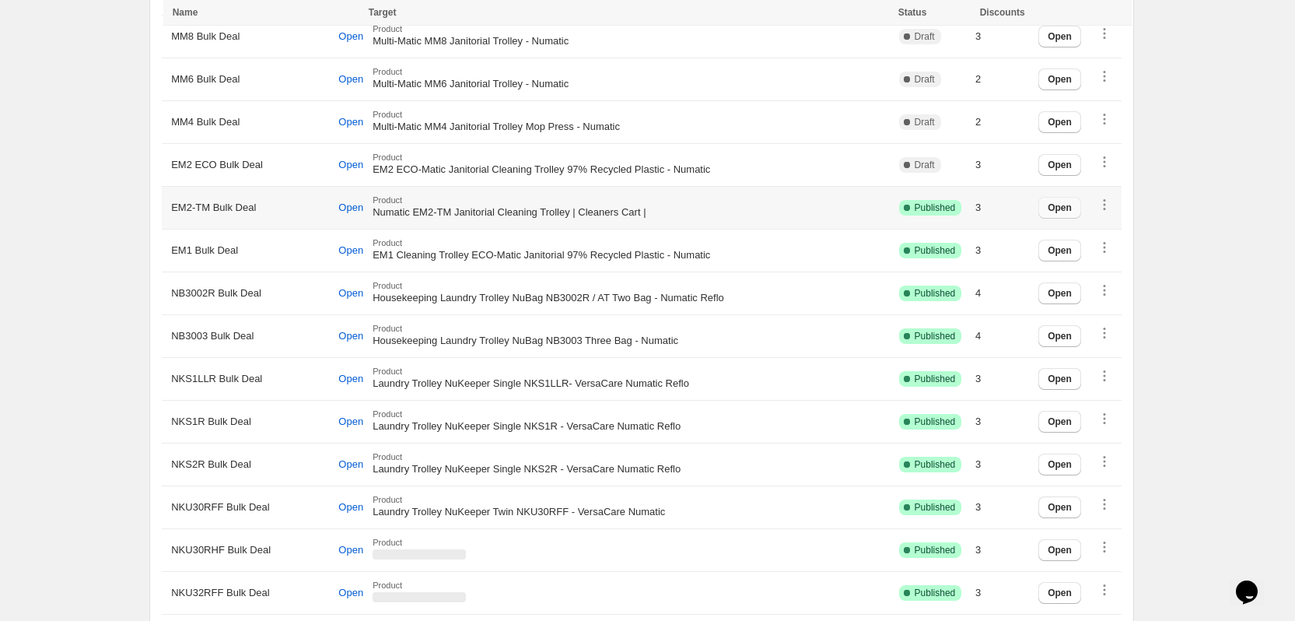
click at [1072, 209] on span "Open" at bounding box center [1060, 207] width 24 height 12
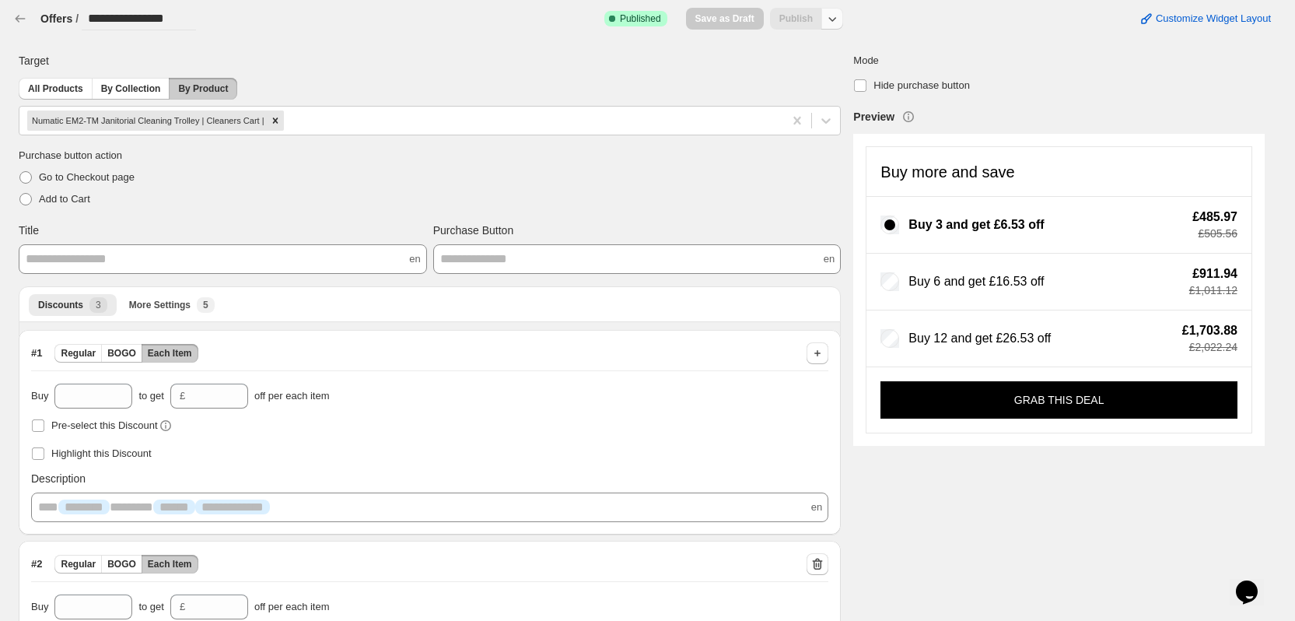
click at [840, 19] on icon "button" at bounding box center [833, 19] width 16 height 16
click at [819, 79] on span "Unpublish" at bounding box center [842, 80] width 93 height 16
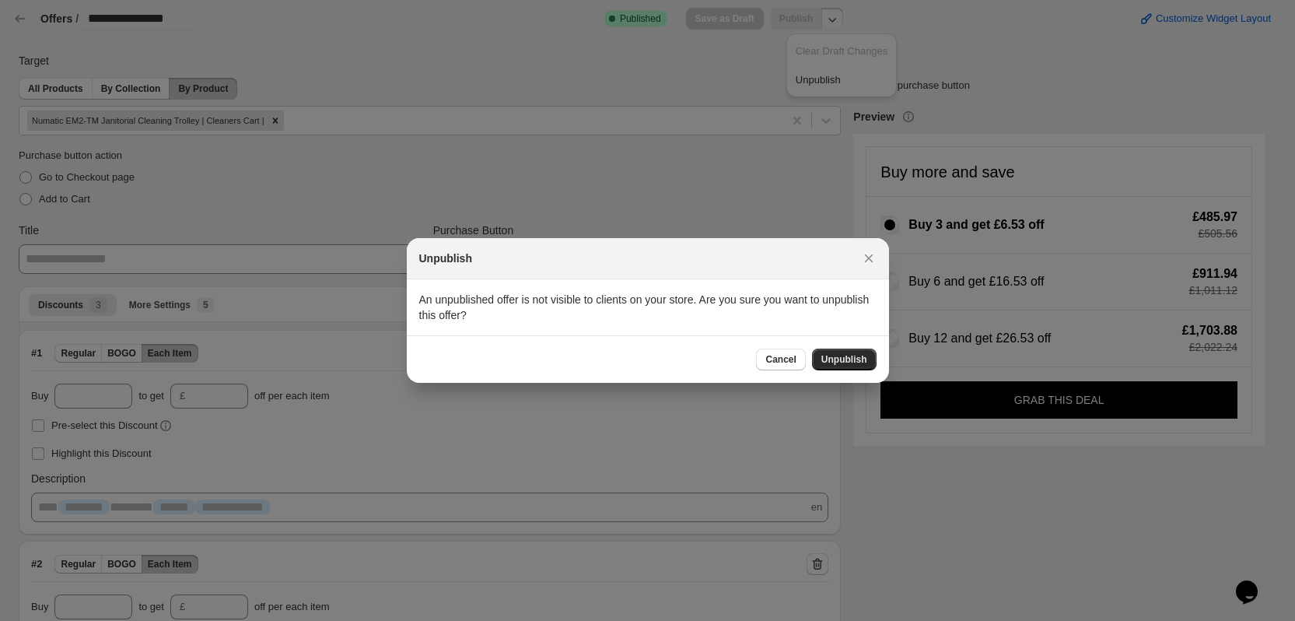
click at [860, 366] on button "Unpublish" at bounding box center [844, 359] width 65 height 22
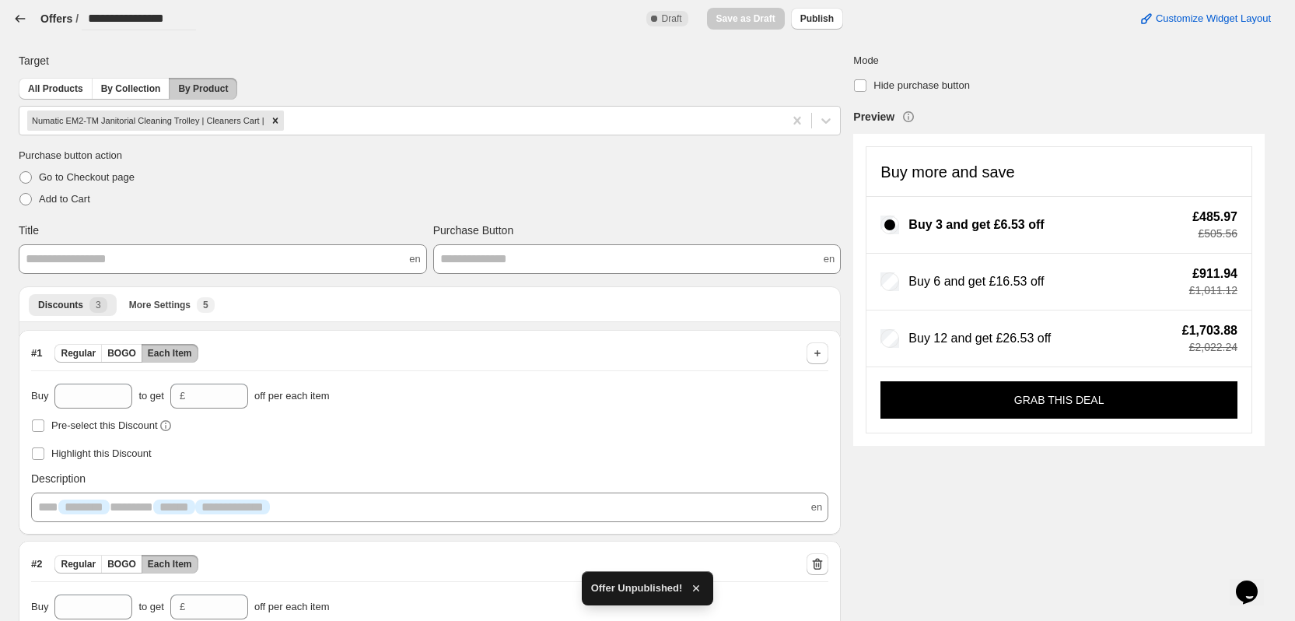
click at [15, 18] on icon "button" at bounding box center [20, 19] width 16 height 16
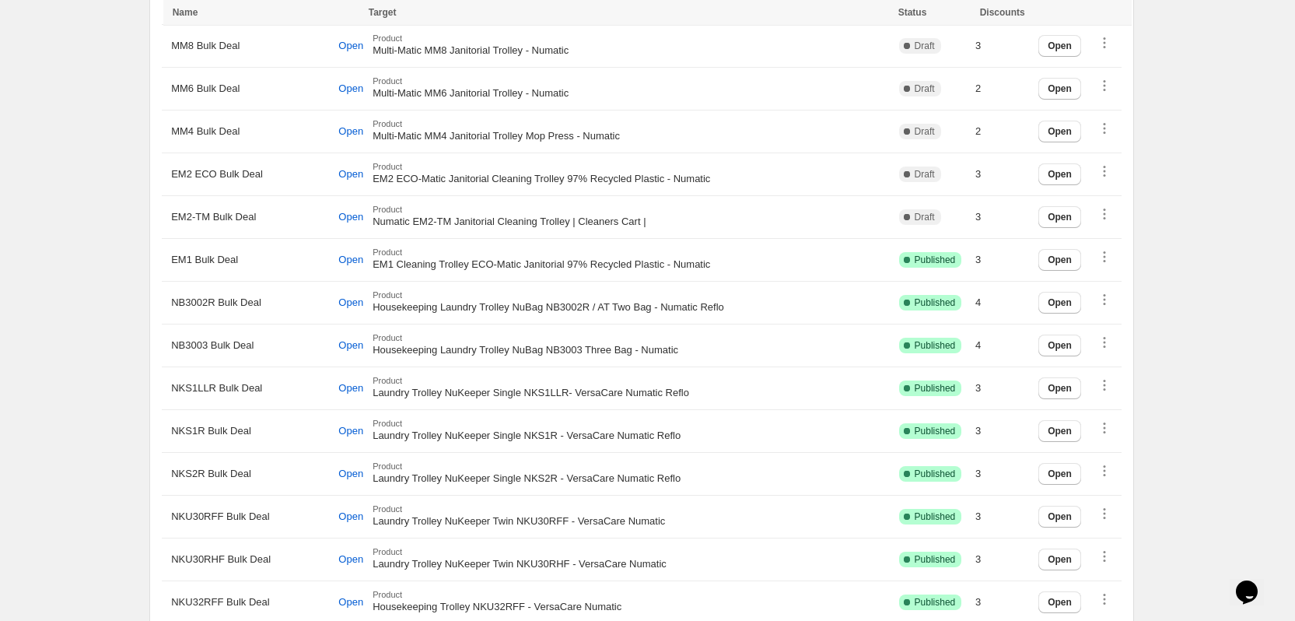
scroll to position [856, 0]
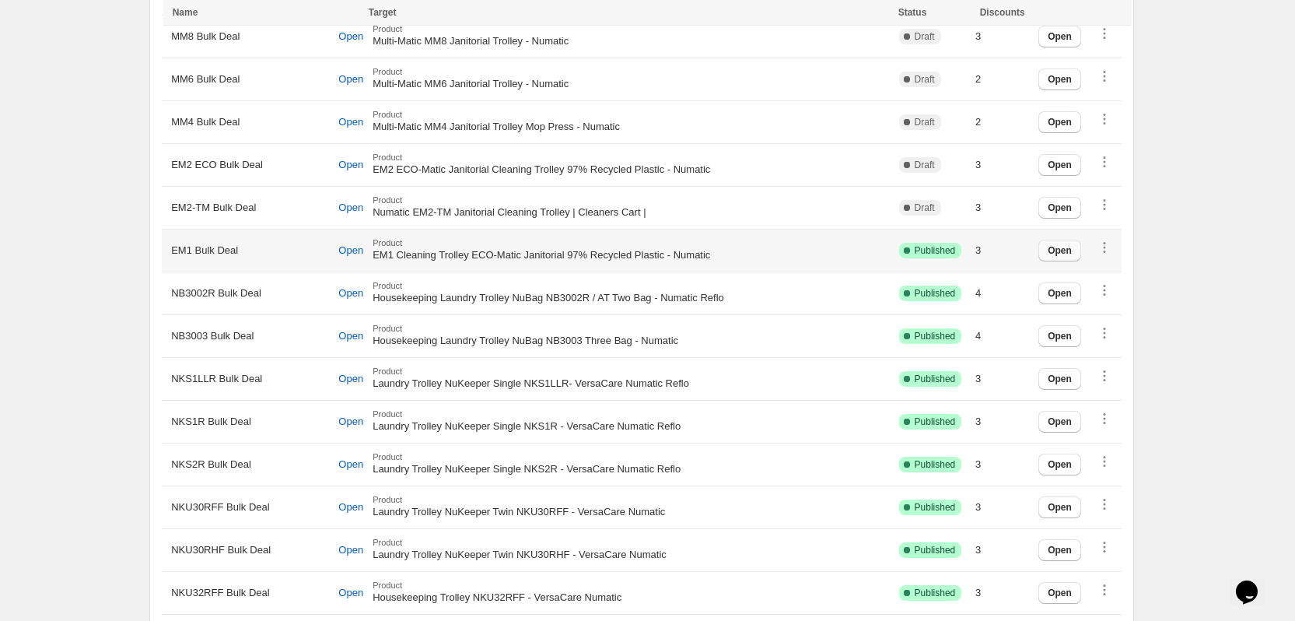
click at [1066, 244] on span "Open" at bounding box center [1060, 250] width 24 height 12
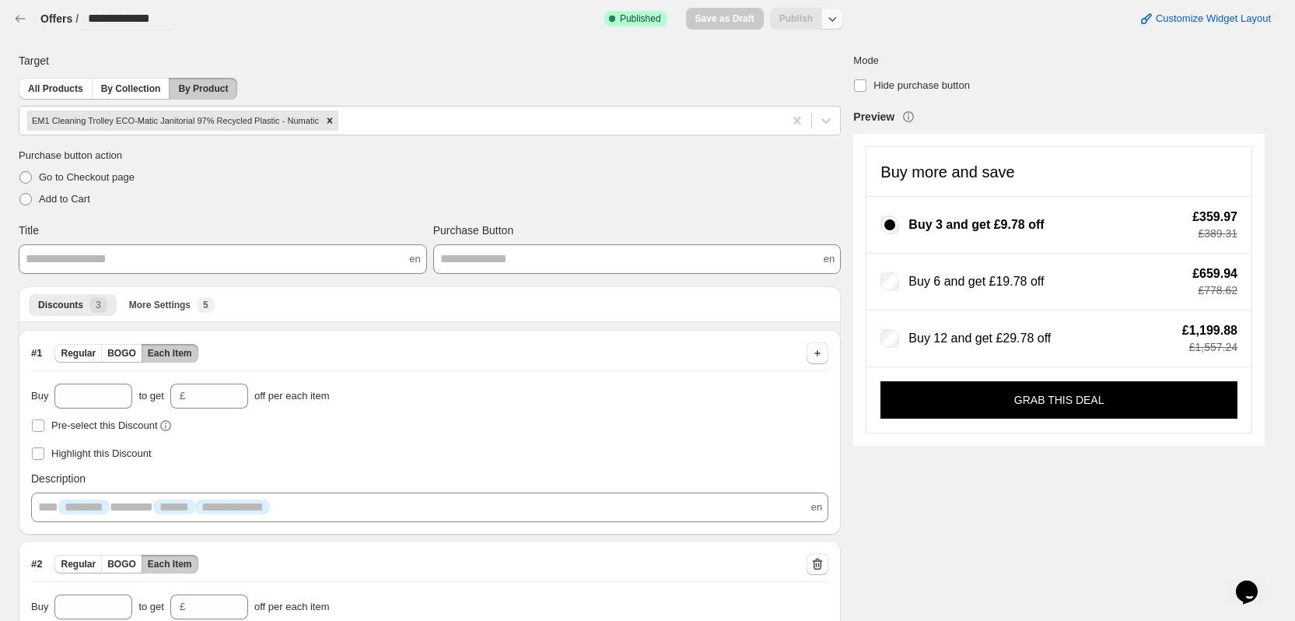
click at [835, 24] on icon "button" at bounding box center [833, 19] width 16 height 16
click at [829, 88] on button "Unpublish" at bounding box center [842, 80] width 102 height 26
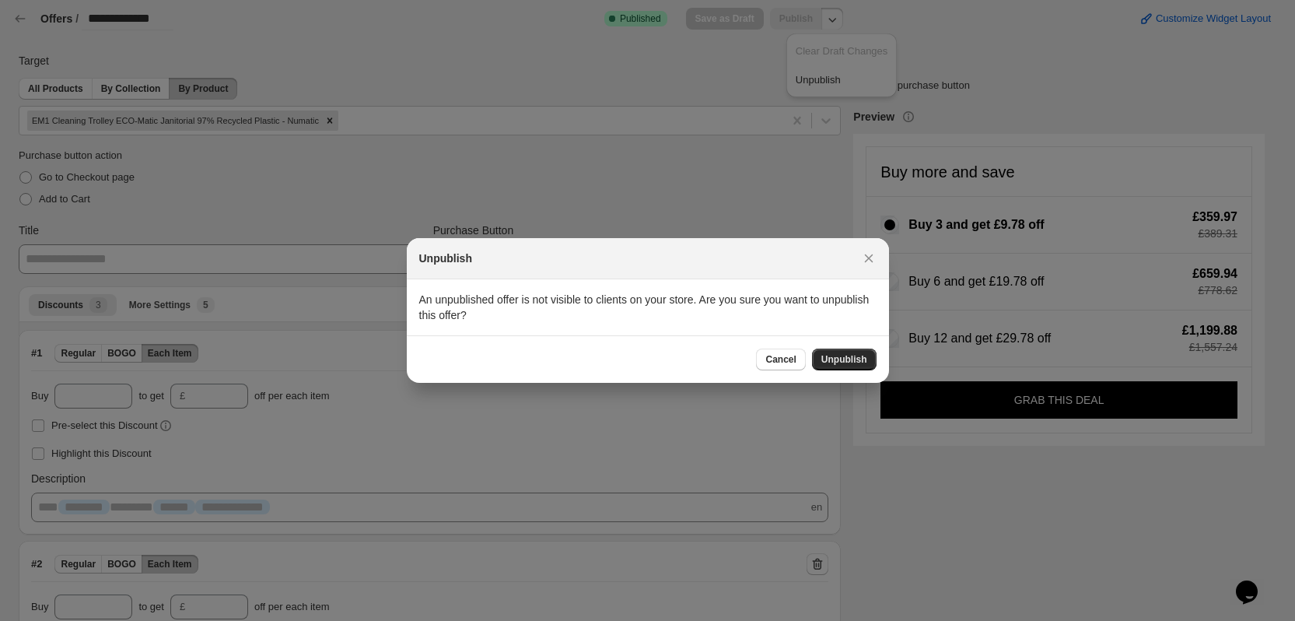
click at [825, 355] on span "Unpublish" at bounding box center [844, 359] width 46 height 12
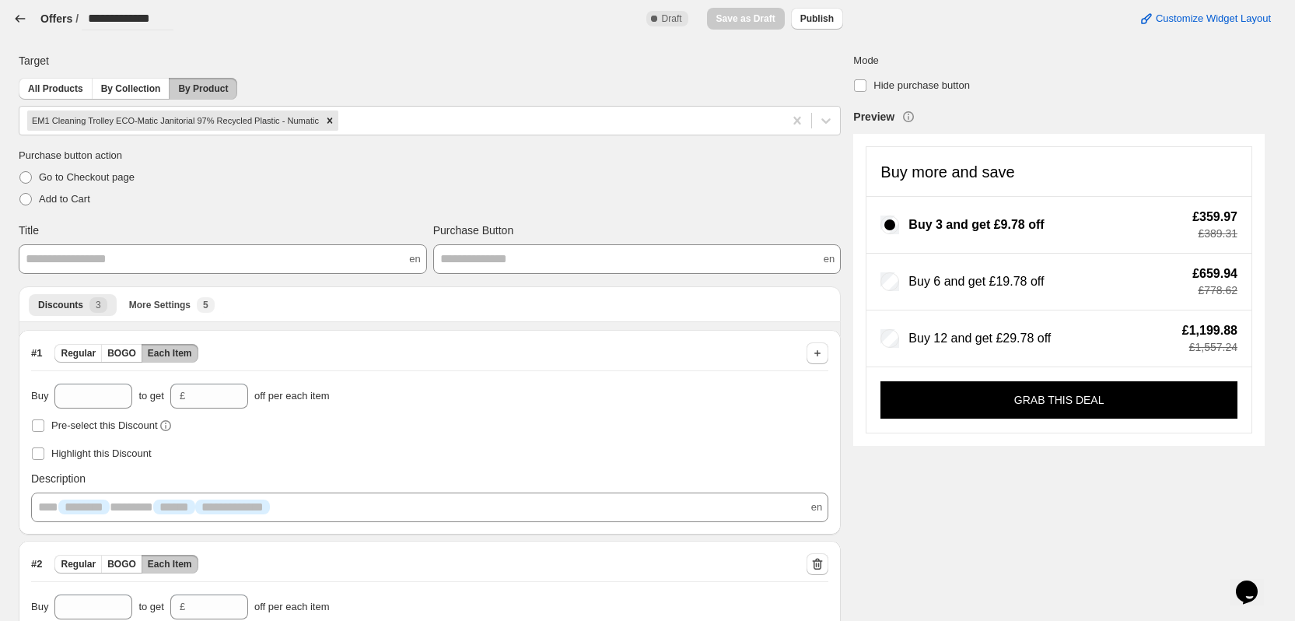
click at [19, 15] on icon "button" at bounding box center [20, 19] width 16 height 16
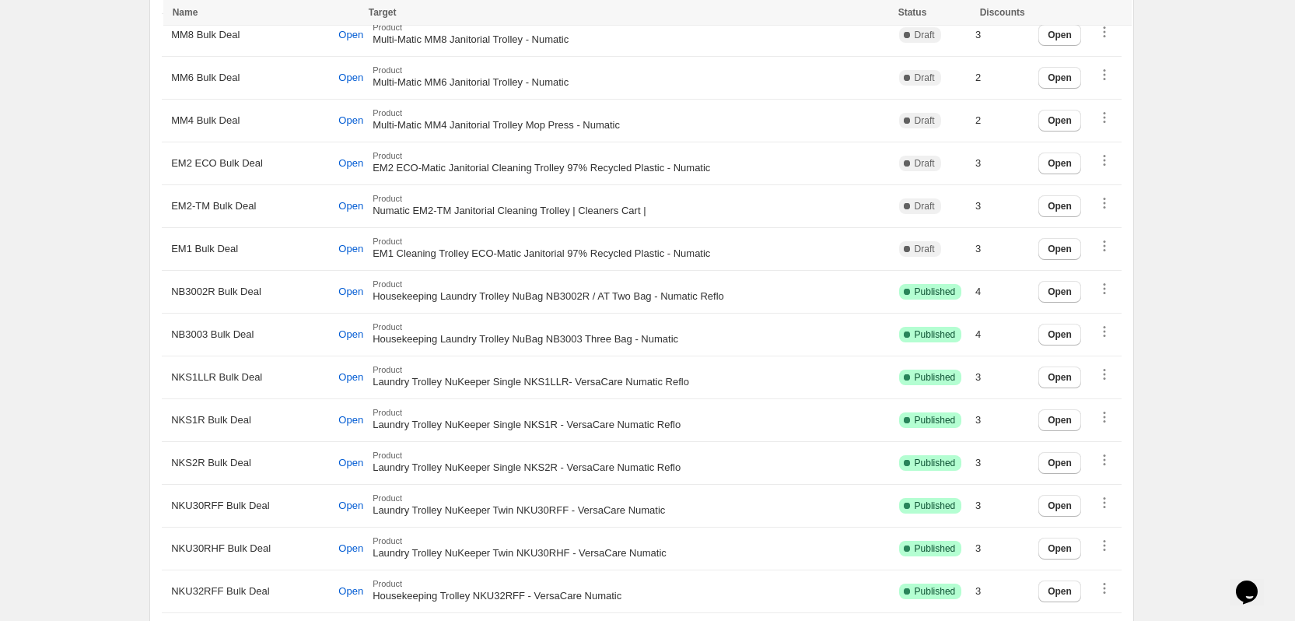
scroll to position [933, 0]
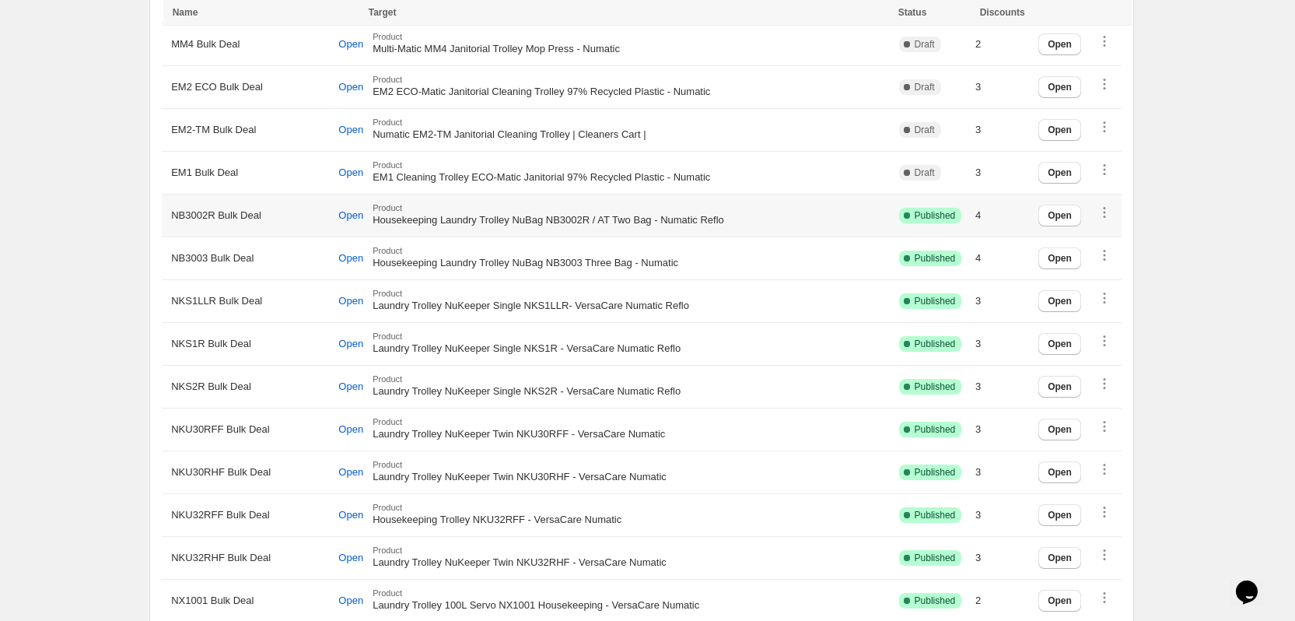
click at [221, 214] on span "NB3002R Bulk Deal" at bounding box center [216, 216] width 90 height 16
click at [1070, 216] on span "Open" at bounding box center [1060, 215] width 24 height 12
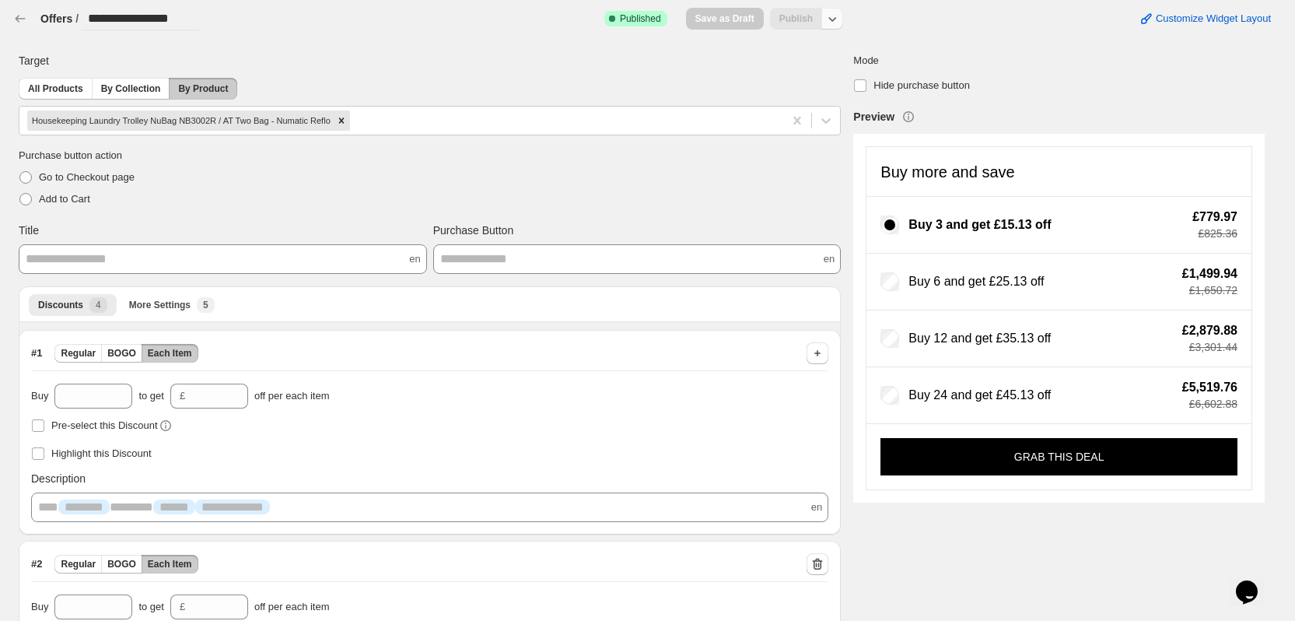
click at [837, 26] on icon "button" at bounding box center [833, 19] width 16 height 16
click at [818, 79] on span "Unpublish" at bounding box center [842, 80] width 93 height 16
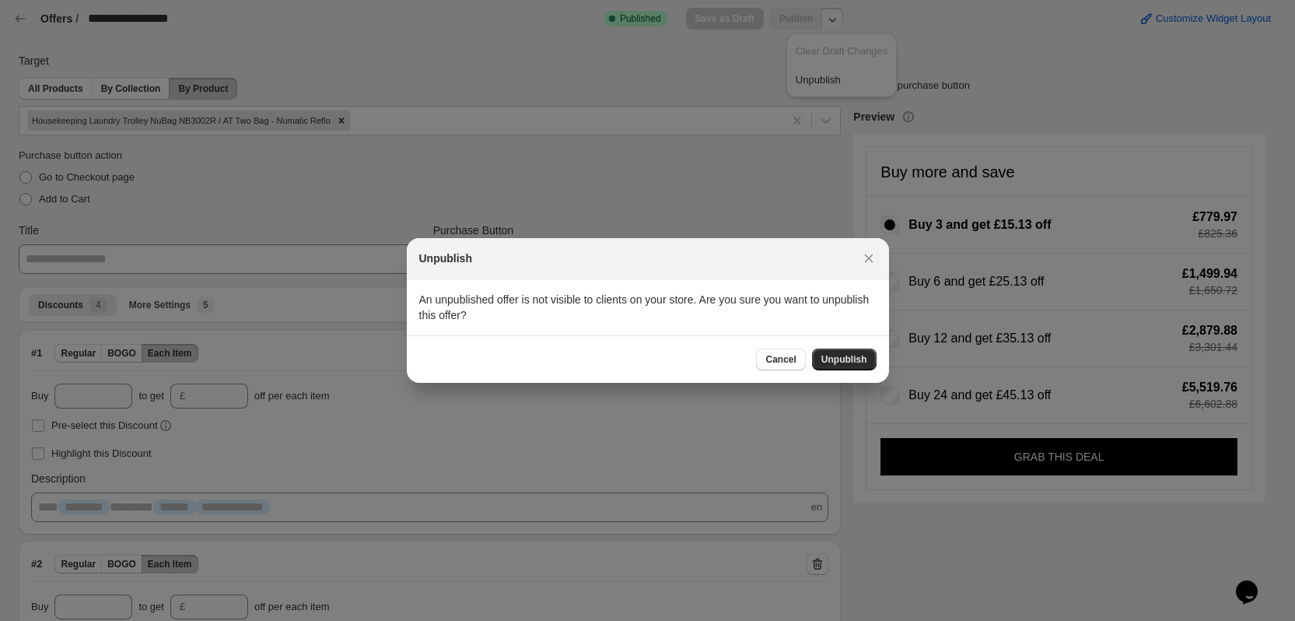
click at [832, 357] on span "Unpublish" at bounding box center [844, 359] width 46 height 12
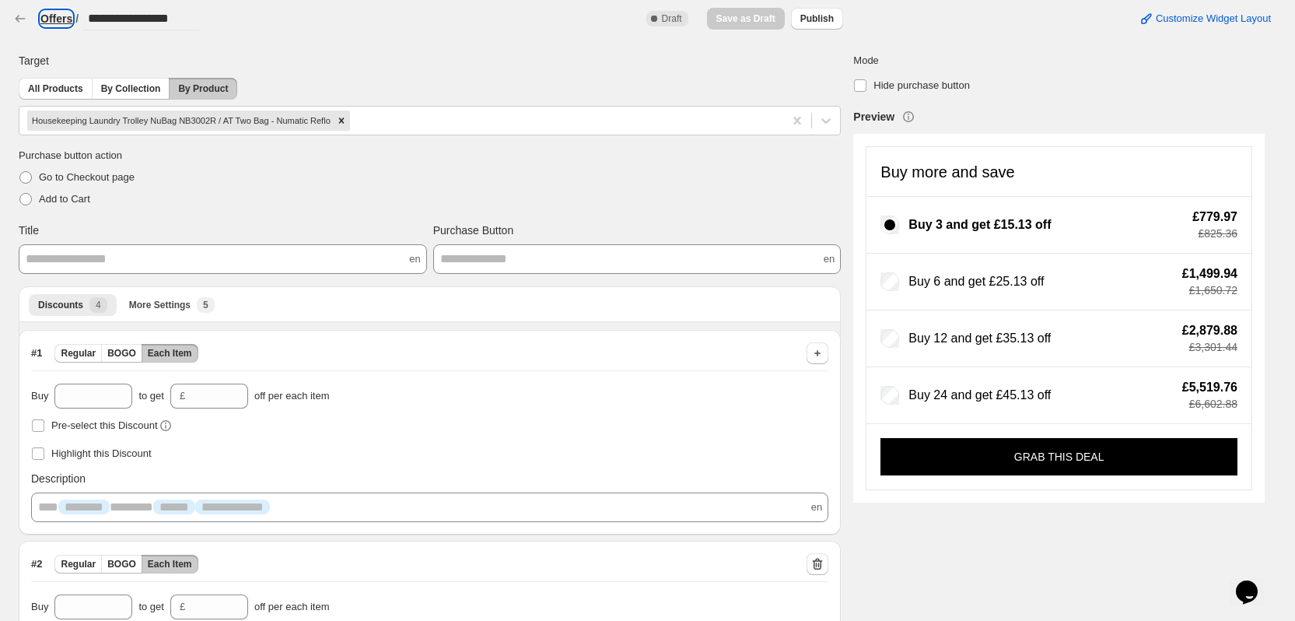
click at [47, 17] on h3 "Offers" at bounding box center [56, 19] width 32 height 16
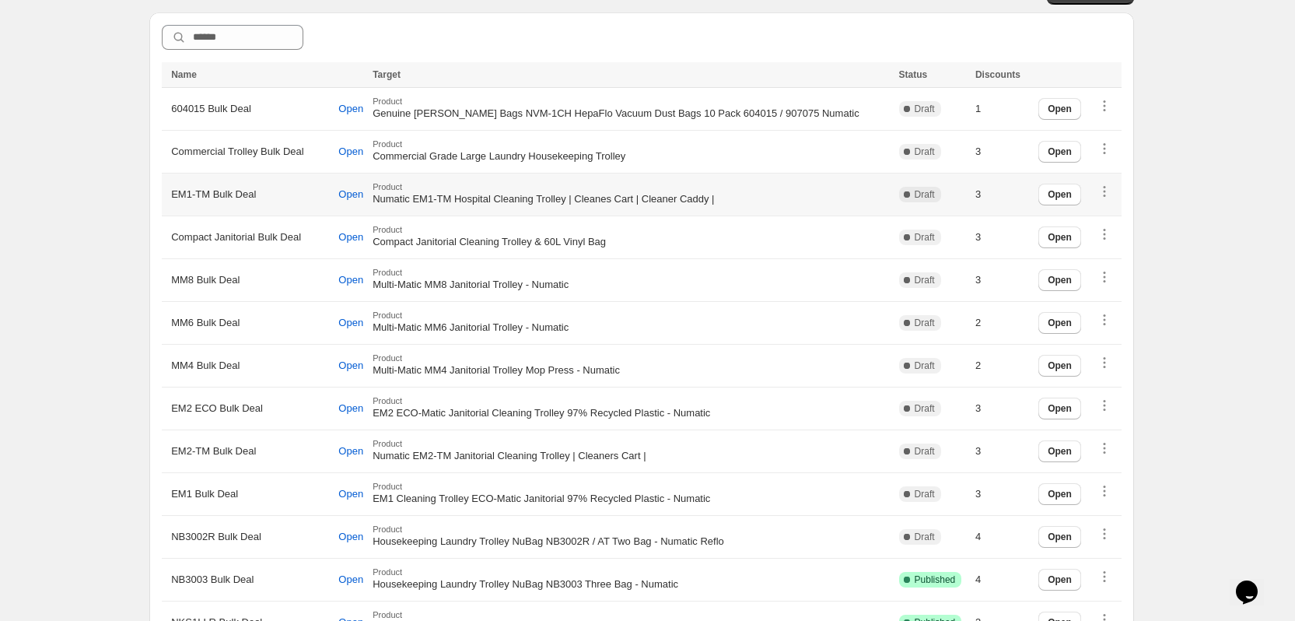
scroll to position [622, 0]
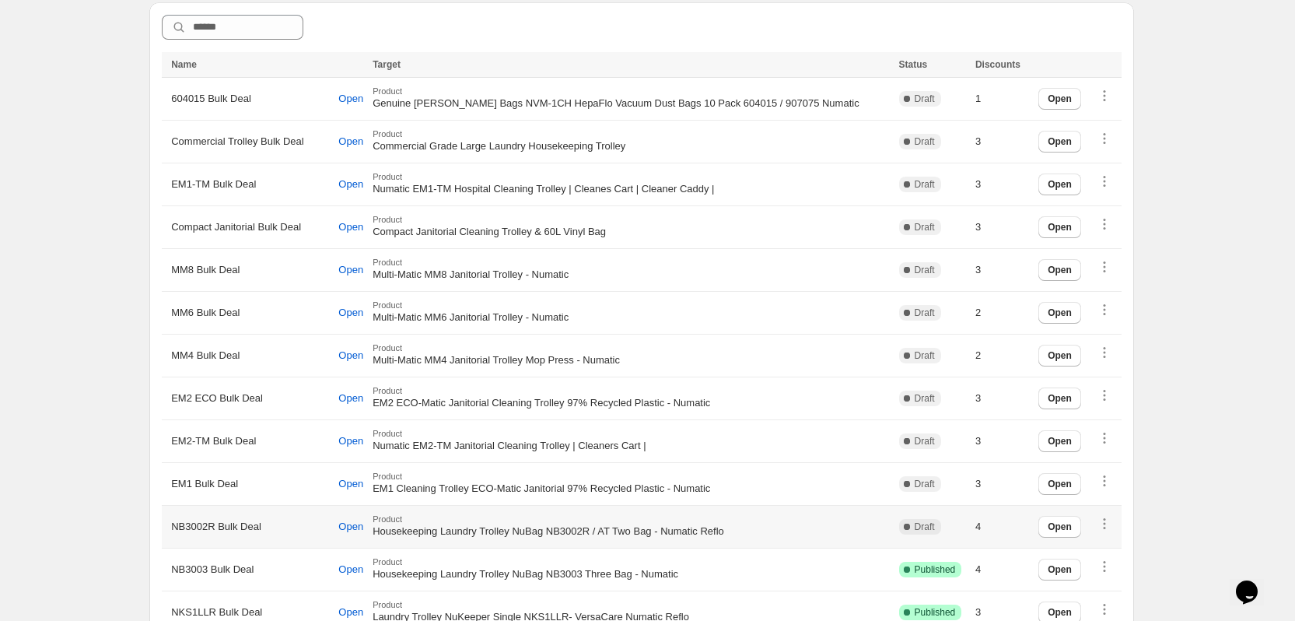
click at [215, 519] on span "NB3002R Bulk Deal" at bounding box center [216, 527] width 90 height 16
copy div "NB3002R Bulk Deal Open"
